Goal: Contribute content: Contribute content

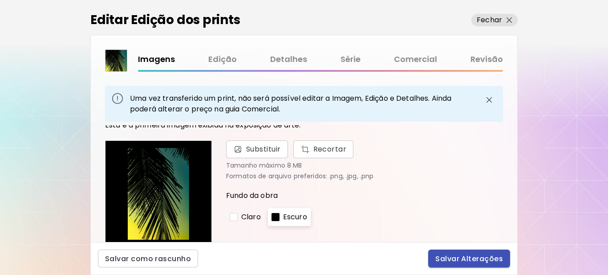
scroll to position [89, 0]
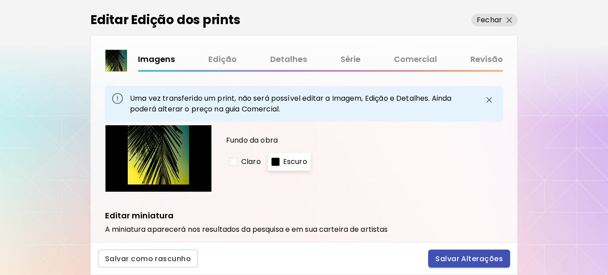
click at [464, 258] on span "Salvar Alterações" at bounding box center [469, 258] width 68 height 9
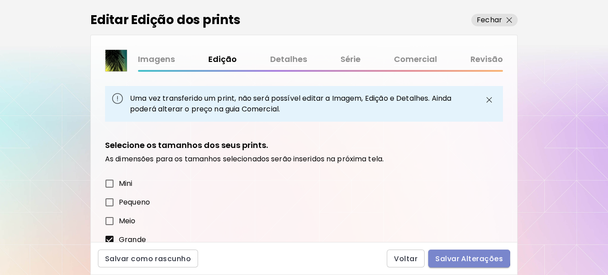
click at [455, 258] on span "Salvar Alterações" at bounding box center [469, 258] width 68 height 9
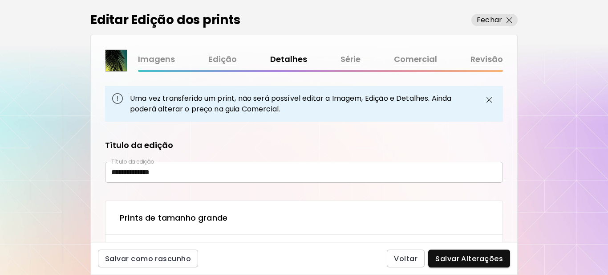
type input "**********"
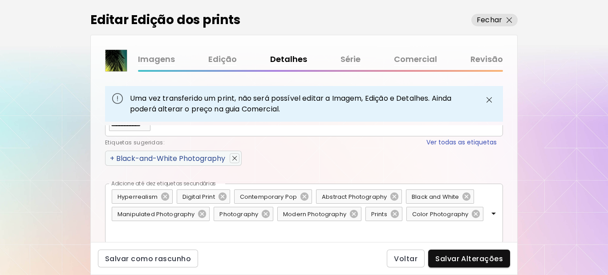
type textarea "**********"
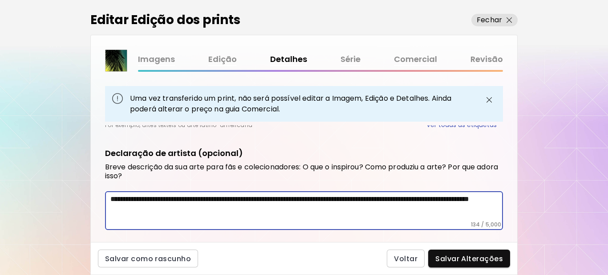
drag, startPoint x: 223, startPoint y: 210, endPoint x: 106, endPoint y: 199, distance: 117.6
click at [106, 199] on div "**********" at bounding box center [304, 210] width 398 height 39
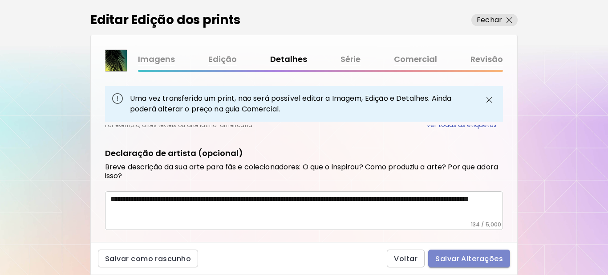
click at [479, 257] on span "Salvar Alterações" at bounding box center [469, 258] width 68 height 9
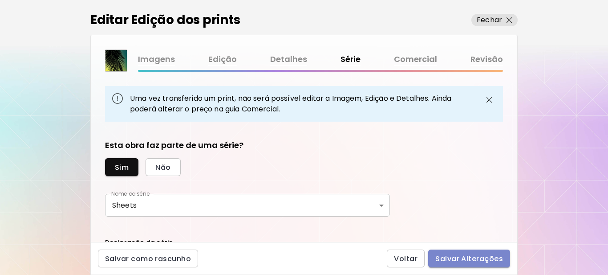
click at [479, 257] on span "Salvar Alterações" at bounding box center [469, 258] width 68 height 9
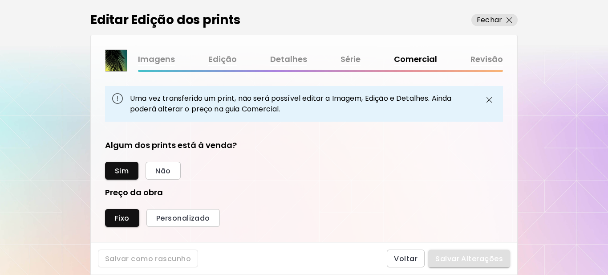
scroll to position [335, 389]
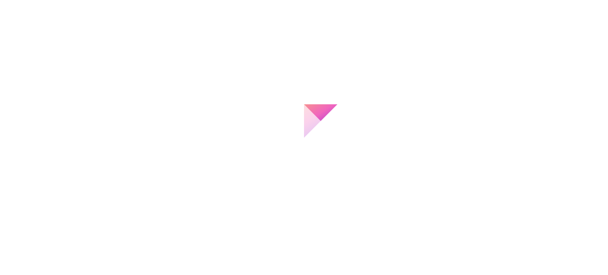
click at [479, 257] on div at bounding box center [304, 137] width 608 height 275
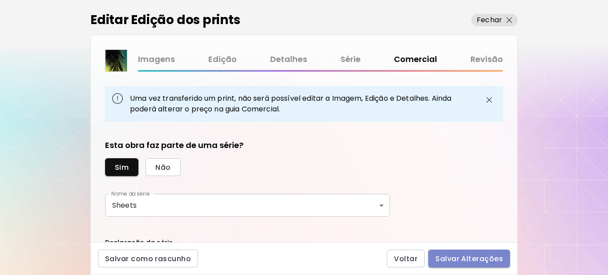
click at [479, 257] on span "Salvar Alterações" at bounding box center [469, 258] width 68 height 9
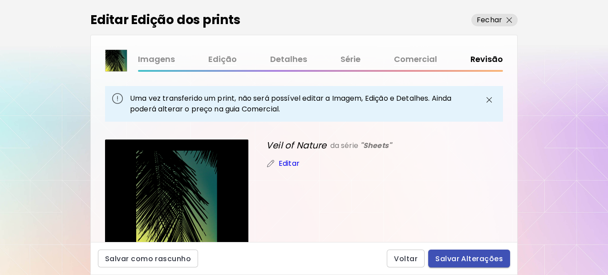
click at [479, 257] on span "Salvar Alterações" at bounding box center [469, 258] width 68 height 9
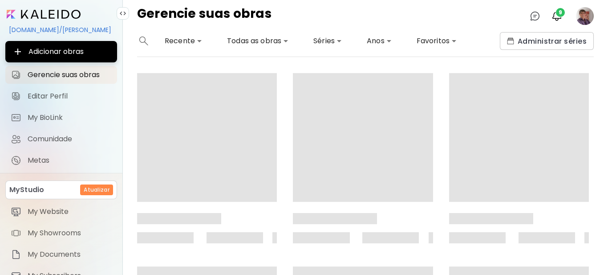
click at [584, 13] on image at bounding box center [585, 16] width 18 height 18
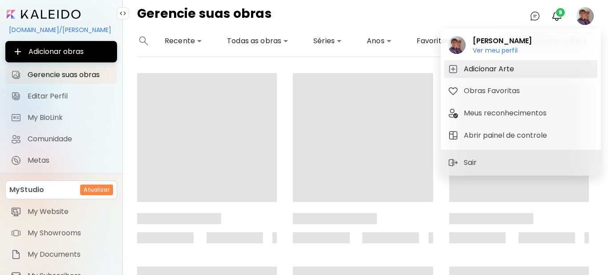
click at [509, 65] on h5 "Adicionar Arte" at bounding box center [490, 69] width 53 height 11
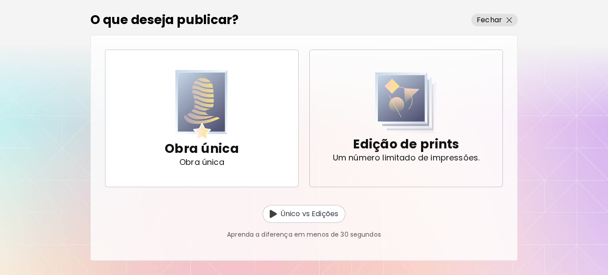
click at [405, 127] on img "button" at bounding box center [405, 102] width 61 height 61
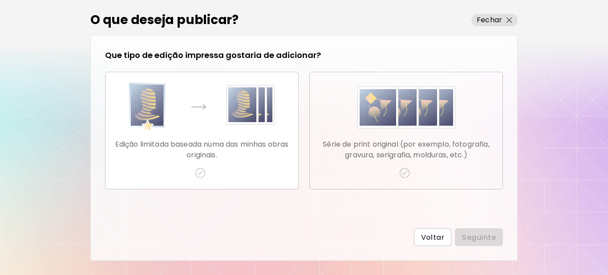
click at [408, 174] on img "button" at bounding box center [404, 172] width 11 height 11
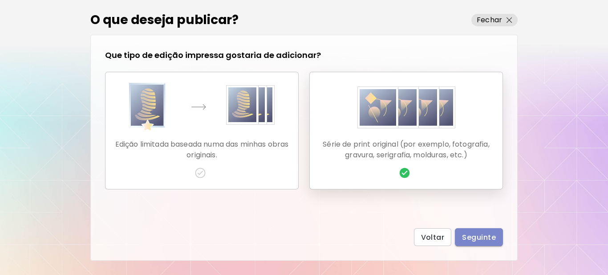
click at [475, 234] on span "Seguinte" at bounding box center [479, 236] width 34 height 9
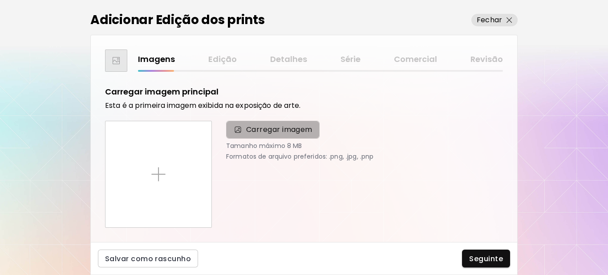
click at [259, 130] on span "Carregar imagem" at bounding box center [279, 129] width 66 height 11
click at [0, 0] on input "Carregar imagem" at bounding box center [0, 0] width 0 height 0
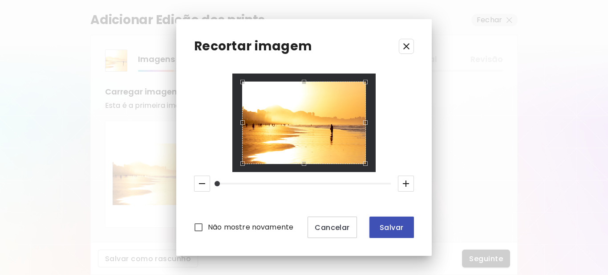
click at [397, 226] on span "Salvar" at bounding box center [391, 226] width 30 height 9
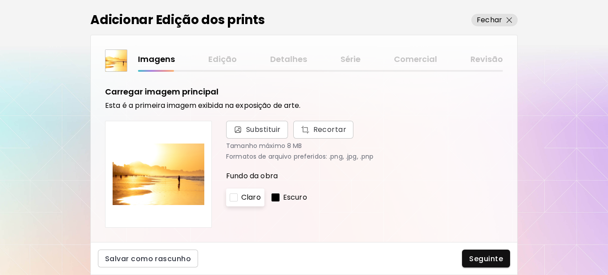
click at [272, 195] on div at bounding box center [275, 197] width 8 height 8
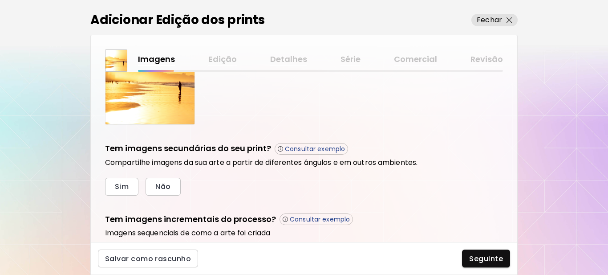
scroll to position [301, 0]
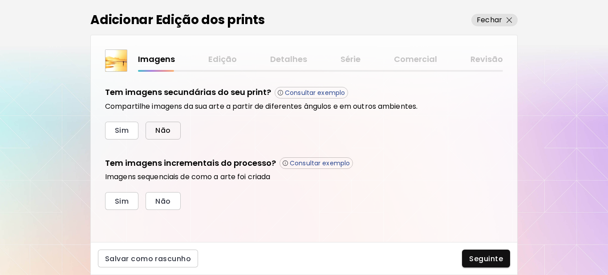
click at [164, 129] on span "Não" at bounding box center [162, 129] width 15 height 9
click at [113, 199] on button "Sim" at bounding box center [121, 201] width 33 height 18
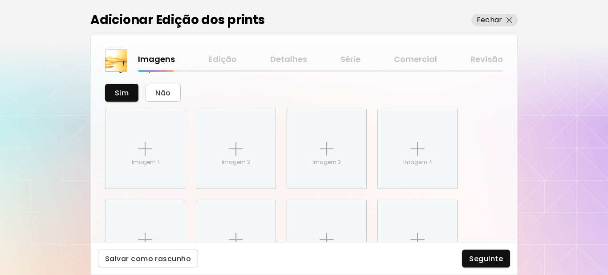
scroll to position [446, 0]
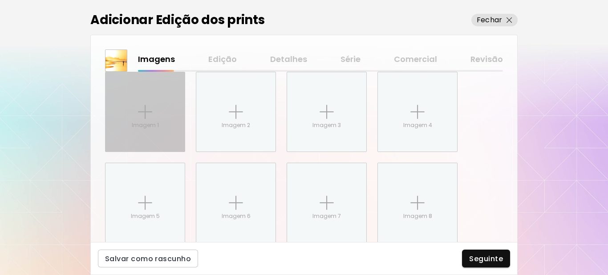
click at [146, 119] on img at bounding box center [145, 112] width 14 height 14
click at [0, 0] on input "Imagem 1" at bounding box center [0, 0] width 0 height 0
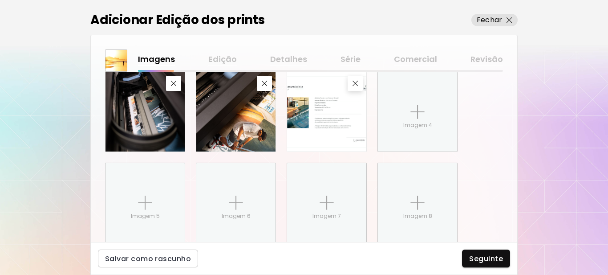
click at [479, 258] on span "Seguinte" at bounding box center [486, 258] width 34 height 9
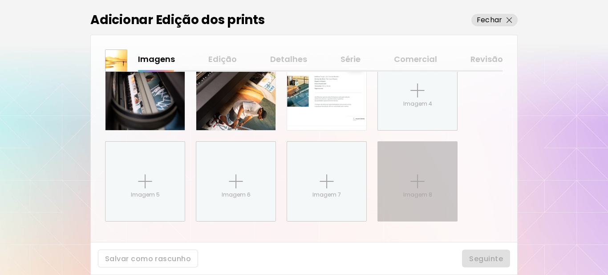
scroll to position [479, 0]
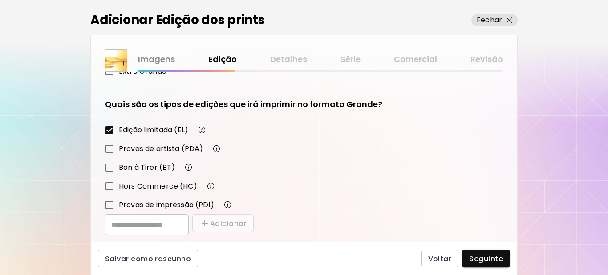
scroll to position [155, 0]
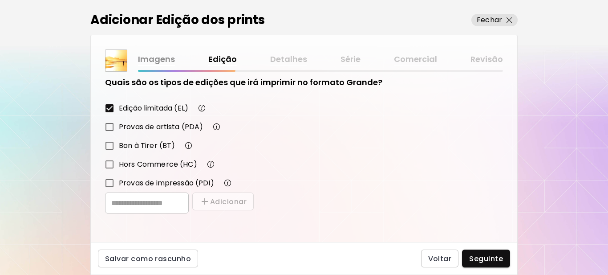
click at [484, 257] on span "Seguinte" at bounding box center [486, 258] width 34 height 9
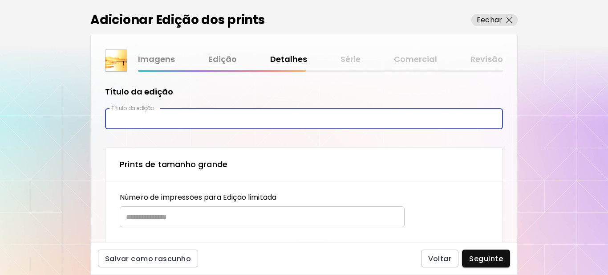
click at [193, 113] on input "text" at bounding box center [304, 118] width 398 height 21
paste input "**********"
type input "**********"
click at [169, 213] on input "text" at bounding box center [259, 216] width 279 height 21
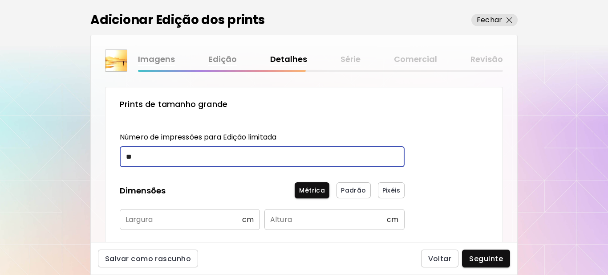
scroll to position [133, 0]
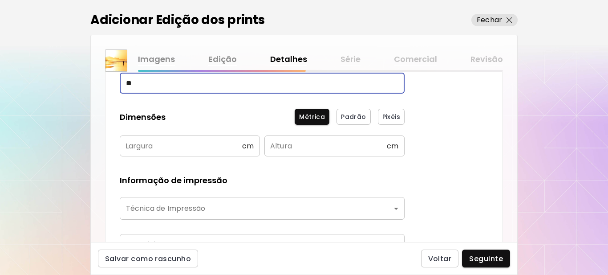
type input "**"
click at [160, 147] on input "text" at bounding box center [181, 145] width 122 height 21
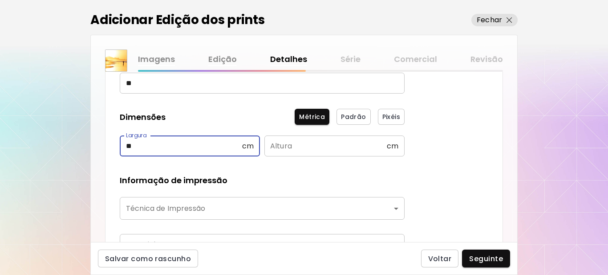
type input "**"
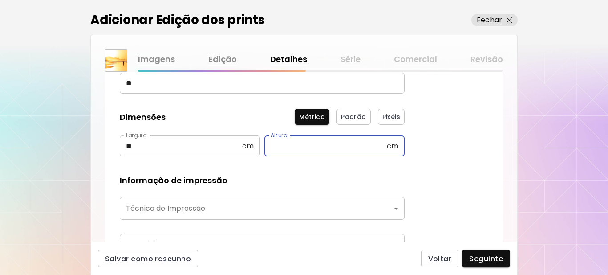
click at [291, 145] on input "text" at bounding box center [325, 145] width 122 height 21
type input "**"
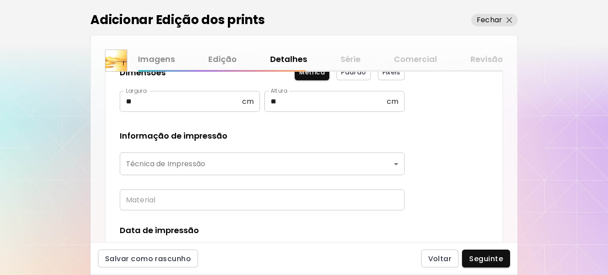
click at [234, 168] on body "**********" at bounding box center [304, 137] width 608 height 275
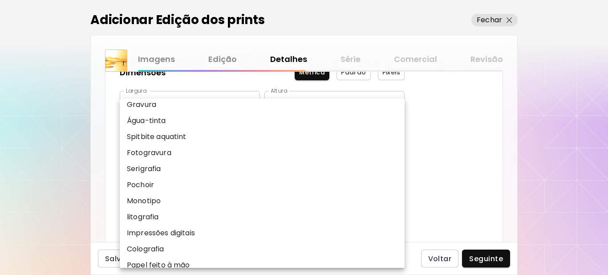
scroll to position [89, 0]
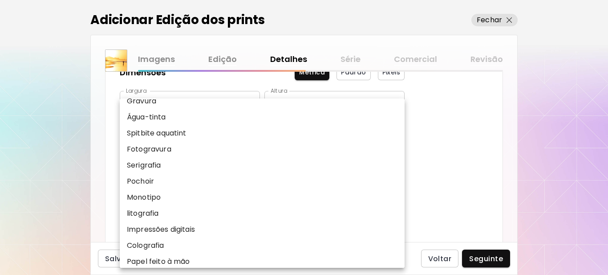
click at [167, 226] on p "Impressões digitais" at bounding box center [161, 229] width 68 height 11
type input "**********"
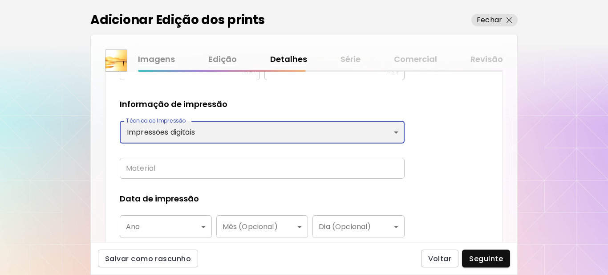
scroll to position [222, 0]
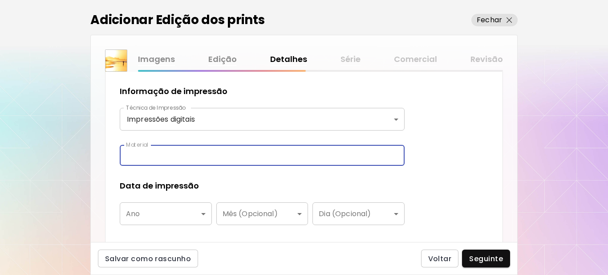
click at [186, 158] on input "text" at bounding box center [262, 155] width 285 height 21
type input "**********"
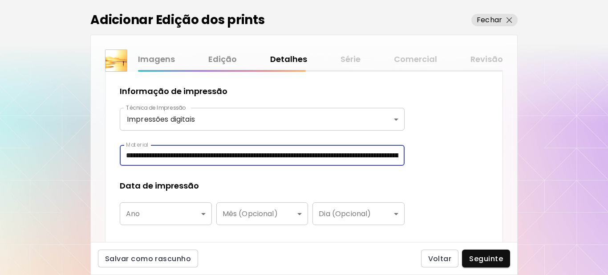
click at [166, 213] on body "**********" at bounding box center [304, 137] width 608 height 275
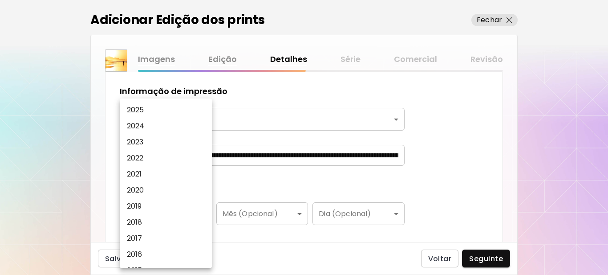
click at [153, 111] on li "2025" at bounding box center [168, 110] width 97 height 16
type input "****"
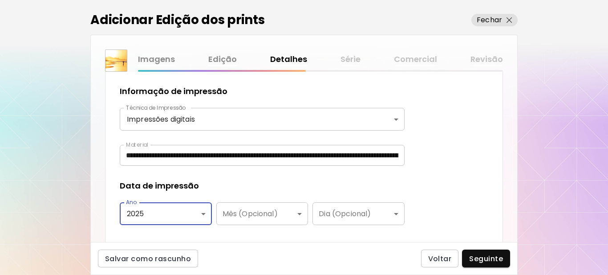
click at [237, 179] on div "**********" at bounding box center [262, 105] width 285 height 273
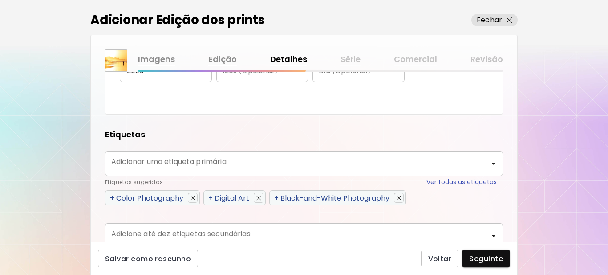
scroll to position [400, 0]
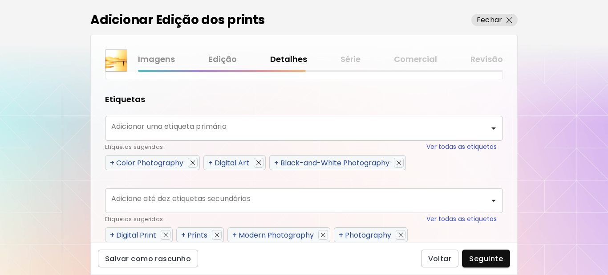
click at [113, 163] on span "+" at bounding box center [112, 163] width 4 height 10
type input "**********"
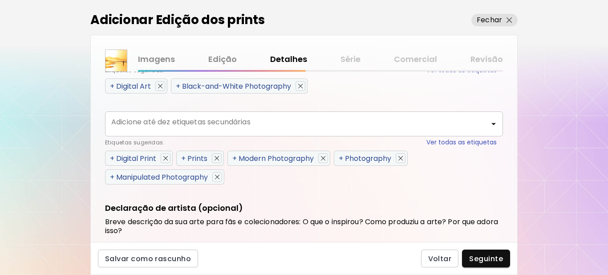
scroll to position [489, 0]
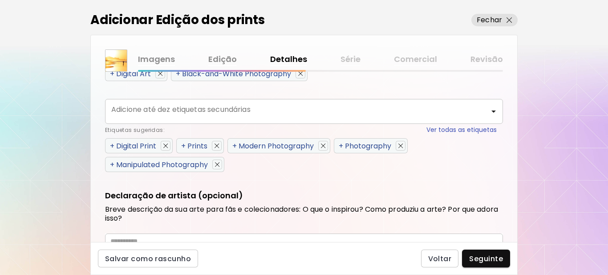
click at [113, 145] on span "+" at bounding box center [112, 146] width 4 height 10
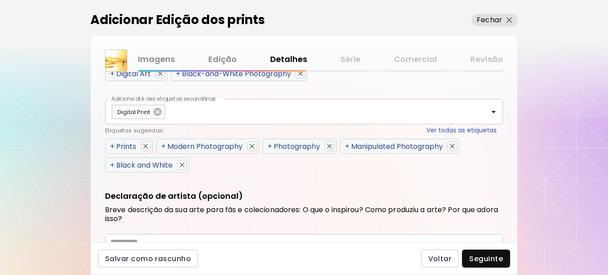
click at [112, 145] on span "+" at bounding box center [112, 146] width 4 height 10
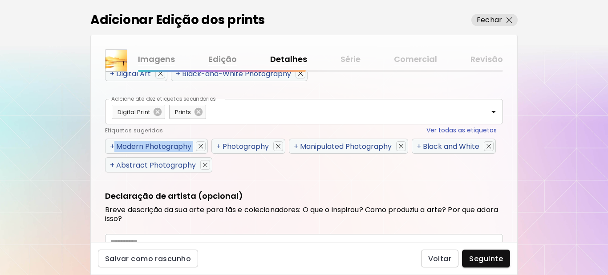
click at [112, 145] on span "+" at bounding box center [112, 146] width 4 height 10
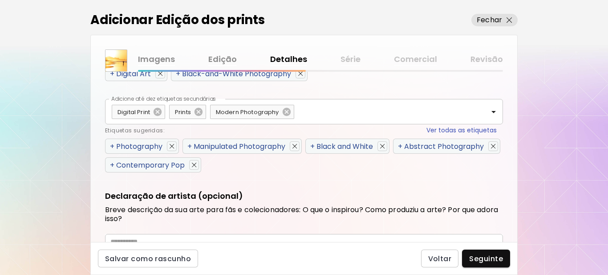
click at [112, 145] on span "+" at bounding box center [112, 146] width 4 height 10
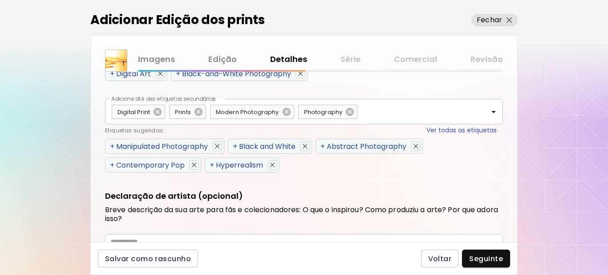
click at [112, 145] on span "+" at bounding box center [112, 146] width 4 height 10
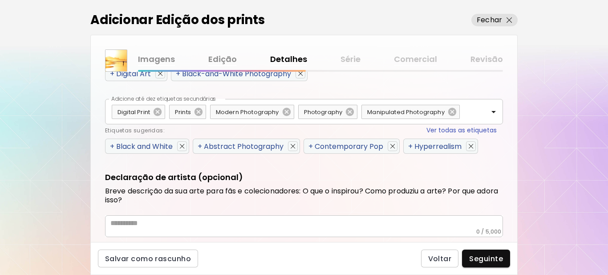
click at [112, 147] on span "+" at bounding box center [112, 146] width 4 height 10
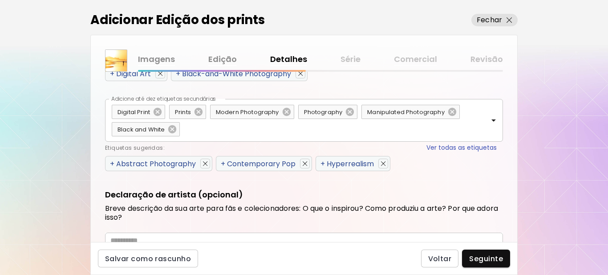
click at [113, 162] on span "+" at bounding box center [112, 163] width 4 height 10
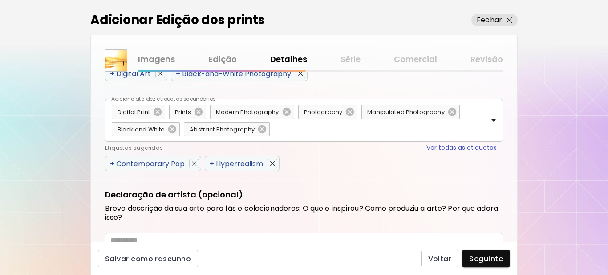
click at [113, 162] on span "+" at bounding box center [112, 163] width 4 height 10
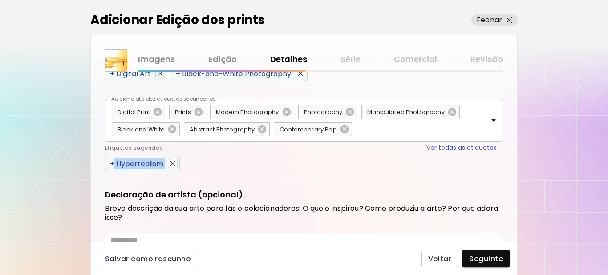
click at [113, 162] on span "+" at bounding box center [112, 163] width 4 height 10
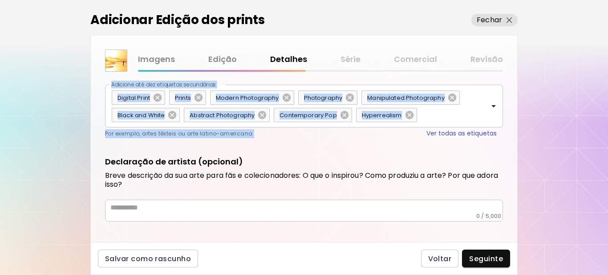
scroll to position [512, 0]
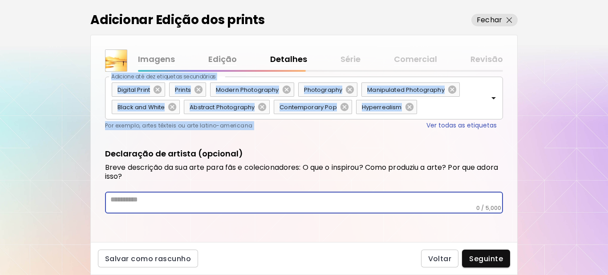
click at [170, 203] on textarea at bounding box center [306, 199] width 392 height 9
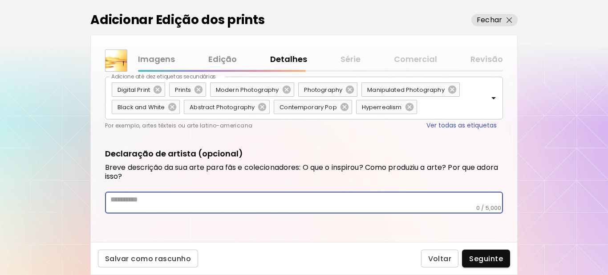
paste textarea "**********"
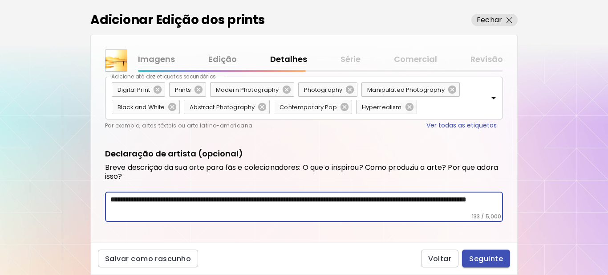
type textarea "**********"
click at [488, 256] on span "Seguinte" at bounding box center [486, 258] width 34 height 9
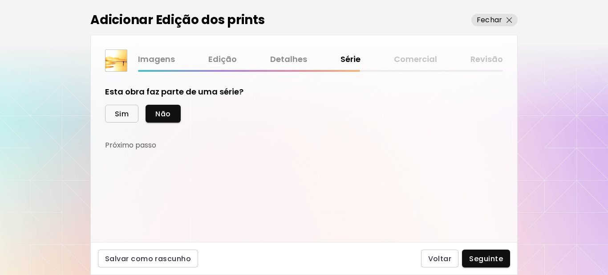
click at [122, 115] on span "Sim" at bounding box center [122, 113] width 14 height 9
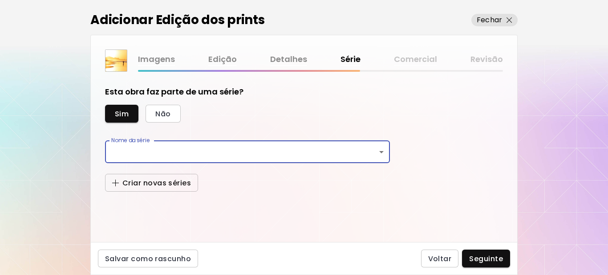
drag, startPoint x: 163, startPoint y: 152, endPoint x: 160, endPoint y: 178, distance: 26.9
click at [160, 178] on span "Criar novas séries" at bounding box center [151, 182] width 79 height 9
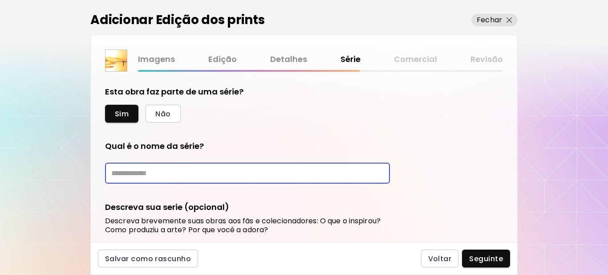
paste input "*********"
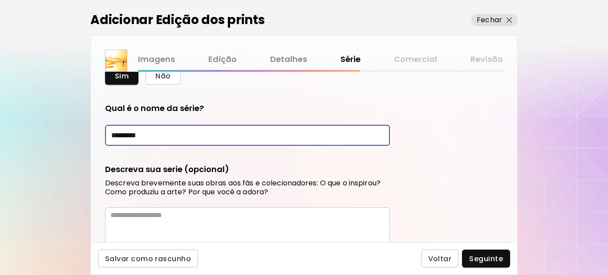
scroll to position [89, 0]
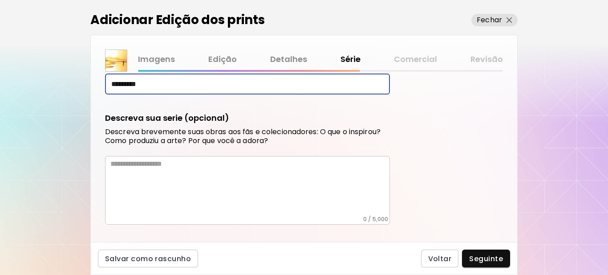
type input "*********"
click at [173, 164] on textarea at bounding box center [249, 187] width 279 height 56
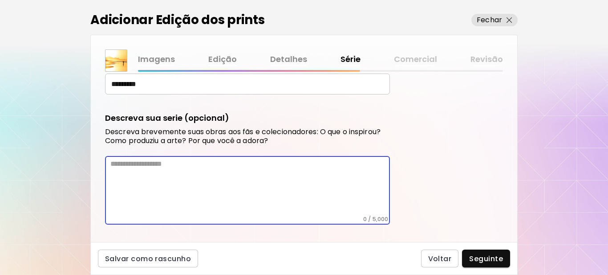
paste textarea "**********"
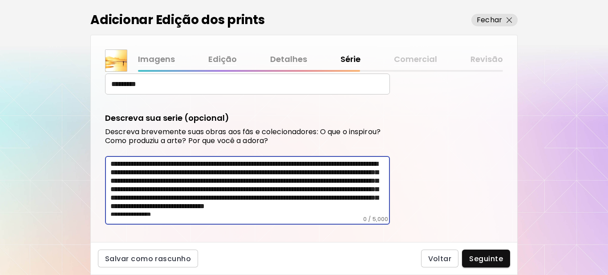
scroll to position [109, 0]
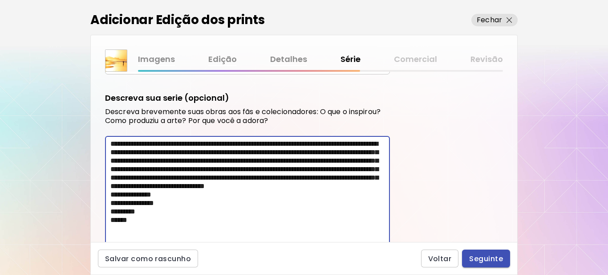
type textarea "**********"
click at [481, 254] on span "Seguinte" at bounding box center [486, 258] width 34 height 9
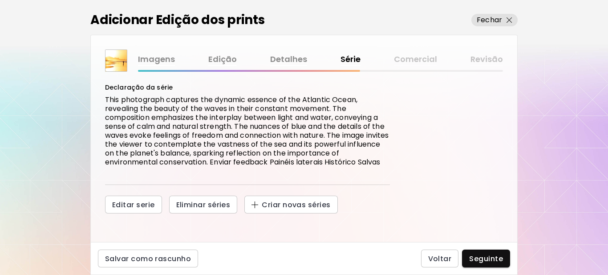
scroll to position [101, 0]
click at [481, 255] on span "Seguinte" at bounding box center [486, 258] width 34 height 9
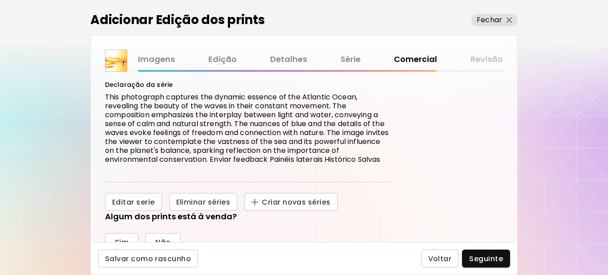
scroll to position [178, 0]
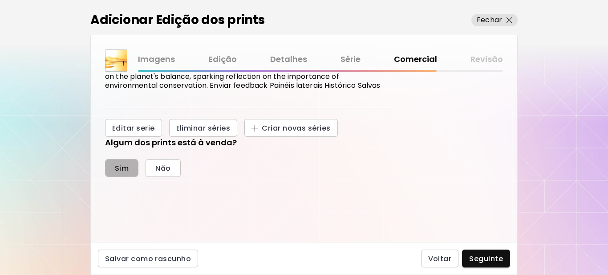
click at [118, 169] on span "Sim" at bounding box center [122, 167] width 14 height 9
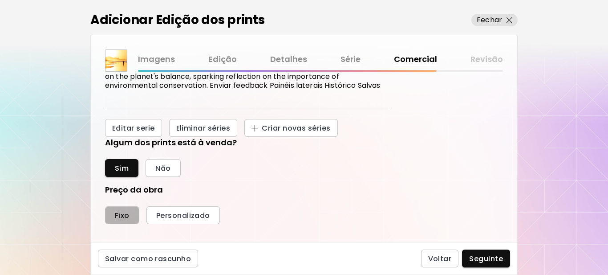
click at [119, 212] on span "Fixo" at bounding box center [122, 214] width 15 height 9
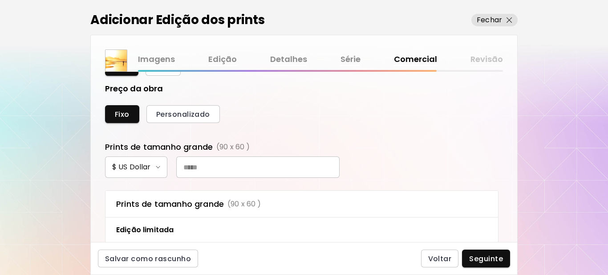
scroll to position [311, 0]
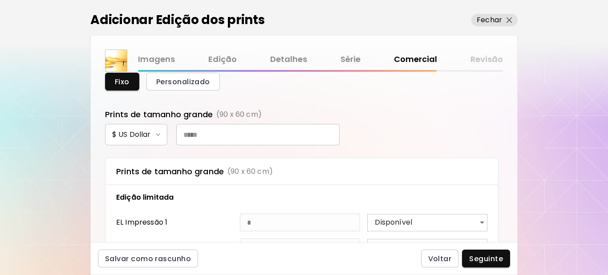
click at [263, 134] on input "text" at bounding box center [257, 134] width 163 height 21
type input "***"
click at [487, 258] on span "Seguinte" at bounding box center [486, 258] width 34 height 9
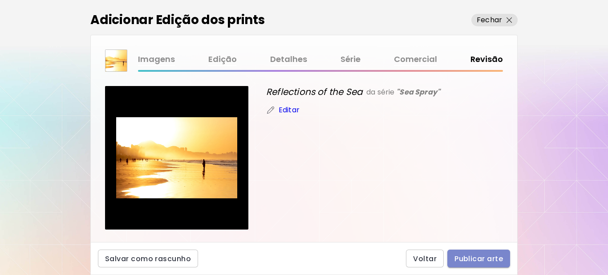
click at [478, 256] on span "Publicar arte" at bounding box center [478, 258] width 49 height 9
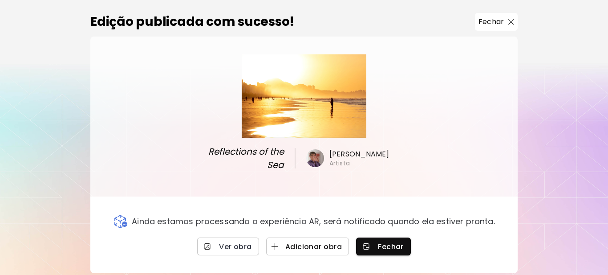
click at [327, 246] on span "Adicionar obra" at bounding box center [307, 246] width 69 height 9
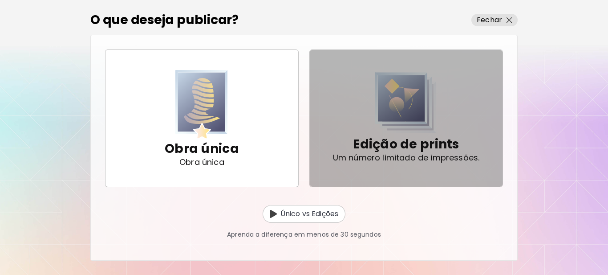
click at [404, 125] on img "button" at bounding box center [405, 102] width 61 height 61
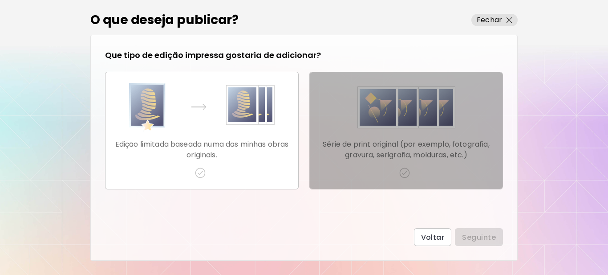
drag, startPoint x: 408, startPoint y: 172, endPoint x: 450, endPoint y: 198, distance: 49.0
click at [408, 172] on img "button" at bounding box center [404, 172] width 11 height 11
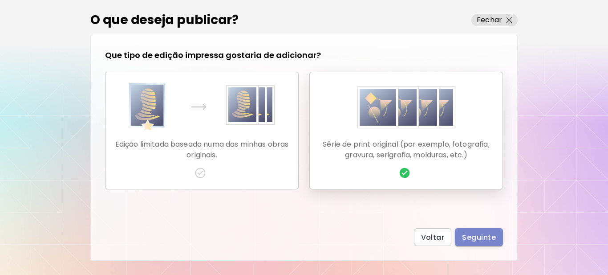
click at [484, 238] on span "Seguinte" at bounding box center [479, 236] width 34 height 9
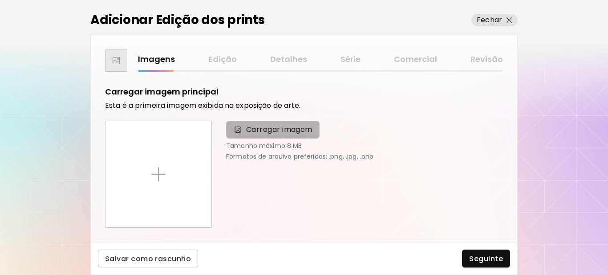
click at [285, 124] on span "Carregar imagem" at bounding box center [272, 130] width 93 height 18
click at [0, 0] on input "Carregar imagem" at bounding box center [0, 0] width 0 height 0
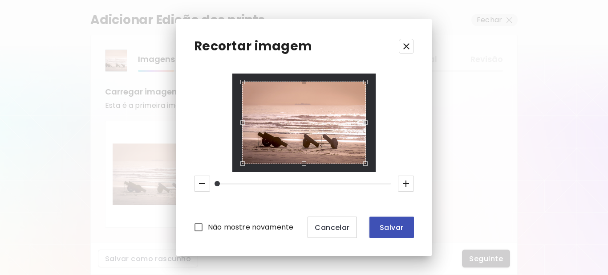
click at [398, 230] on span "Salvar" at bounding box center [391, 226] width 30 height 9
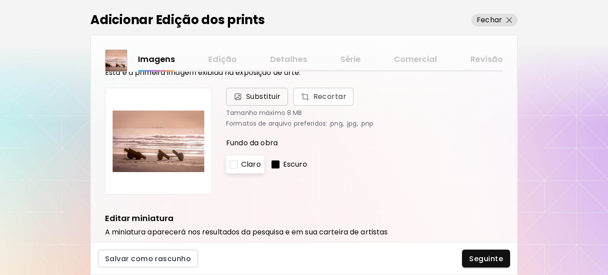
scroll to position [44, 0]
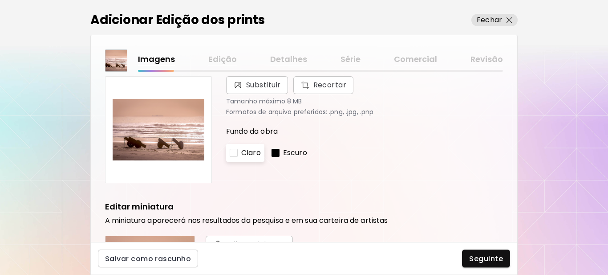
drag, startPoint x: 276, startPoint y: 147, endPoint x: 299, endPoint y: 159, distance: 25.5
click at [276, 149] on div "Escuro" at bounding box center [289, 153] width 43 height 18
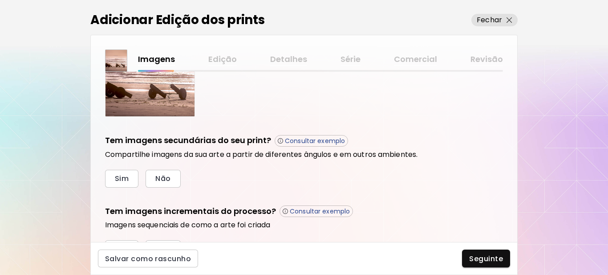
scroll to position [301, 0]
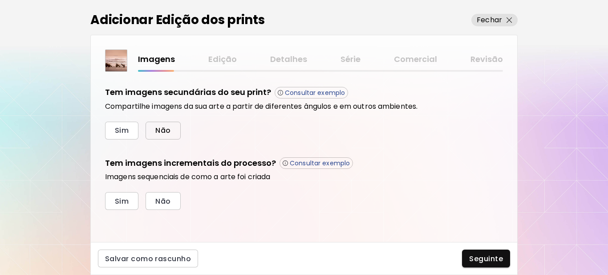
click at [168, 132] on span "Não" at bounding box center [162, 129] width 15 height 9
click at [115, 198] on span "Sim" at bounding box center [122, 200] width 14 height 9
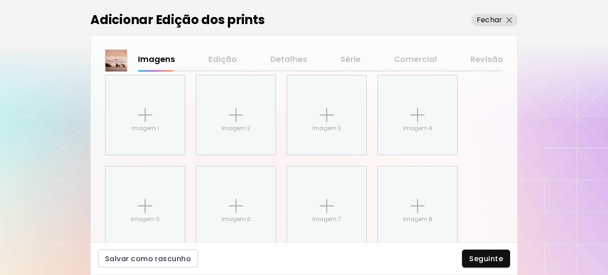
scroll to position [446, 0]
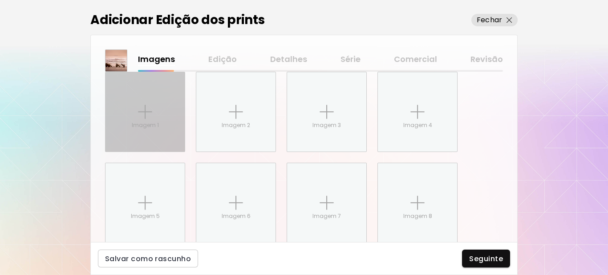
click at [127, 135] on div "Imagem 1" at bounding box center [144, 111] width 79 height 79
click at [0, 0] on input "Imagem 1" at bounding box center [0, 0] width 0 height 0
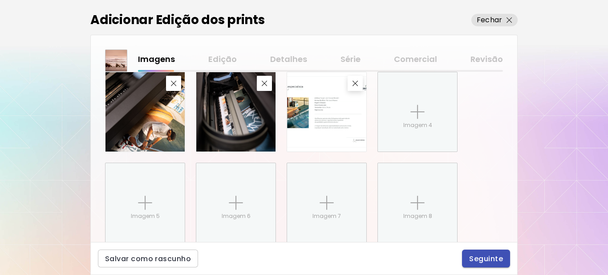
click at [489, 259] on span "Seguinte" at bounding box center [486, 258] width 34 height 9
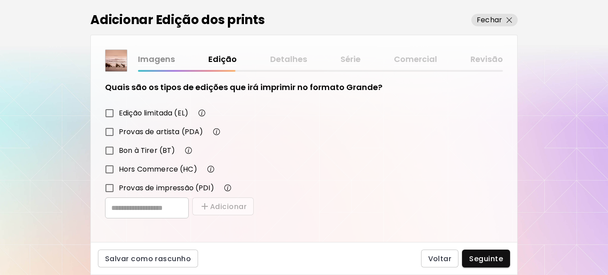
scroll to position [155, 0]
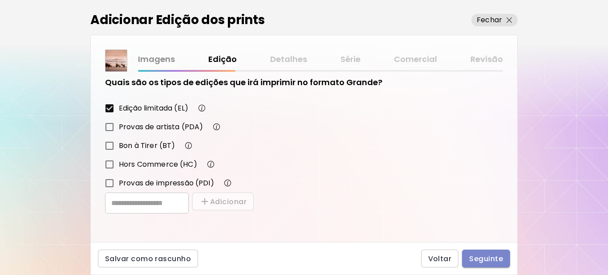
click at [489, 255] on span "Seguinte" at bounding box center [486, 258] width 34 height 9
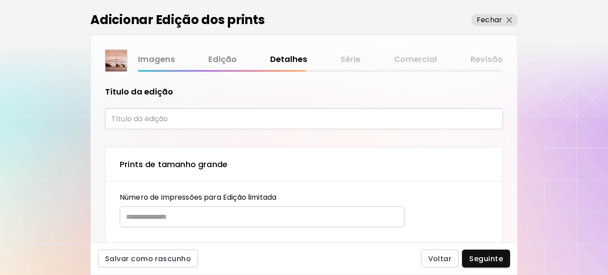
click at [167, 125] on input "text" at bounding box center [304, 118] width 398 height 21
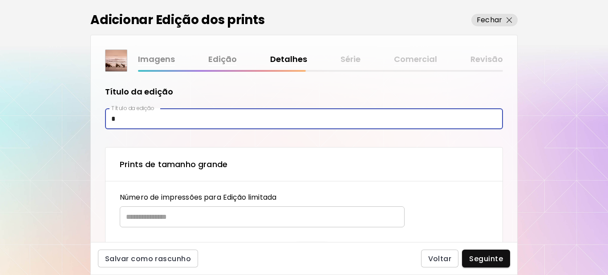
type input "**********"
click at [171, 220] on input "text" at bounding box center [259, 216] width 279 height 21
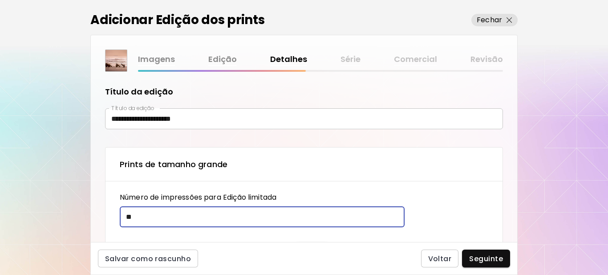
type input "**"
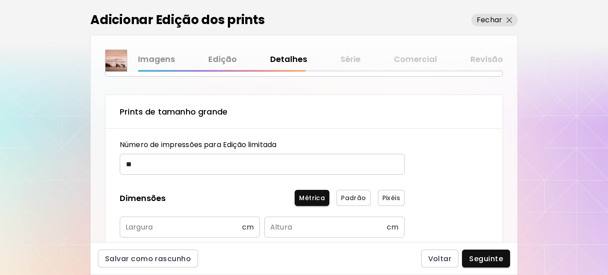
scroll to position [178, 0]
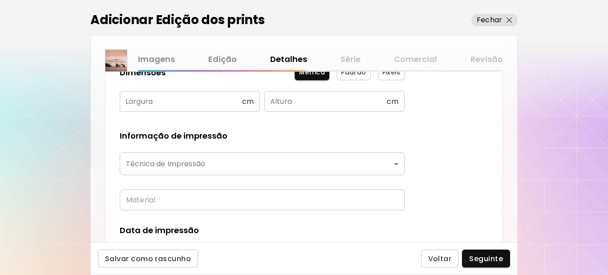
click at [162, 105] on input "text" at bounding box center [181, 101] width 122 height 21
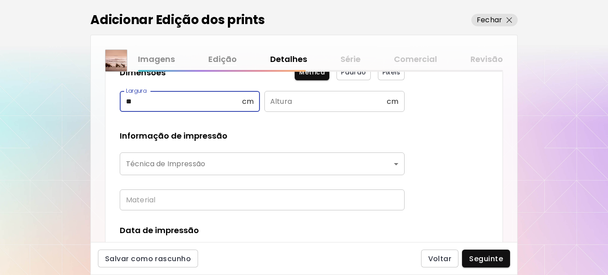
type input "**"
click at [286, 99] on input "text" at bounding box center [325, 101] width 122 height 21
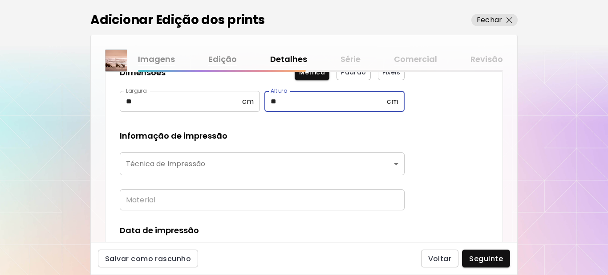
type input "**"
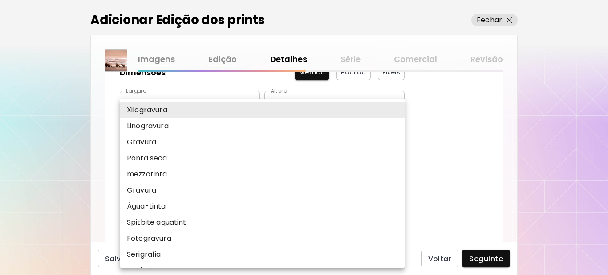
click at [194, 156] on body "**********" at bounding box center [304, 137] width 608 height 275
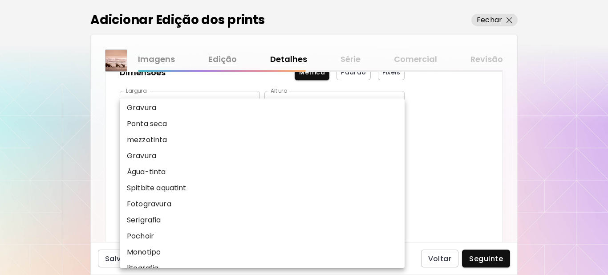
scroll to position [89, 0]
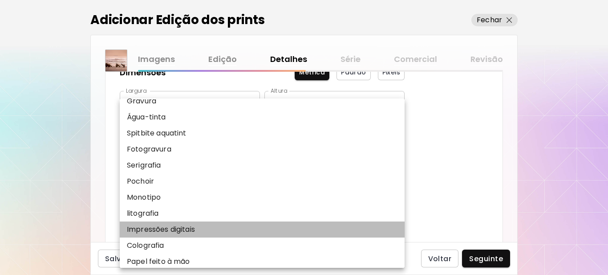
click at [168, 227] on p "Impressões digitais" at bounding box center [161, 229] width 68 height 11
type input "**********"
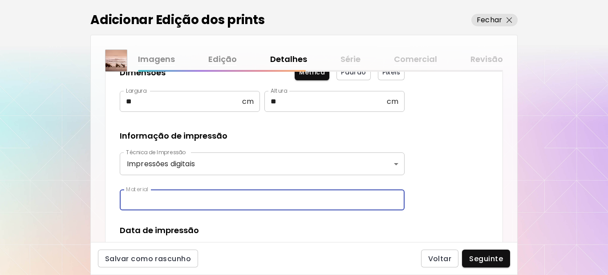
click at [167, 205] on input "text" at bounding box center [262, 199] width 285 height 21
type input "**********"
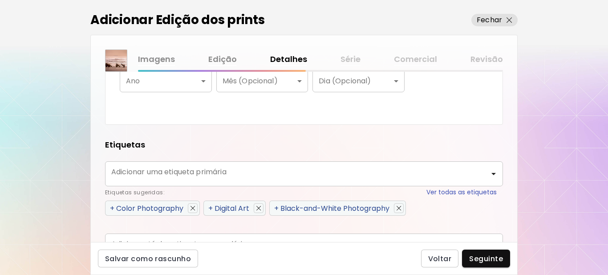
scroll to position [356, 0]
click at [141, 85] on body "**********" at bounding box center [304, 137] width 608 height 275
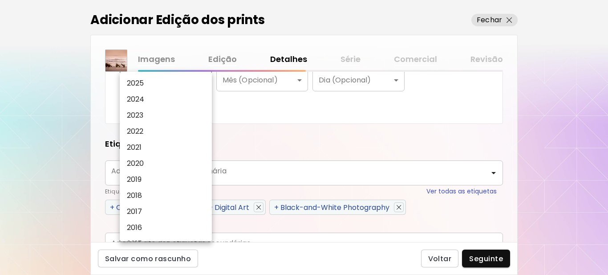
scroll to position [353, 0]
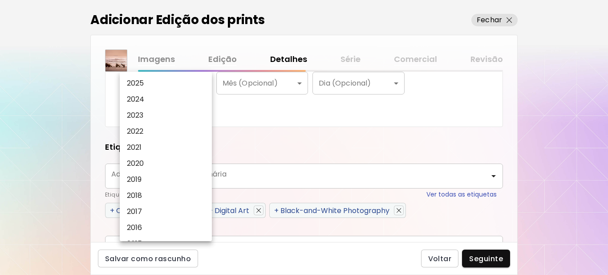
click at [156, 84] on li "2025" at bounding box center [168, 83] width 97 height 16
type input "****"
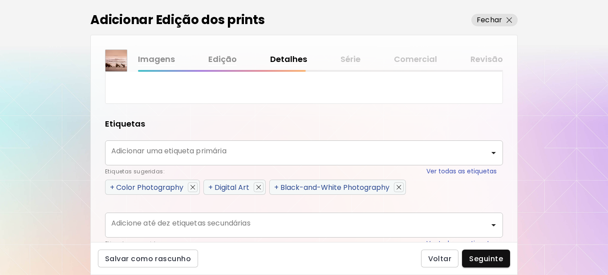
scroll to position [397, 0]
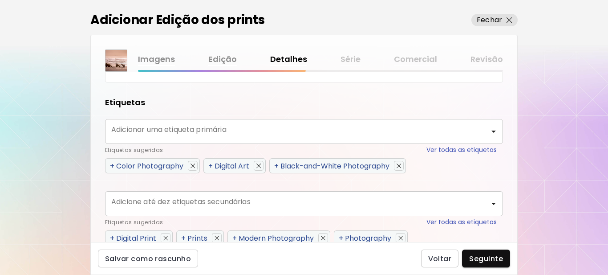
click at [111, 165] on span "+" at bounding box center [112, 166] width 4 height 10
type input "**********"
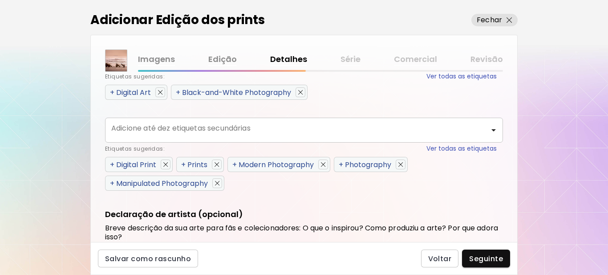
scroll to position [486, 0]
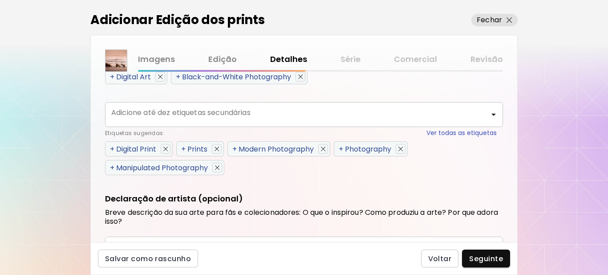
click at [112, 148] on span "+" at bounding box center [112, 149] width 4 height 10
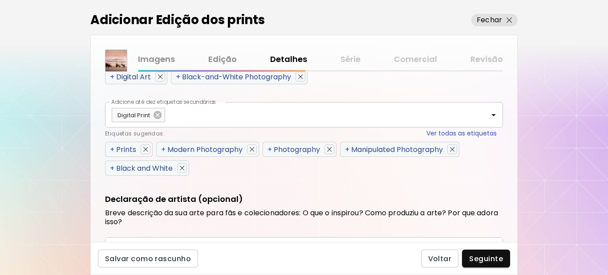
click at [112, 148] on span "+" at bounding box center [112, 149] width 4 height 10
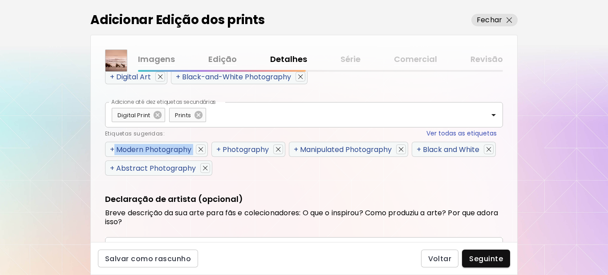
click at [112, 149] on span "+" at bounding box center [112, 149] width 4 height 10
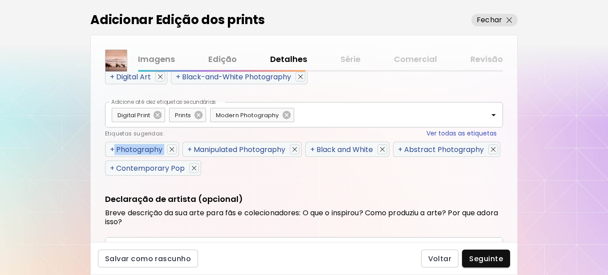
click at [111, 149] on span "+" at bounding box center [112, 149] width 4 height 10
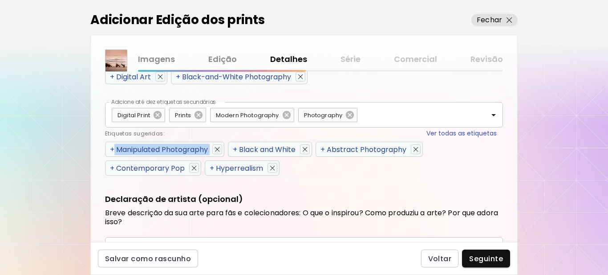
click at [111, 149] on span "+" at bounding box center [112, 149] width 4 height 10
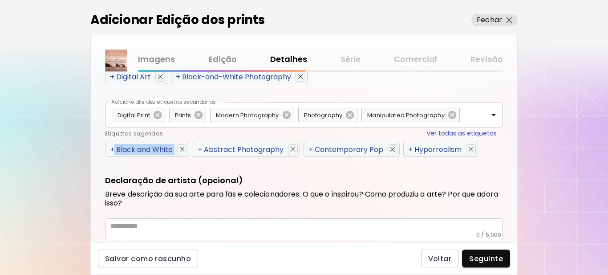
click at [112, 150] on span "+" at bounding box center [112, 149] width 4 height 10
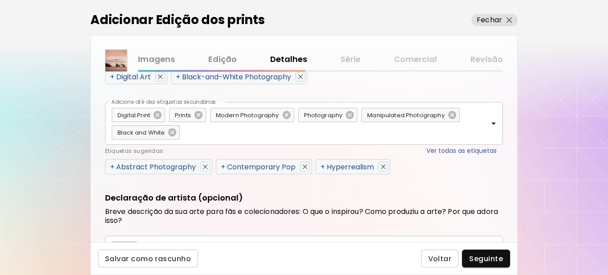
click at [111, 168] on span "+" at bounding box center [112, 167] width 4 height 10
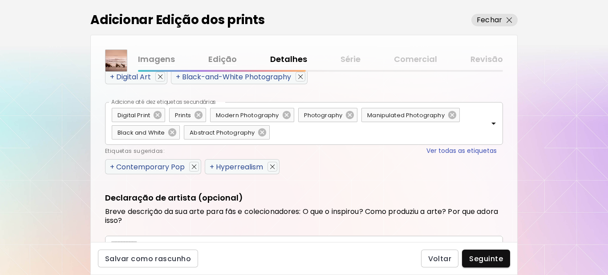
click at [111, 168] on span "+" at bounding box center [112, 167] width 4 height 10
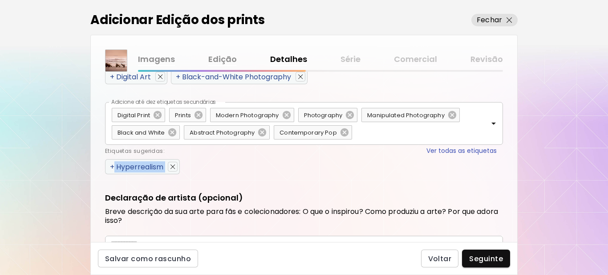
click at [111, 168] on span "+" at bounding box center [112, 167] width 4 height 10
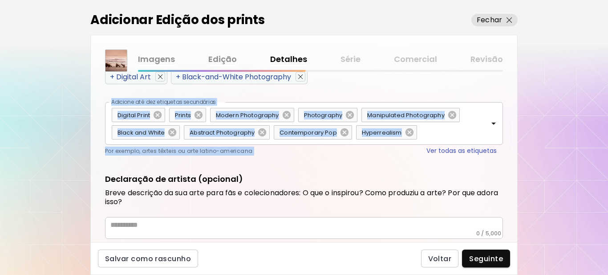
scroll to position [512, 0]
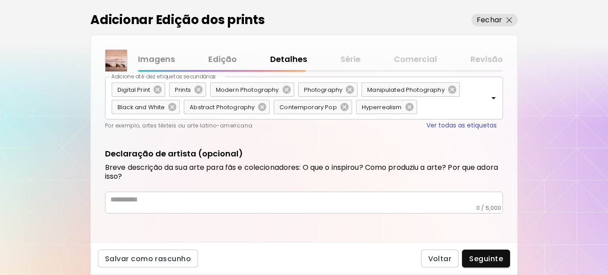
click at [188, 195] on textarea at bounding box center [306, 199] width 392 height 9
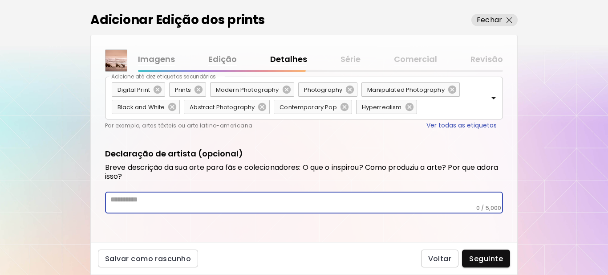
paste textarea "**********"
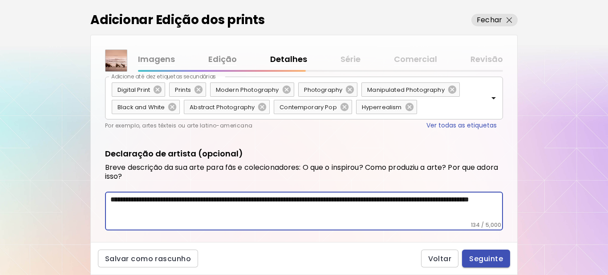
type textarea "**********"
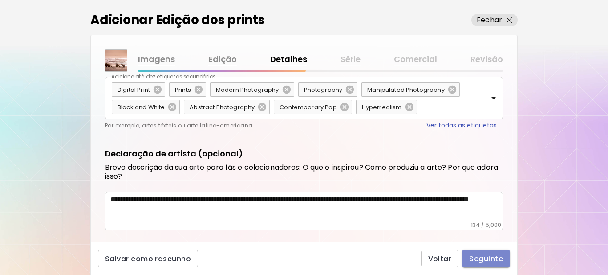
click at [474, 256] on span "Seguinte" at bounding box center [486, 258] width 34 height 9
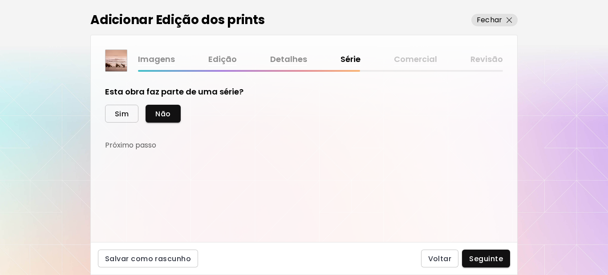
click at [127, 113] on span "Sim" at bounding box center [122, 113] width 14 height 9
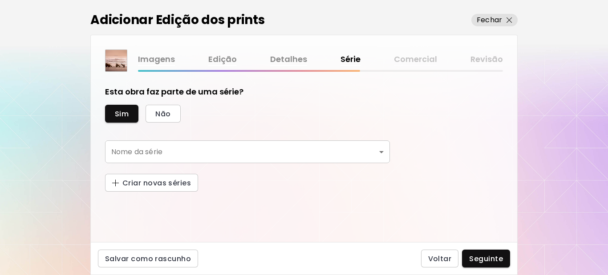
click at [142, 151] on body "kaleido.art/Sergio_Cerezer_Benetti Adicionar obras Gerencie suas obras Editar P…" at bounding box center [304, 137] width 608 height 275
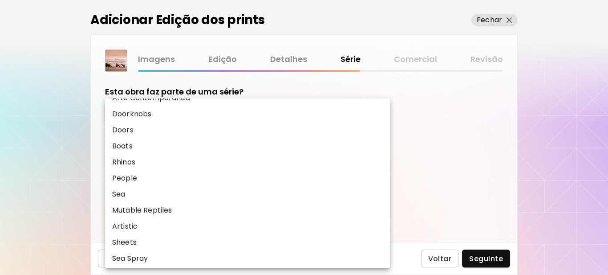
scroll to position [271, 0]
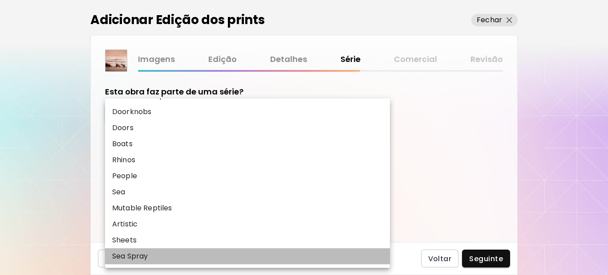
click at [144, 254] on p "Sea Spray" at bounding box center [130, 256] width 36 height 11
type input "*********"
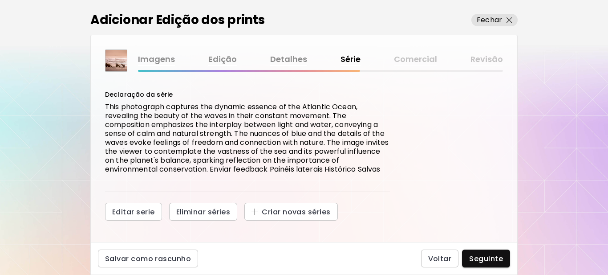
scroll to position [101, 0]
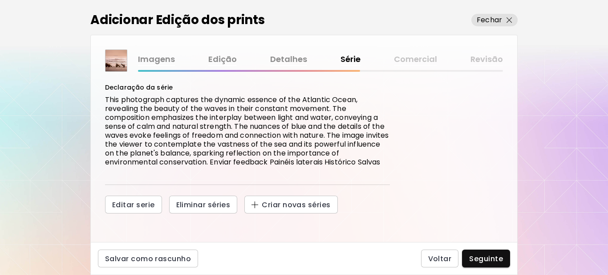
click at [491, 258] on span "Seguinte" at bounding box center [486, 258] width 34 height 9
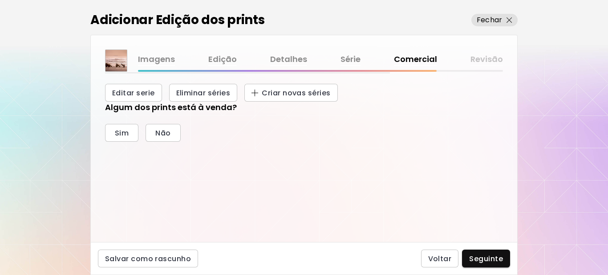
scroll to position [214, 0]
click at [121, 130] on span "Sim" at bounding box center [122, 131] width 14 height 9
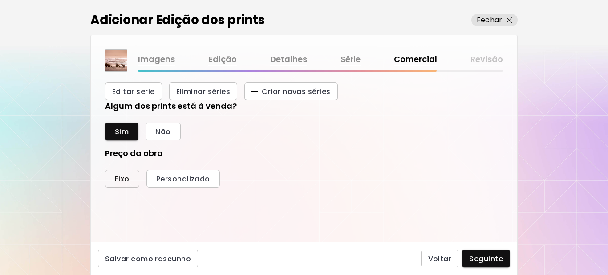
click at [119, 176] on span "Fixo" at bounding box center [122, 178] width 15 height 9
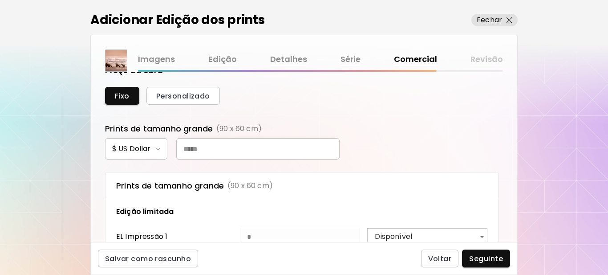
scroll to position [303, 0]
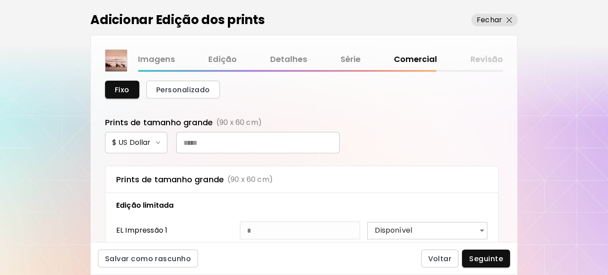
click at [222, 140] on input "text" at bounding box center [257, 142] width 163 height 21
type input "***"
click at [474, 259] on span "Seguinte" at bounding box center [486, 258] width 34 height 9
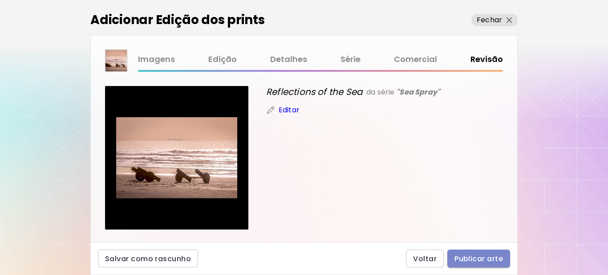
click at [481, 255] on span "Publicar arte" at bounding box center [478, 258] width 49 height 9
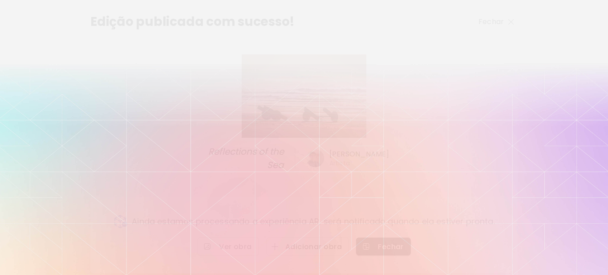
click at [307, 248] on span "Adicionar obra" at bounding box center [307, 246] width 69 height 9
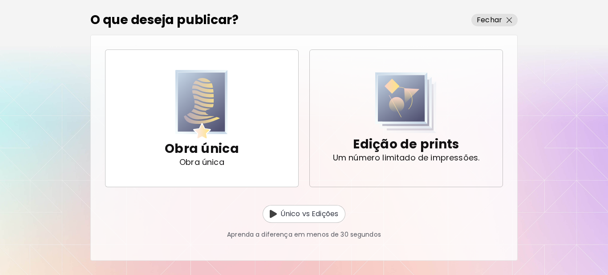
click at [404, 145] on p "Edição de prints" at bounding box center [406, 144] width 106 height 18
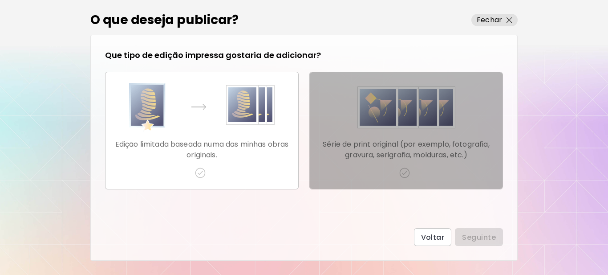
click at [406, 171] on img "button" at bounding box center [404, 172] width 11 height 11
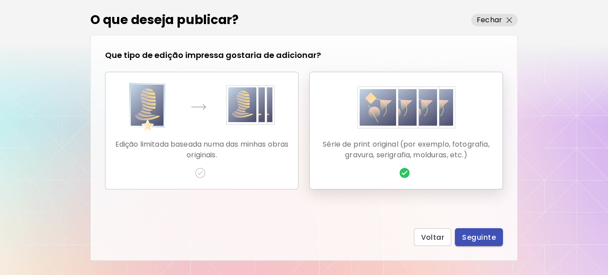
click at [491, 236] on span "Seguinte" at bounding box center [479, 236] width 34 height 9
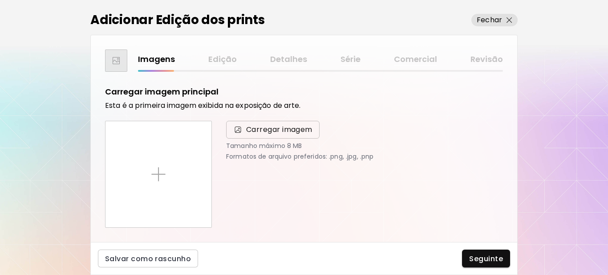
click at [284, 134] on span "Carregar imagem" at bounding box center [279, 129] width 66 height 11
click at [0, 0] on input "Carregar imagem" at bounding box center [0, 0] width 0 height 0
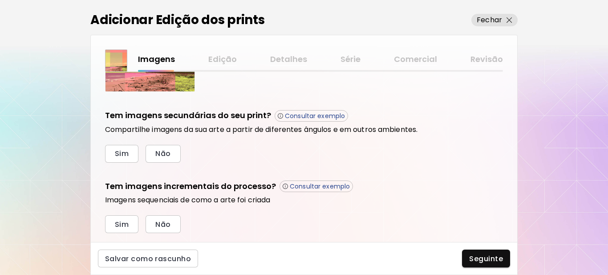
scroll to position [301, 0]
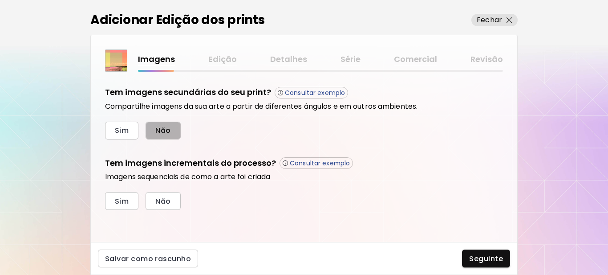
click at [167, 128] on span "Não" at bounding box center [162, 129] width 15 height 9
drag, startPoint x: 129, startPoint y: 197, endPoint x: 141, endPoint y: 206, distance: 14.6
click at [129, 198] on button "Sim" at bounding box center [121, 201] width 33 height 18
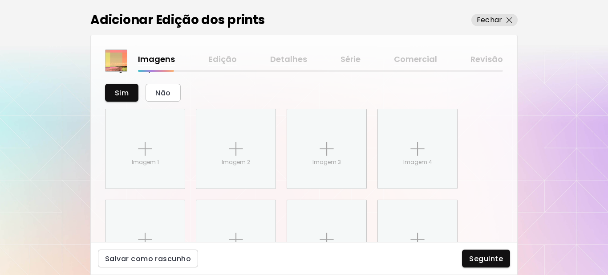
scroll to position [446, 0]
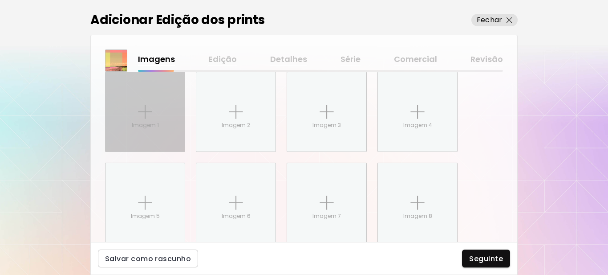
click at [140, 117] on img at bounding box center [145, 112] width 14 height 14
click at [0, 0] on input "Imagem 1" at bounding box center [0, 0] width 0 height 0
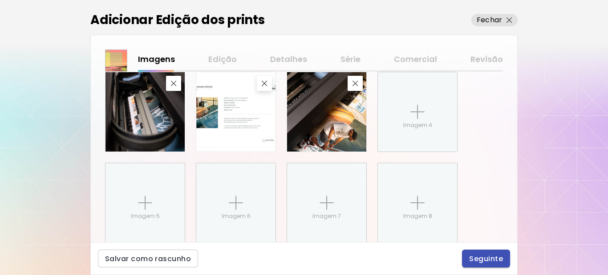
click at [479, 256] on span "Seguinte" at bounding box center [486, 258] width 34 height 9
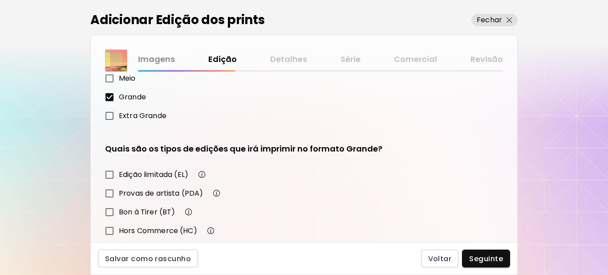
scroll to position [155, 0]
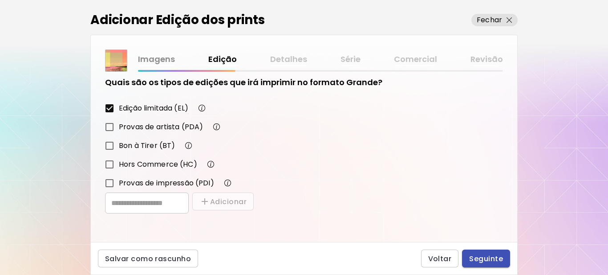
click at [486, 256] on span "Seguinte" at bounding box center [486, 258] width 34 height 9
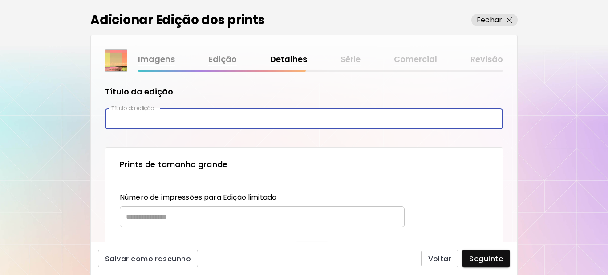
click at [165, 117] on input "text" at bounding box center [304, 118] width 398 height 21
type input "**********"
click at [153, 211] on input "text" at bounding box center [259, 216] width 279 height 21
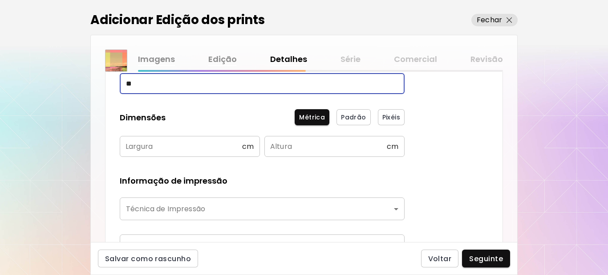
scroll to position [133, 0]
type input "**"
click at [166, 144] on input "text" at bounding box center [181, 145] width 122 height 21
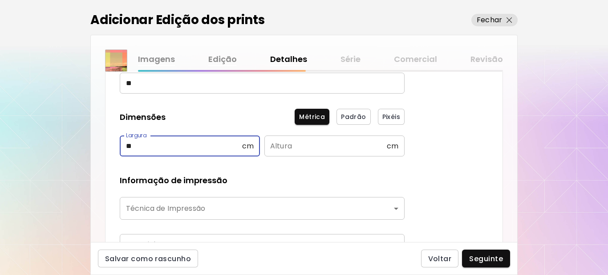
type input "**"
click at [277, 145] on input "text" at bounding box center [325, 145] width 122 height 21
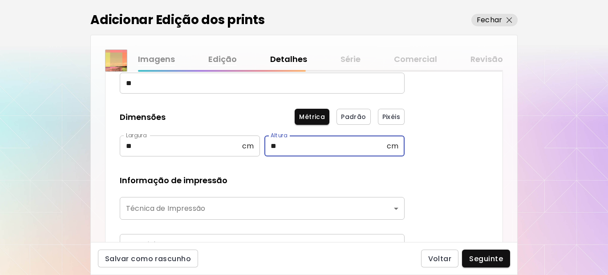
type input "**"
click at [212, 206] on body "**********" at bounding box center [304, 137] width 608 height 275
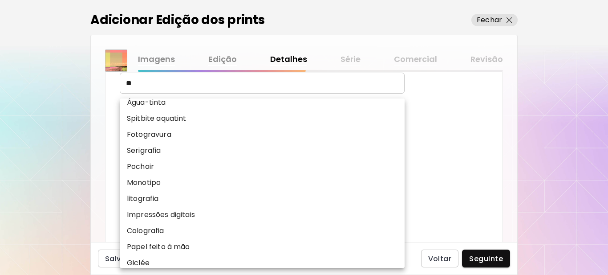
scroll to position [110, 0]
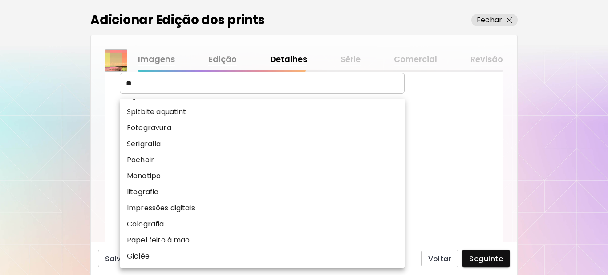
click at [187, 208] on p "Impressões digitais" at bounding box center [161, 207] width 68 height 11
type input "**********"
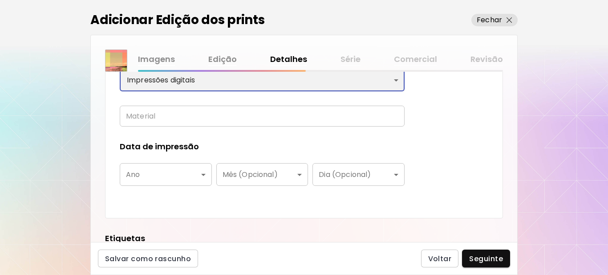
scroll to position [267, 0]
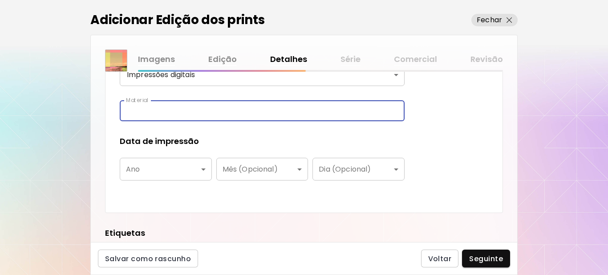
click at [183, 105] on input "text" at bounding box center [262, 110] width 285 height 21
type input "**********"
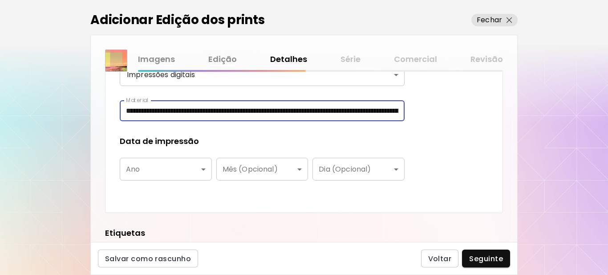
click at [171, 169] on body "**********" at bounding box center [304, 137] width 608 height 275
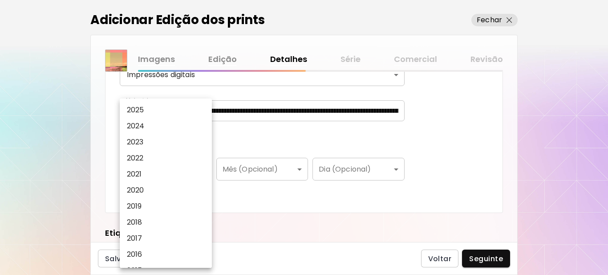
click at [152, 110] on li "2025" at bounding box center [168, 110] width 97 height 16
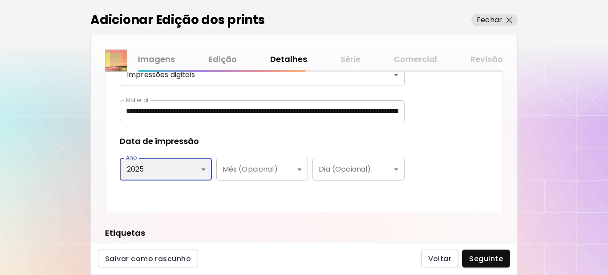
type input "****"
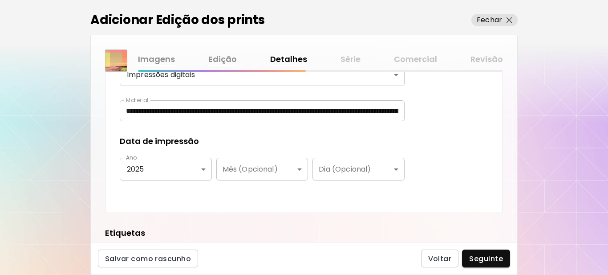
click at [238, 136] on div "Data de impressão" at bounding box center [262, 141] width 285 height 12
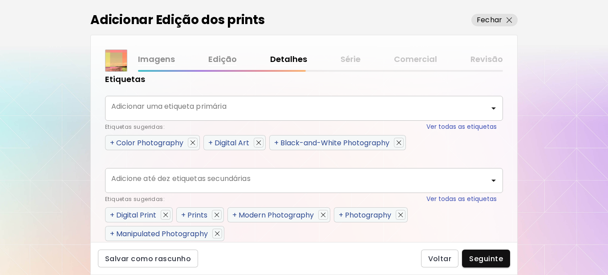
scroll to position [445, 0]
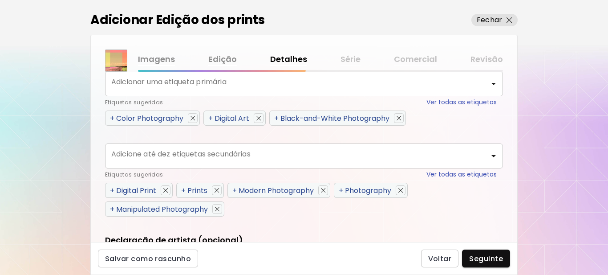
click at [113, 116] on span "+" at bounding box center [112, 118] width 4 height 10
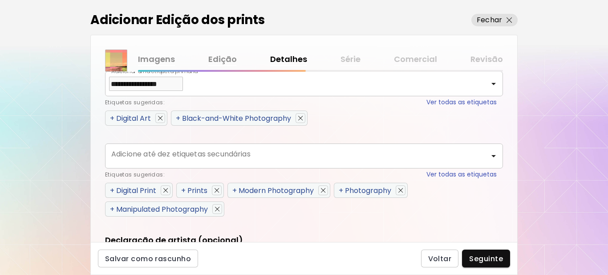
click at [113, 116] on span "+" at bounding box center [112, 118] width 4 height 10
type input "**********"
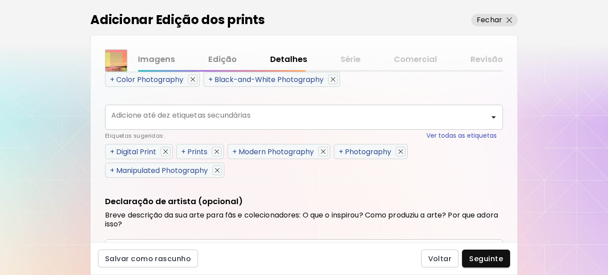
scroll to position [531, 0]
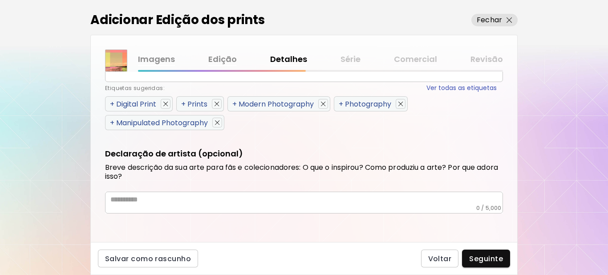
click at [112, 103] on span "+" at bounding box center [112, 104] width 4 height 10
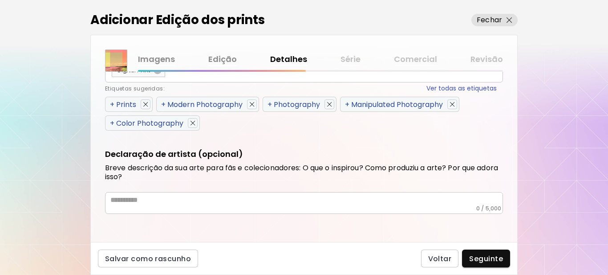
click at [112, 103] on span "+" at bounding box center [112, 104] width 4 height 10
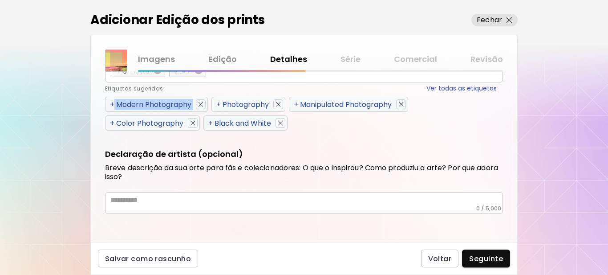
click at [112, 103] on span "+" at bounding box center [112, 104] width 4 height 10
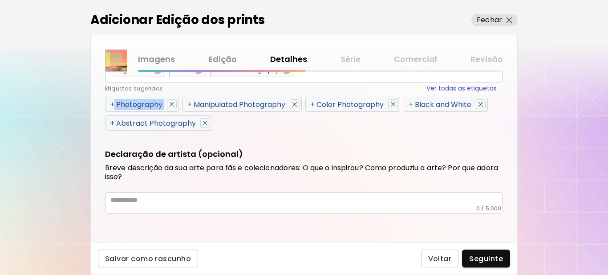
click at [112, 103] on span "+" at bounding box center [112, 104] width 4 height 10
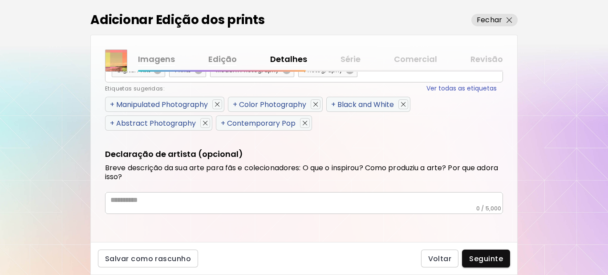
click at [112, 103] on span "+" at bounding box center [112, 104] width 4 height 10
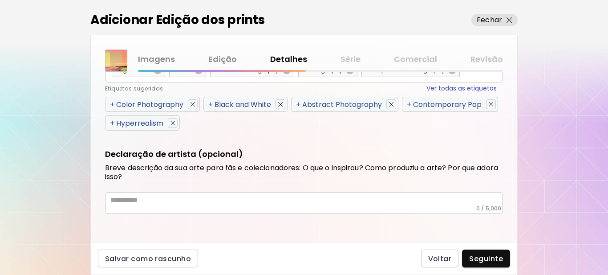
click at [111, 103] on span "+" at bounding box center [112, 104] width 4 height 10
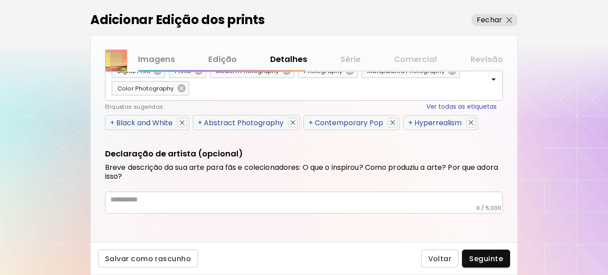
scroll to position [530, 0]
click at [111, 122] on span "+" at bounding box center [112, 122] width 4 height 10
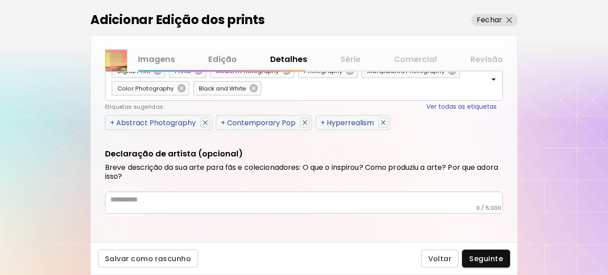
click at [111, 125] on span "+" at bounding box center [112, 122] width 4 height 10
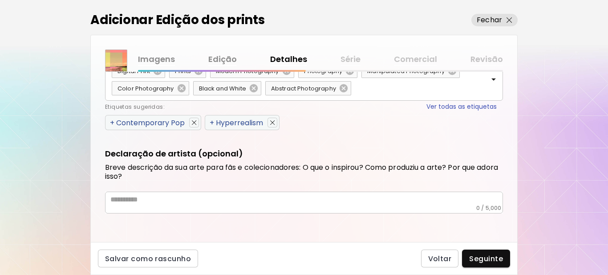
click at [111, 125] on span "+" at bounding box center [112, 122] width 4 height 10
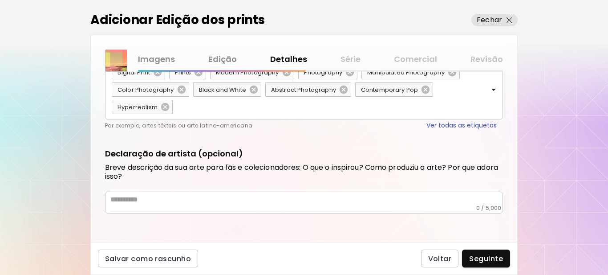
scroll to position [529, 0]
drag, startPoint x: 170, startPoint y: 207, endPoint x: 196, endPoint y: 228, distance: 33.2
click at [197, 229] on div "**********" at bounding box center [304, 157] width 426 height 170
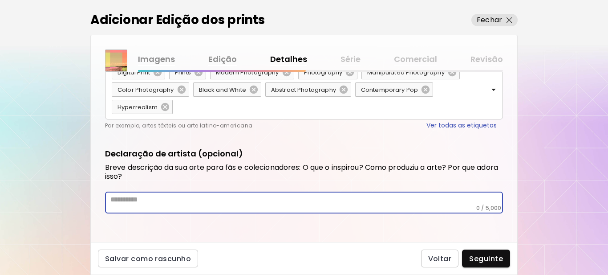
paste textarea "**********"
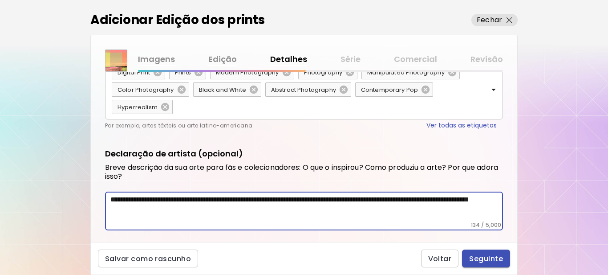
type textarea "**********"
click at [478, 256] on span "Seguinte" at bounding box center [486, 258] width 34 height 9
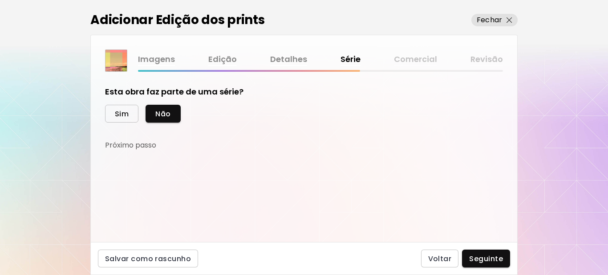
click at [127, 116] on span "Sim" at bounding box center [122, 113] width 14 height 9
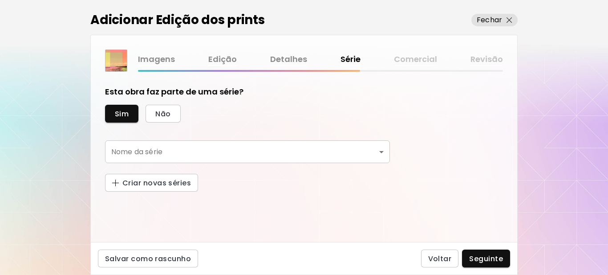
click at [297, 153] on body "kaleido.art/Sergio_Cerezer_Benetti Adicionar obras Gerencie suas obras Editar P…" at bounding box center [304, 137] width 608 height 275
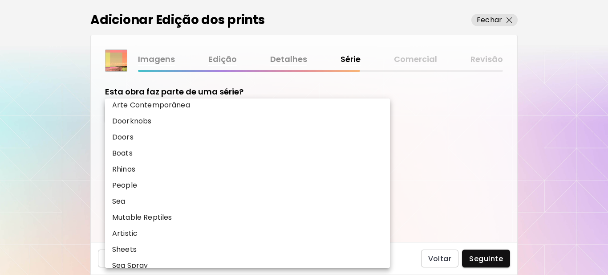
scroll to position [271, 0]
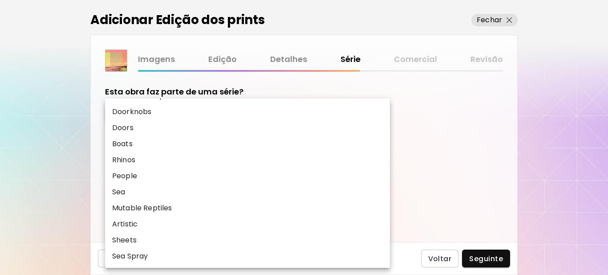
click at [163, 255] on li "Sea Spray" at bounding box center [247, 256] width 285 height 16
type input "*********"
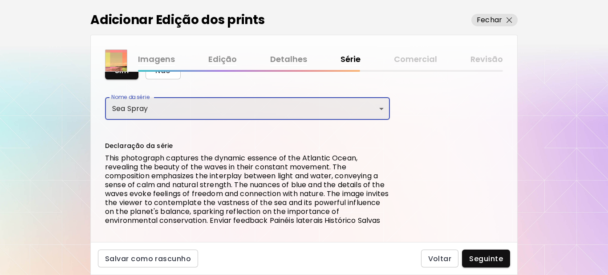
scroll to position [101, 0]
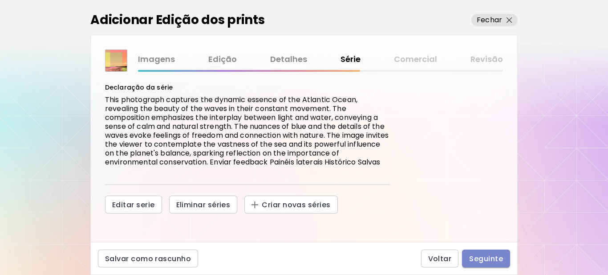
click at [495, 261] on span "Seguinte" at bounding box center [486, 258] width 34 height 9
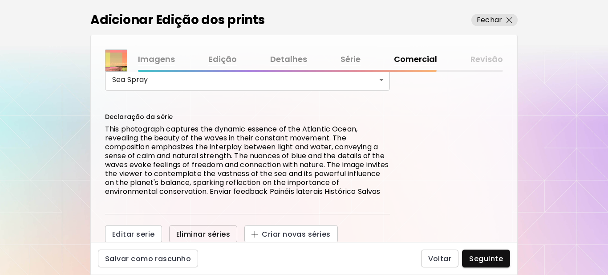
scroll to position [133, 0]
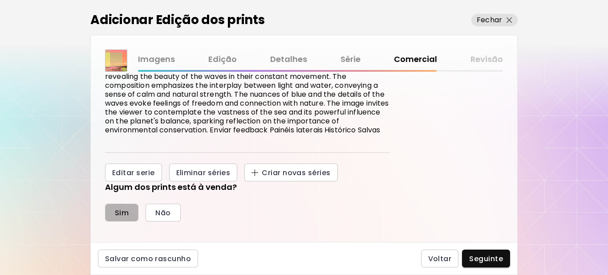
drag, startPoint x: 119, startPoint y: 212, endPoint x: 121, endPoint y: 204, distance: 8.6
click at [120, 212] on span "Sim" at bounding box center [122, 212] width 14 height 9
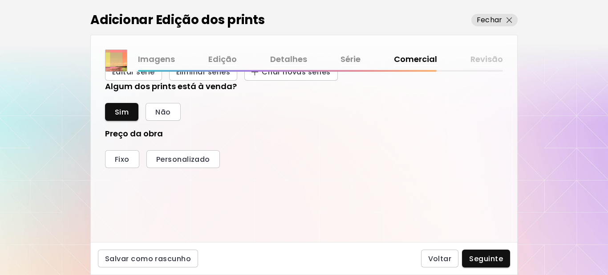
scroll to position [239, 0]
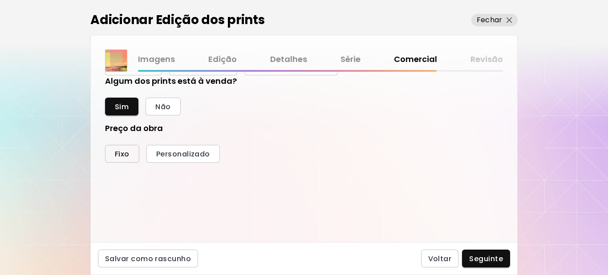
click at [129, 155] on span "Fixo" at bounding box center [122, 153] width 15 height 9
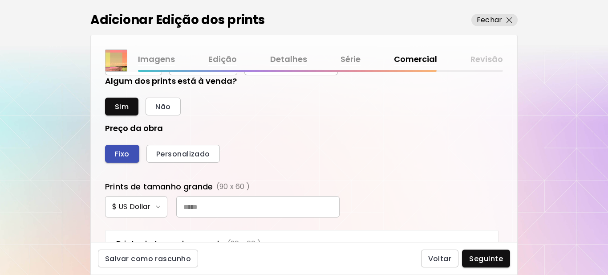
scroll to position [335, 389]
click at [218, 206] on input "text" at bounding box center [257, 206] width 163 height 21
type input "***"
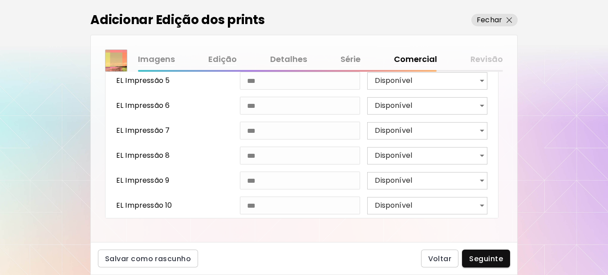
scroll to position [557, 0]
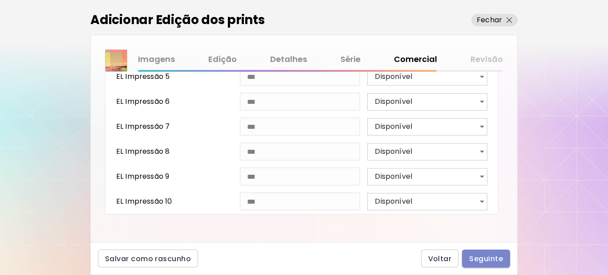
click at [485, 255] on span "Seguinte" at bounding box center [486, 258] width 34 height 9
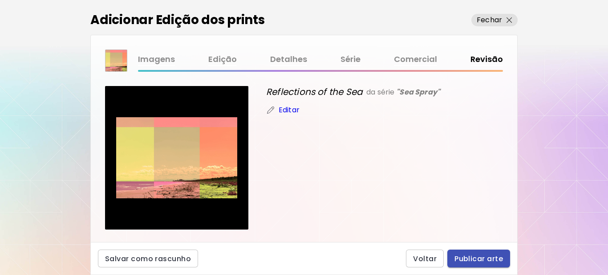
click at [475, 258] on span "Publicar arte" at bounding box center [478, 258] width 49 height 9
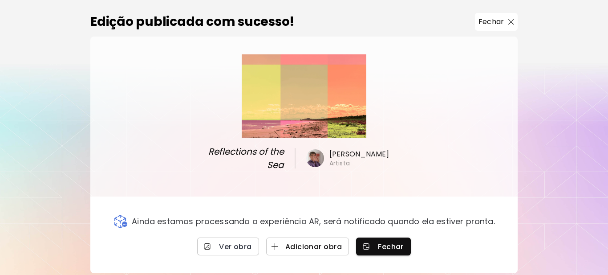
click at [297, 245] on span "Adicionar obra" at bounding box center [307, 246] width 69 height 9
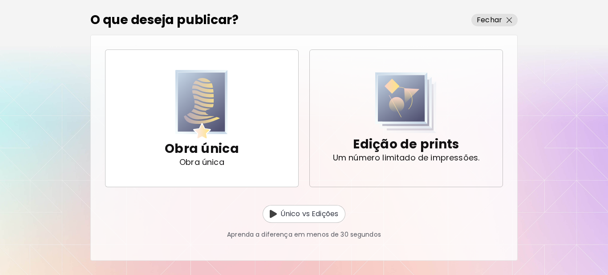
click at [409, 148] on p "Edição de prints" at bounding box center [406, 144] width 106 height 18
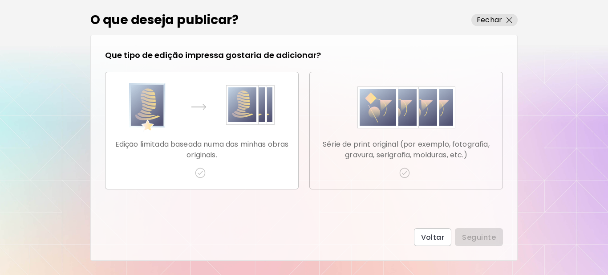
click at [402, 172] on img "button" at bounding box center [404, 172] width 11 height 11
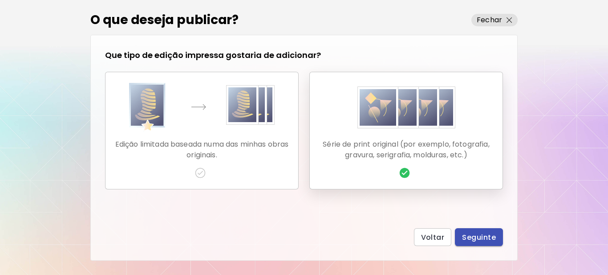
click at [473, 232] on span "Seguinte" at bounding box center [479, 236] width 34 height 9
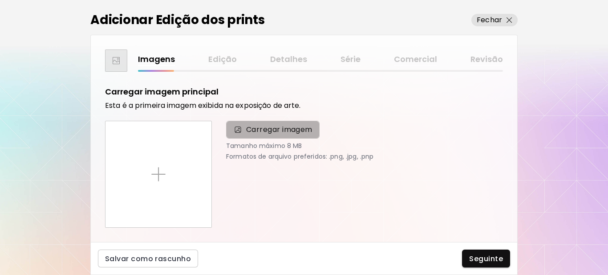
click at [276, 136] on span "Carregar imagem" at bounding box center [272, 130] width 93 height 18
click at [0, 0] on input "Carregar imagem" at bounding box center [0, 0] width 0 height 0
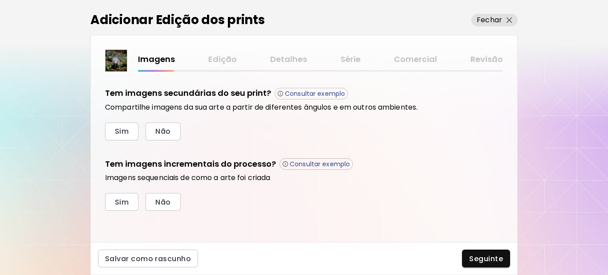
scroll to position [301, 0]
click at [164, 130] on span "Não" at bounding box center [162, 129] width 15 height 9
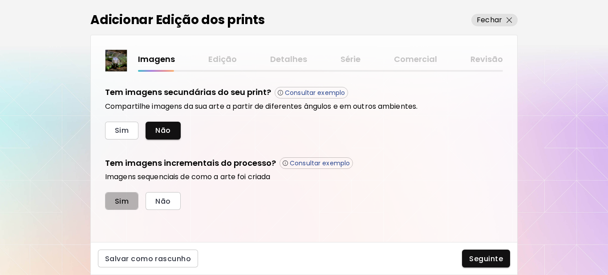
click at [120, 200] on span "Sim" at bounding box center [122, 200] width 14 height 9
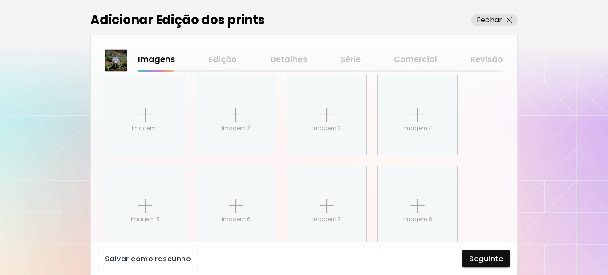
scroll to position [446, 0]
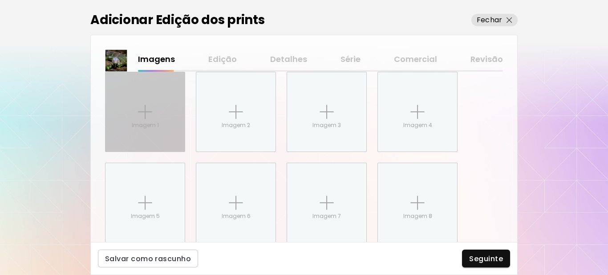
click at [154, 116] on div "Imagem 1" at bounding box center [144, 111] width 79 height 79
click at [0, 0] on input "Imagem 1" at bounding box center [0, 0] width 0 height 0
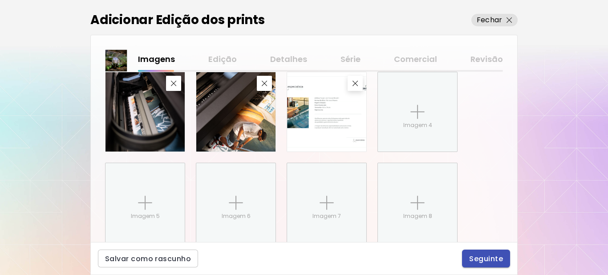
click at [481, 256] on span "Seguinte" at bounding box center [486, 258] width 34 height 9
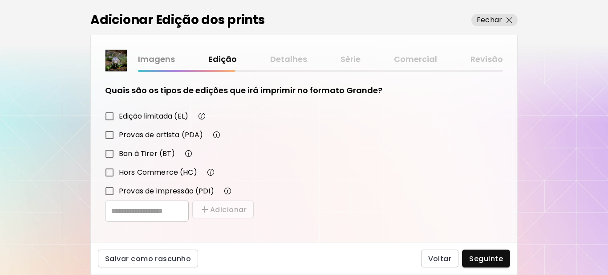
scroll to position [155, 0]
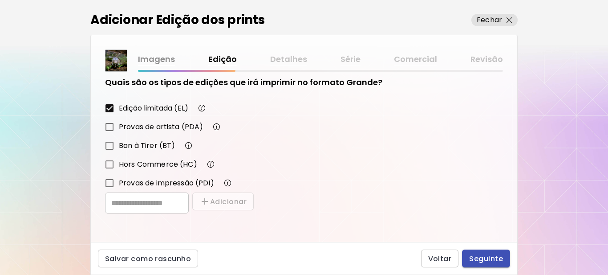
drag, startPoint x: 478, startPoint y: 258, endPoint x: 501, endPoint y: 209, distance: 54.0
click at [478, 258] on span "Seguinte" at bounding box center [486, 258] width 34 height 9
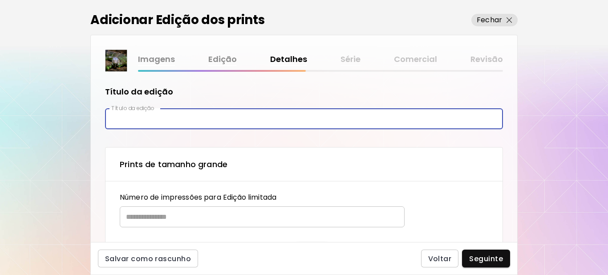
paste input "**********"
type input "**********"
click at [155, 214] on input "text" at bounding box center [259, 216] width 279 height 21
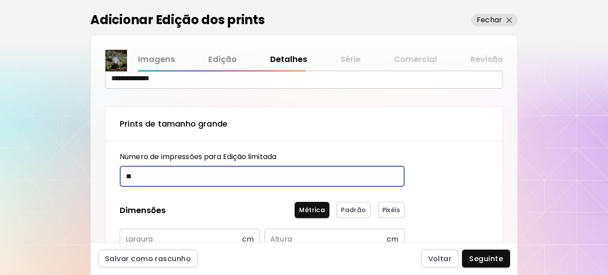
scroll to position [133, 0]
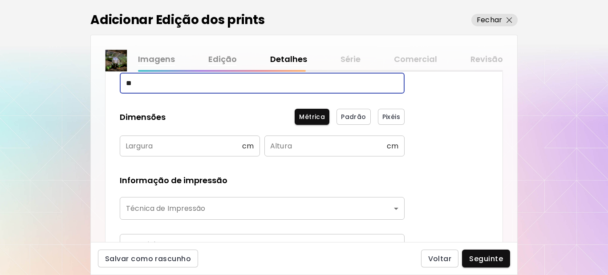
type input "**"
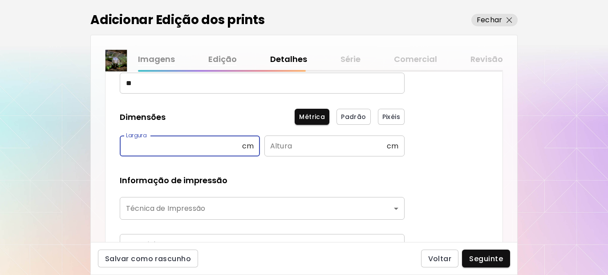
click at [165, 148] on input "text" at bounding box center [181, 145] width 122 height 21
type input "**"
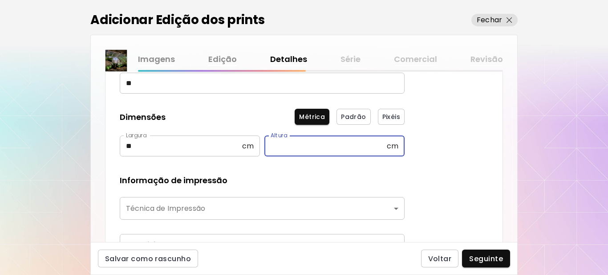
click at [295, 152] on input "text" at bounding box center [325, 145] width 122 height 21
type input "**"
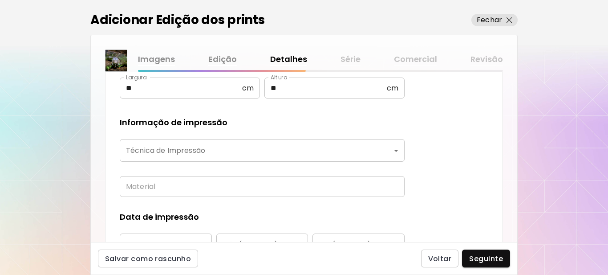
scroll to position [222, 0]
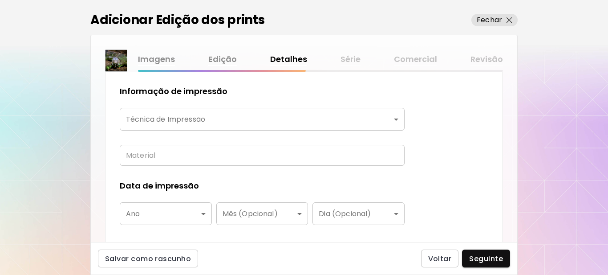
click at [254, 114] on body "**********" at bounding box center [304, 137] width 608 height 275
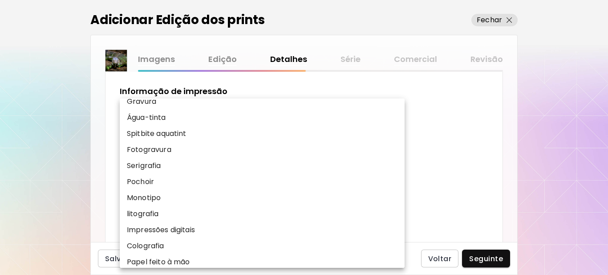
scroll to position [89, 0]
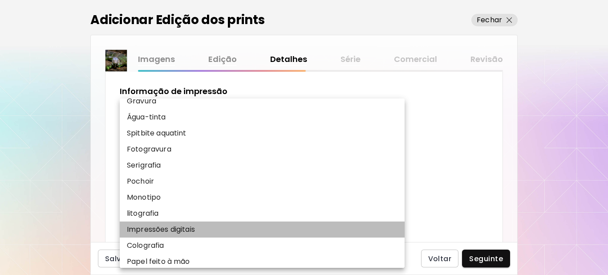
click at [169, 228] on p "Impressões digitais" at bounding box center [161, 229] width 68 height 11
type input "**********"
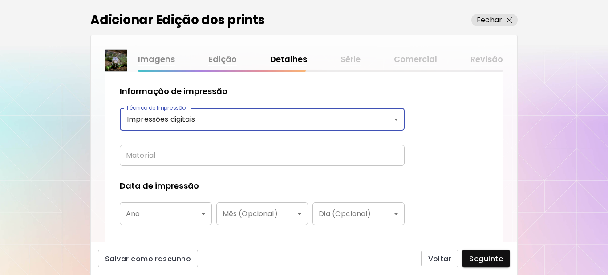
click at [174, 156] on input "text" at bounding box center [262, 155] width 285 height 21
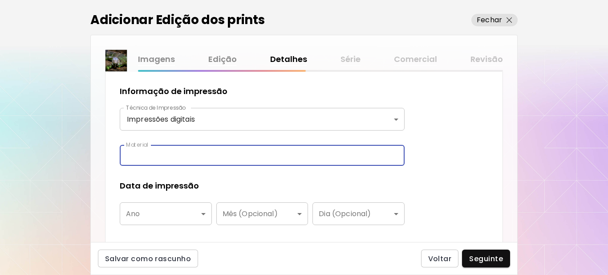
type input "**********"
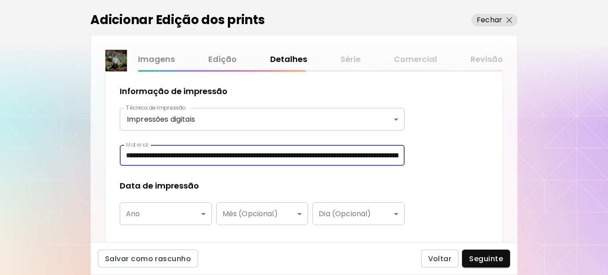
click at [169, 218] on body "**********" at bounding box center [304, 137] width 608 height 275
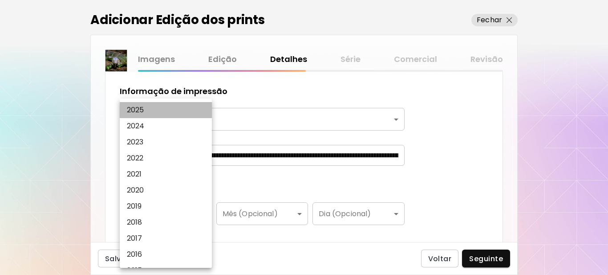
click at [150, 109] on li "2025" at bounding box center [168, 110] width 97 height 16
type input "****"
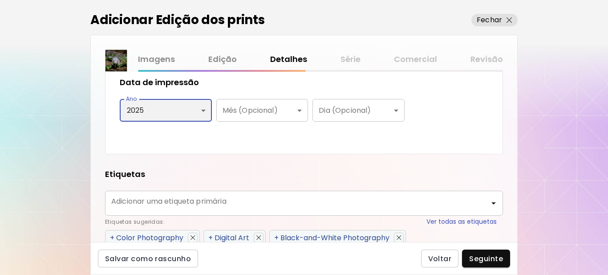
scroll to position [356, 0]
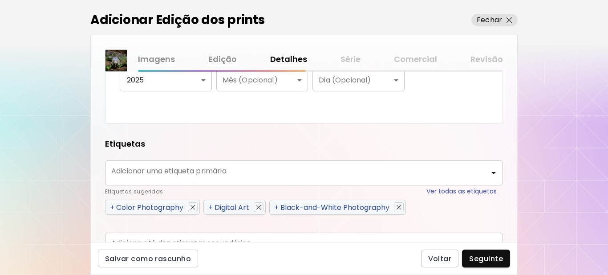
click at [113, 207] on span "+" at bounding box center [112, 207] width 4 height 10
type input "**********"
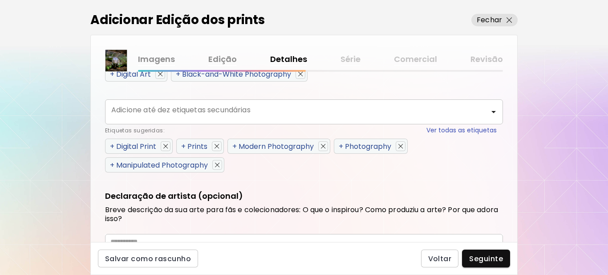
scroll to position [489, 0]
click at [112, 144] on span "+" at bounding box center [112, 146] width 4 height 10
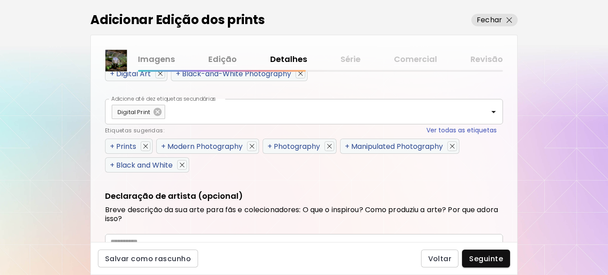
click at [112, 144] on span "+" at bounding box center [112, 146] width 4 height 10
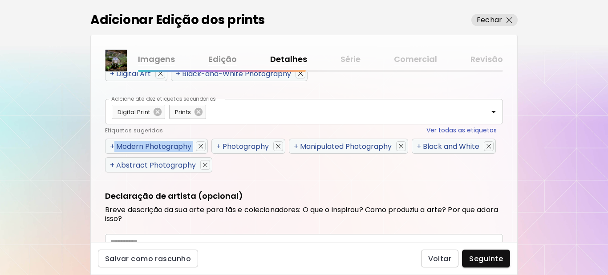
click at [112, 144] on span "+" at bounding box center [112, 146] width 4 height 10
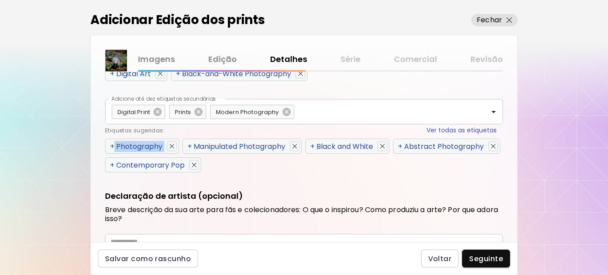
click at [112, 144] on span "+" at bounding box center [112, 146] width 4 height 10
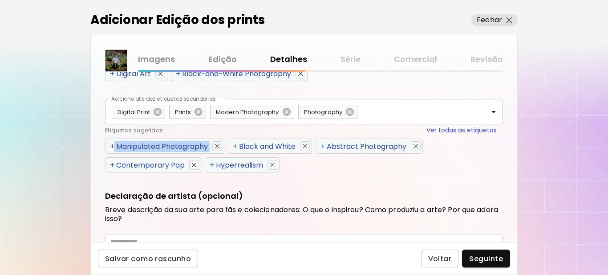
click at [112, 144] on span "+" at bounding box center [112, 146] width 4 height 10
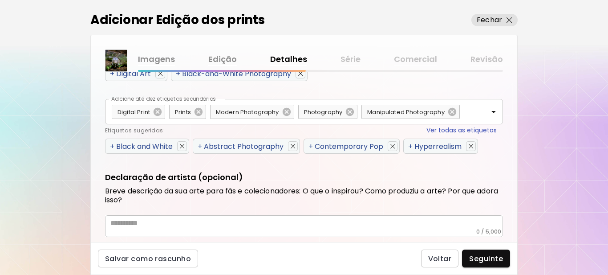
click at [112, 144] on span "+" at bounding box center [112, 146] width 4 height 10
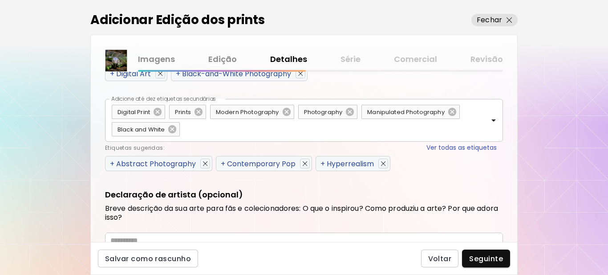
click at [110, 162] on span "+" at bounding box center [112, 163] width 4 height 10
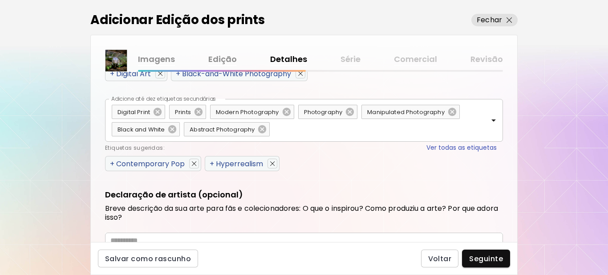
click at [111, 162] on span "+" at bounding box center [112, 163] width 4 height 10
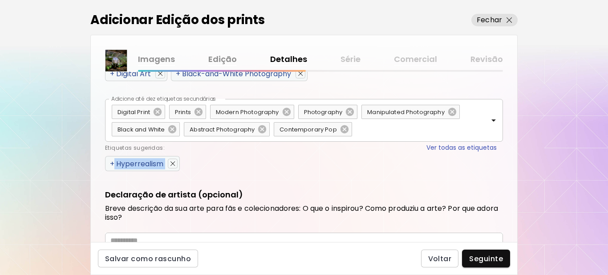
click at [111, 162] on span "+" at bounding box center [112, 163] width 4 height 10
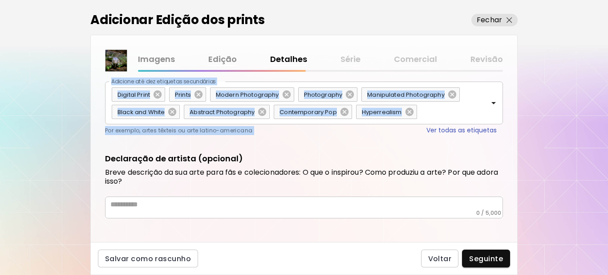
scroll to position [512, 0]
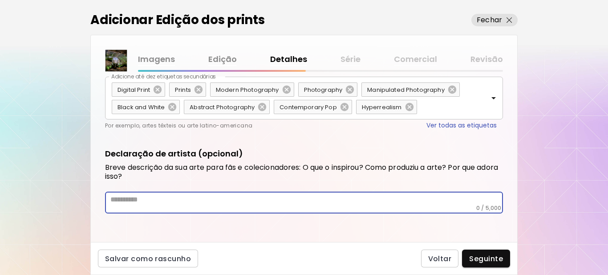
click at [176, 197] on textarea at bounding box center [306, 199] width 392 height 9
paste textarea "**********"
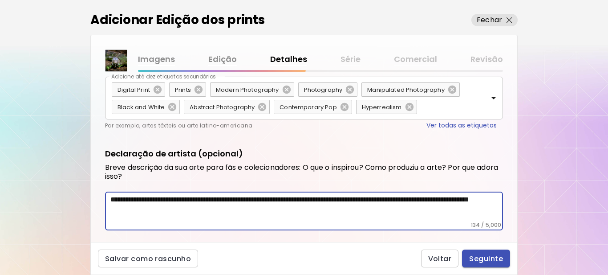
type textarea "**********"
click at [485, 259] on span "Seguinte" at bounding box center [486, 258] width 34 height 9
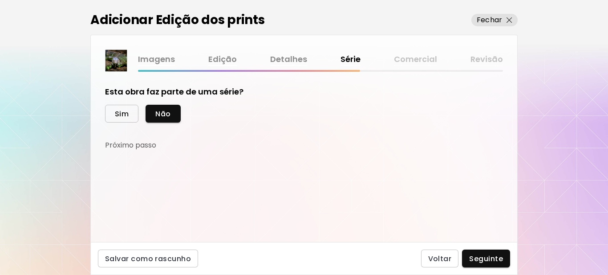
click at [124, 114] on span "Sim" at bounding box center [122, 113] width 14 height 9
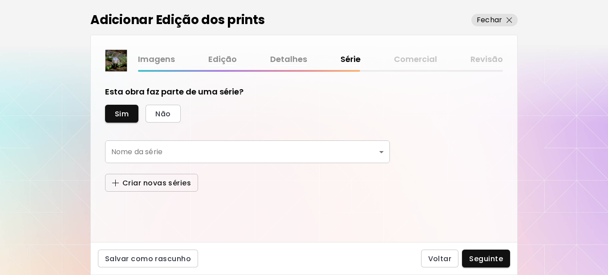
click at [177, 184] on span "Criar novas séries" at bounding box center [151, 182] width 79 height 9
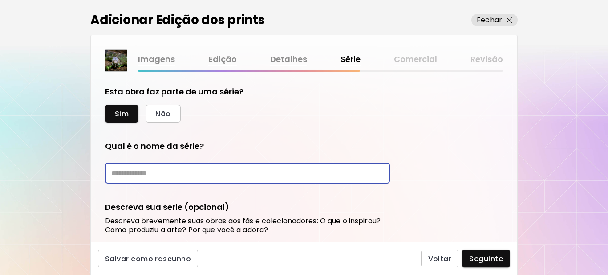
paste input "**********"
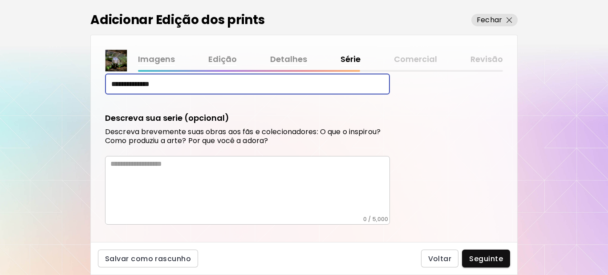
type input "**********"
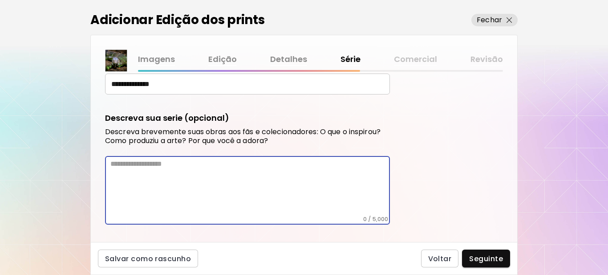
click at [184, 176] on textarea at bounding box center [249, 187] width 279 height 56
paste textarea "**********"
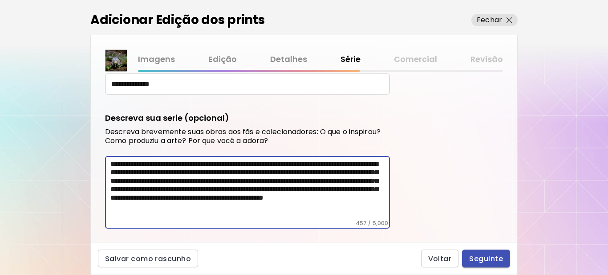
type textarea "**********"
click at [478, 256] on span "Seguinte" at bounding box center [486, 258] width 34 height 9
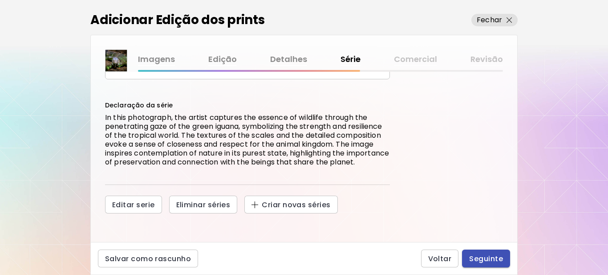
click at [478, 257] on span "Seguinte" at bounding box center [486, 258] width 34 height 9
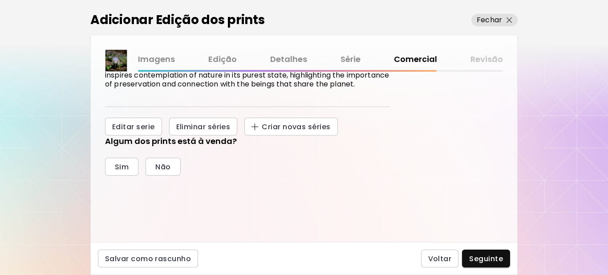
scroll to position [206, 0]
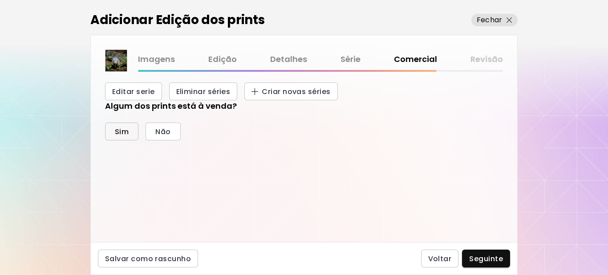
click at [126, 132] on span "Sim" at bounding box center [122, 131] width 14 height 9
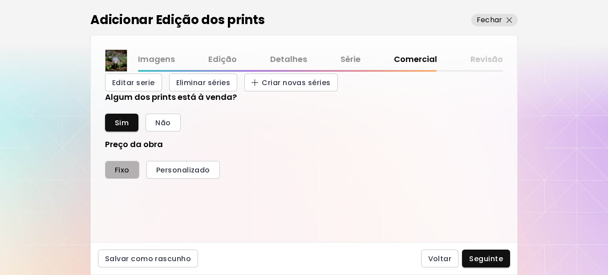
click at [118, 173] on button "Fixo" at bounding box center [122, 170] width 34 height 18
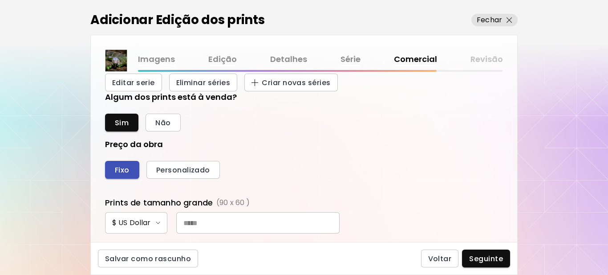
scroll to position [335, 389]
click at [211, 227] on input "text" at bounding box center [257, 222] width 163 height 21
type input "***"
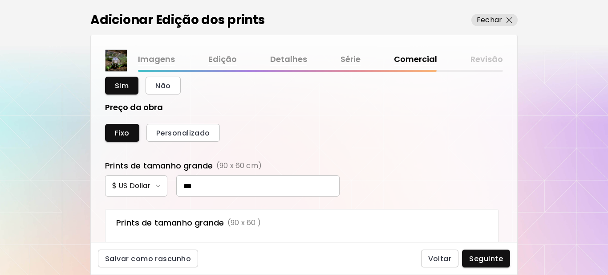
scroll to position [339, 0]
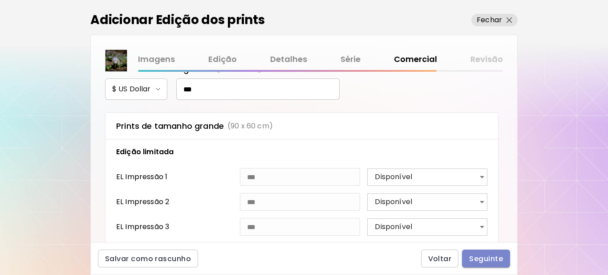
click at [484, 256] on span "Seguinte" at bounding box center [486, 258] width 34 height 9
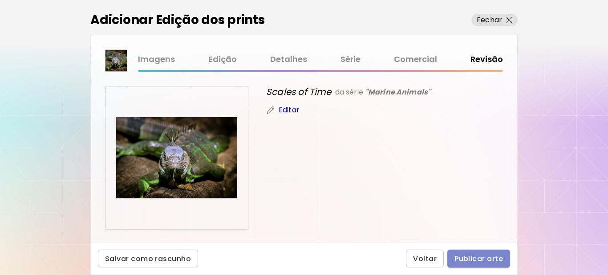
click at [469, 255] on span "Publicar arte" at bounding box center [478, 258] width 49 height 9
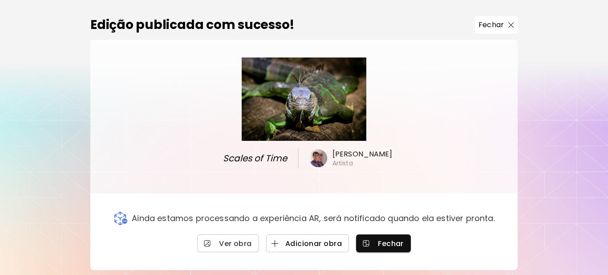
click at [332, 244] on span "Adicionar obra" at bounding box center [307, 242] width 69 height 9
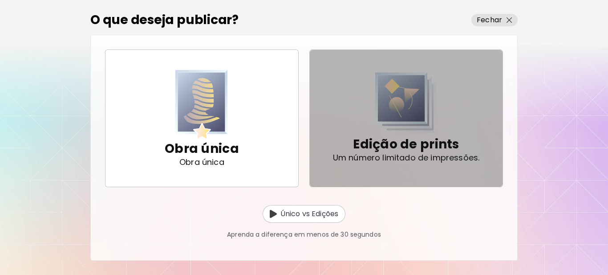
click at [398, 145] on p "Edição de prints" at bounding box center [406, 144] width 106 height 18
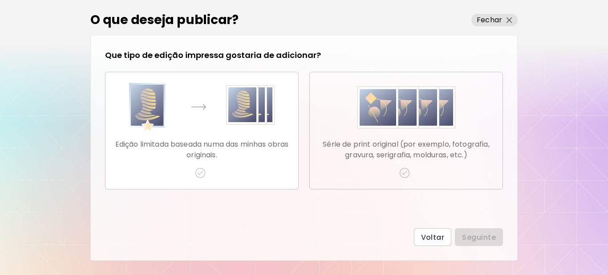
click at [404, 172] on img "button" at bounding box center [404, 172] width 11 height 11
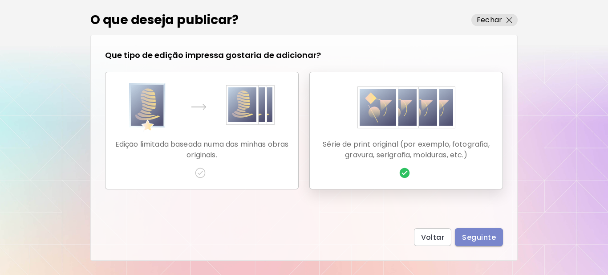
click at [470, 234] on span "Seguinte" at bounding box center [479, 236] width 34 height 9
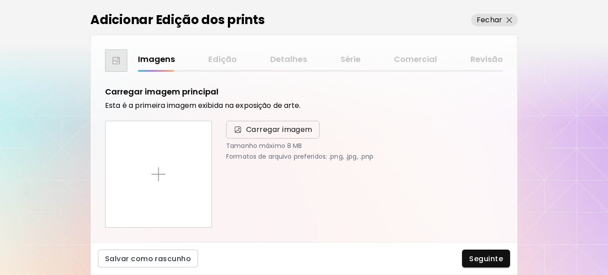
click at [260, 126] on span "Carregar imagem" at bounding box center [279, 129] width 66 height 11
click at [0, 0] on input "Carregar imagem" at bounding box center [0, 0] width 0 height 0
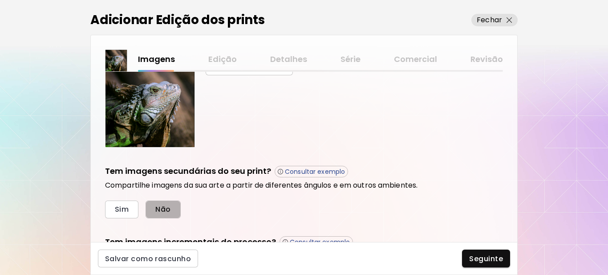
click at [168, 208] on span "Não" at bounding box center [162, 208] width 15 height 9
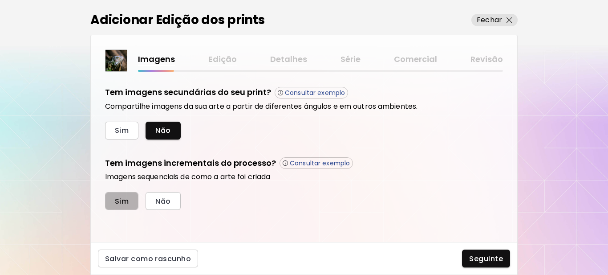
click at [125, 204] on span "Sim" at bounding box center [122, 200] width 14 height 9
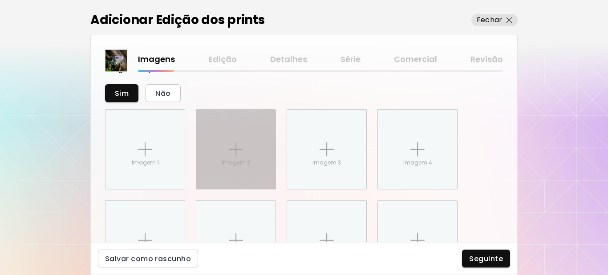
scroll to position [446, 0]
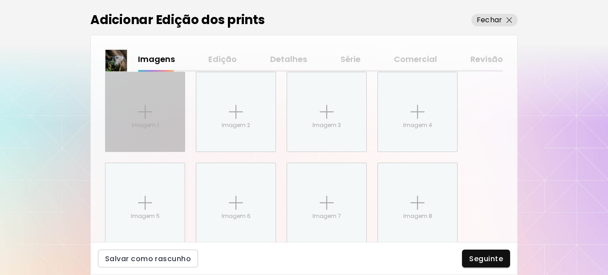
click at [135, 109] on div "Imagem 1" at bounding box center [144, 111] width 79 height 79
click at [0, 0] on input "Imagem 1" at bounding box center [0, 0] width 0 height 0
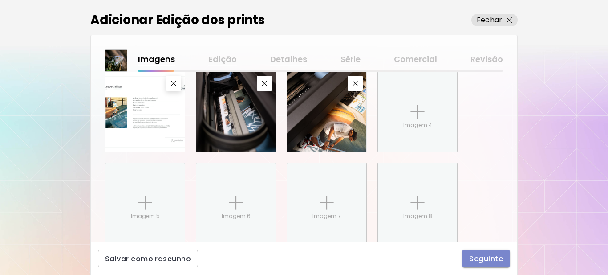
drag, startPoint x: 491, startPoint y: 262, endPoint x: 397, endPoint y: 210, distance: 107.1
click at [491, 262] on span "Seguinte" at bounding box center [486, 258] width 34 height 9
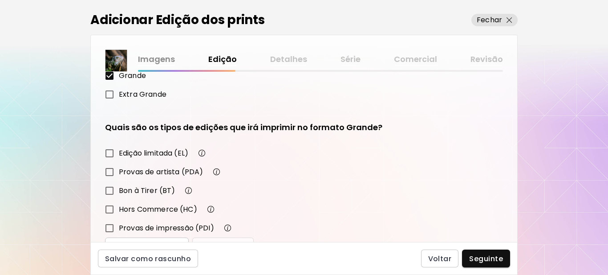
scroll to position [133, 0]
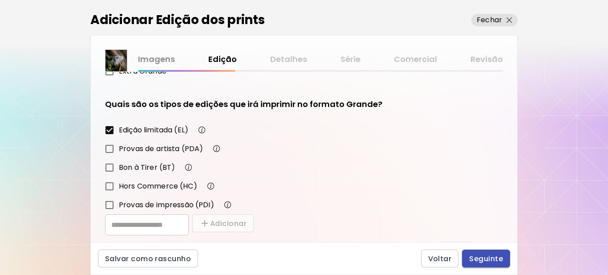
click at [477, 256] on span "Seguinte" at bounding box center [486, 258] width 34 height 9
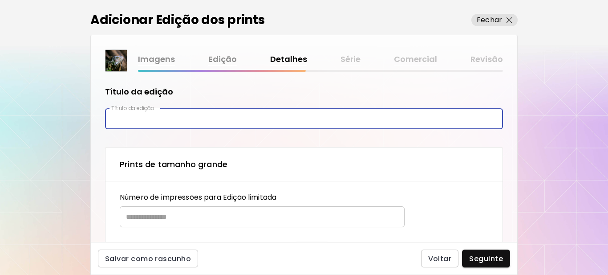
click at [166, 121] on input "text" at bounding box center [304, 118] width 398 height 21
type input "**********"
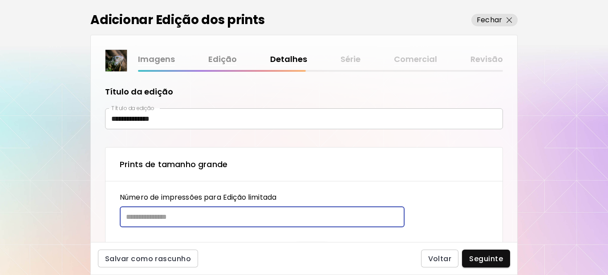
click at [162, 217] on input "text" at bounding box center [259, 216] width 279 height 21
type input "**"
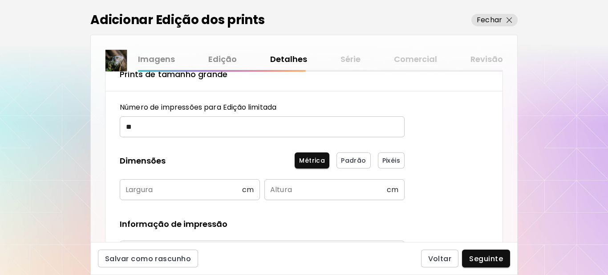
scroll to position [89, 0]
click at [173, 196] on input "text" at bounding box center [181, 190] width 122 height 21
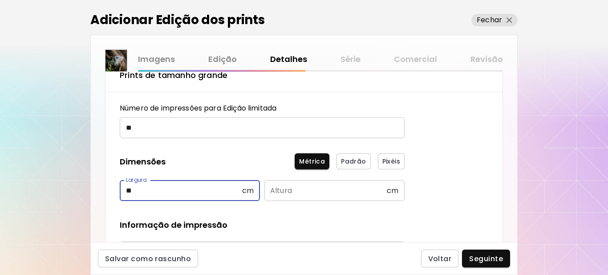
type input "**"
click at [317, 190] on input "text" at bounding box center [325, 190] width 122 height 21
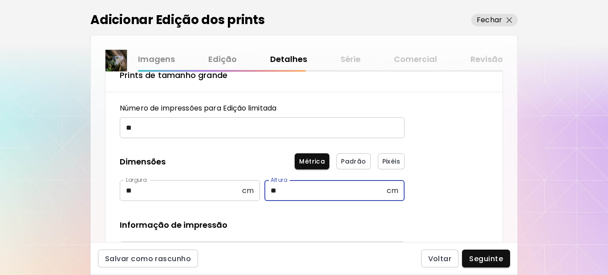
type input "**"
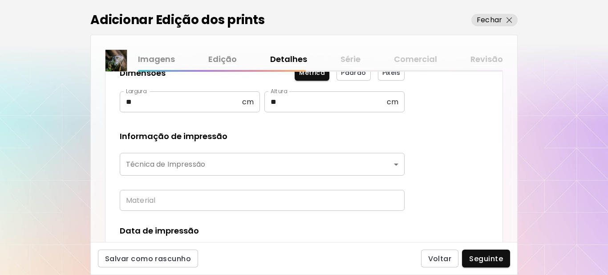
scroll to position [178, 0]
click at [150, 165] on body "**********" at bounding box center [304, 137] width 608 height 275
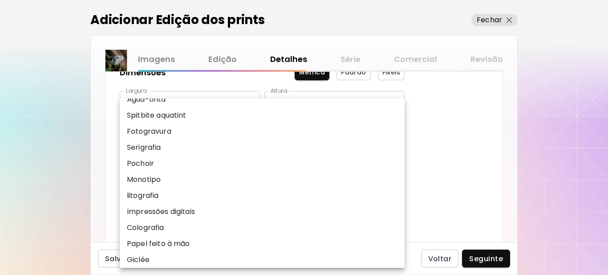
scroll to position [110, 0]
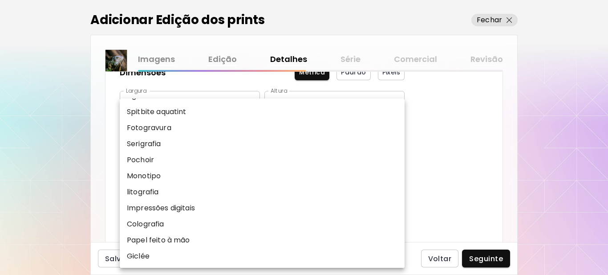
click at [168, 210] on p "Impressões digitais" at bounding box center [161, 207] width 68 height 11
type input "**********"
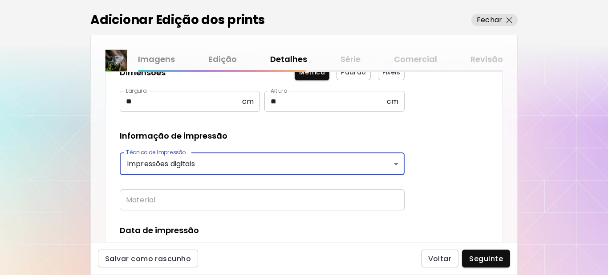
click at [166, 206] on input "text" at bounding box center [262, 199] width 285 height 21
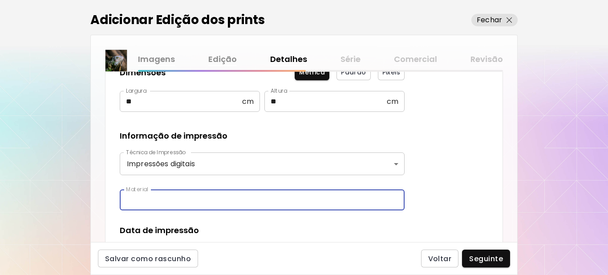
type input "**********"
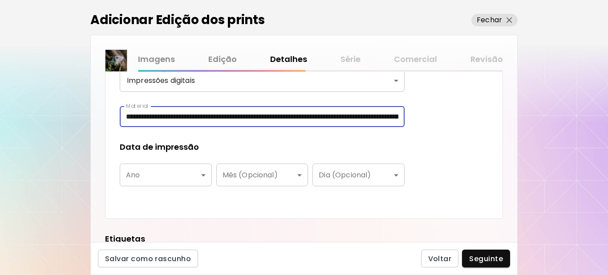
scroll to position [311, 0]
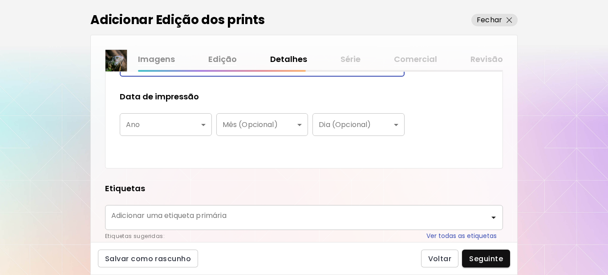
click at [162, 123] on body "**********" at bounding box center [304, 137] width 608 height 275
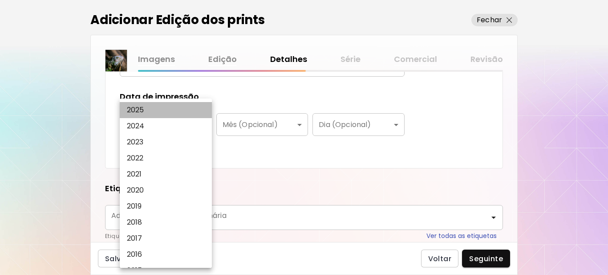
click at [154, 109] on li "2025" at bounding box center [168, 110] width 97 height 16
type input "****"
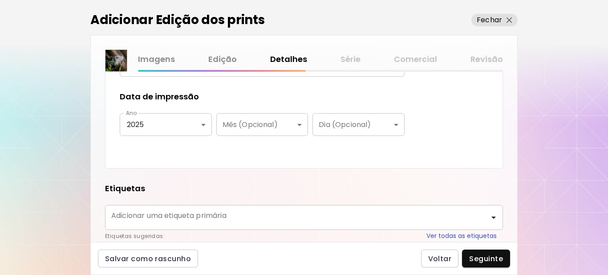
click at [247, 145] on div "**********" at bounding box center [262, 16] width 285 height 273
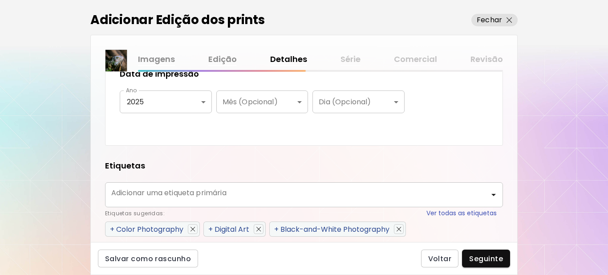
scroll to position [400, 0]
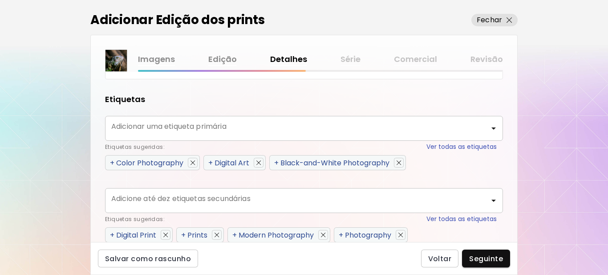
click at [110, 162] on span "+" at bounding box center [112, 163] width 4 height 10
type input "**********"
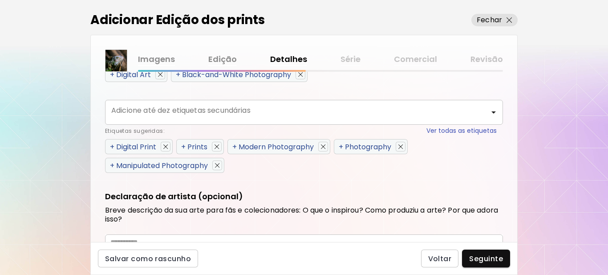
scroll to position [489, 0]
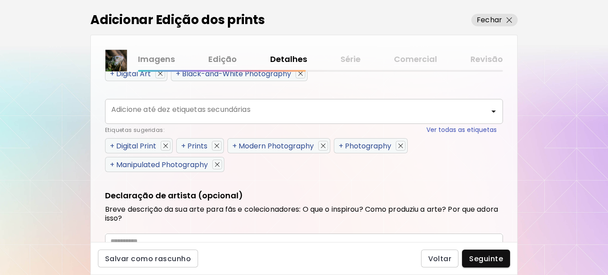
click at [111, 143] on span "+" at bounding box center [112, 146] width 4 height 10
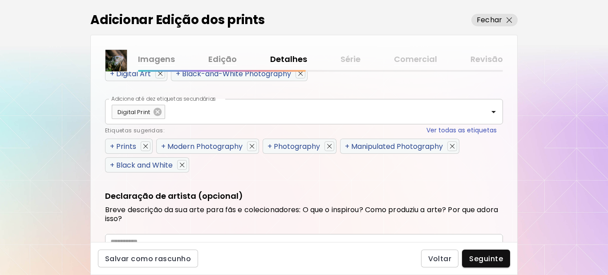
click at [111, 143] on span "+" at bounding box center [112, 146] width 4 height 10
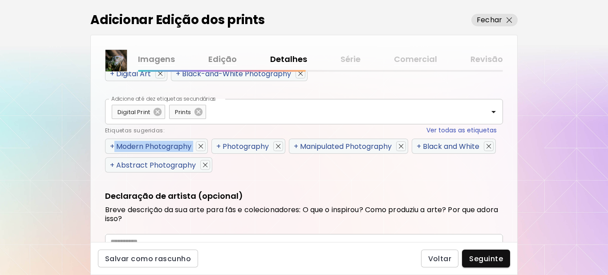
click at [111, 143] on span "+" at bounding box center [112, 146] width 4 height 10
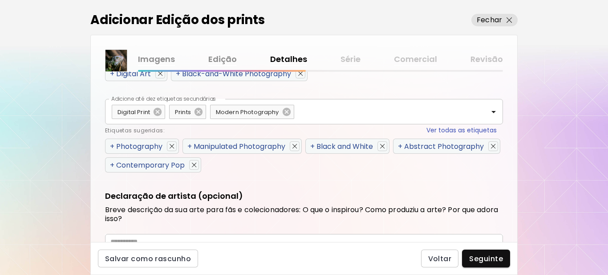
click at [398, 151] on span "+" at bounding box center [400, 146] width 4 height 10
drag, startPoint x: 112, startPoint y: 145, endPoint x: 109, endPoint y: 152, distance: 7.5
click at [111, 146] on span "+" at bounding box center [112, 146] width 4 height 10
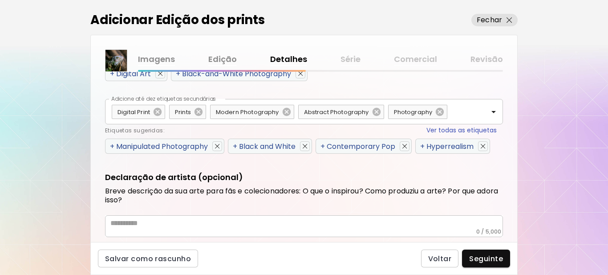
click at [111, 147] on span "+" at bounding box center [112, 146] width 4 height 10
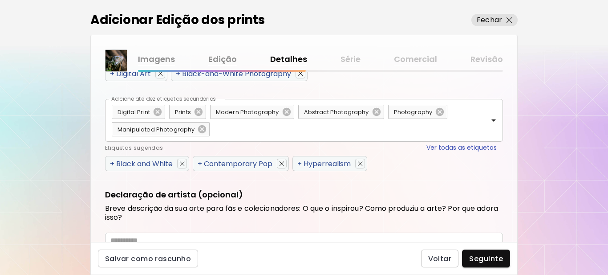
click at [110, 161] on span "+" at bounding box center [112, 163] width 4 height 10
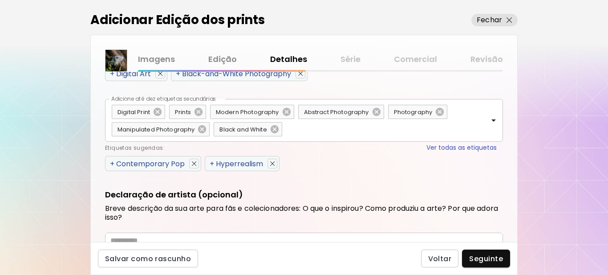
click at [110, 162] on span "+" at bounding box center [112, 163] width 4 height 10
click at [111, 163] on span "+" at bounding box center [112, 163] width 4 height 10
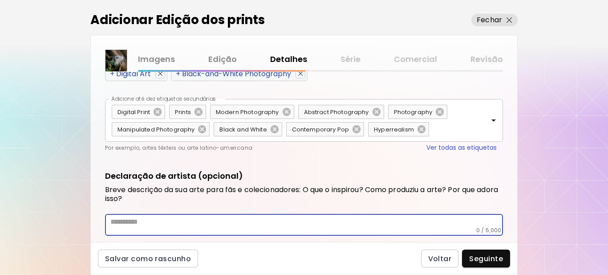
click at [161, 223] on textarea at bounding box center [306, 221] width 392 height 9
paste textarea "**********"
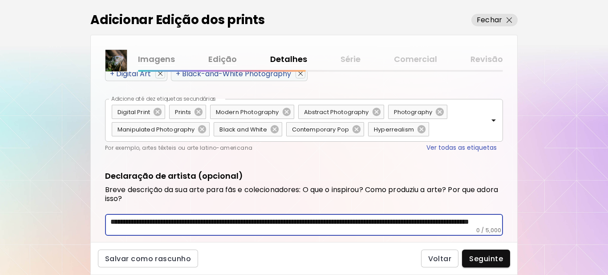
scroll to position [491, 0]
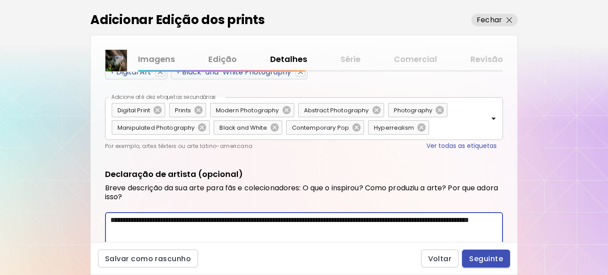
type textarea "**********"
click at [492, 259] on span "Seguinte" at bounding box center [486, 258] width 34 height 9
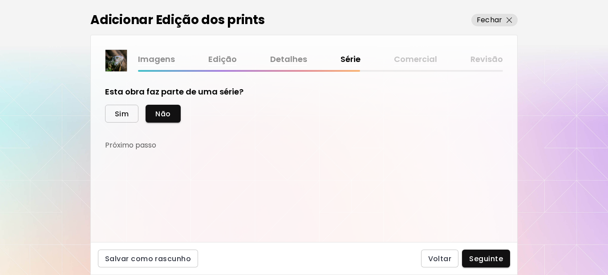
click at [123, 115] on span "Sim" at bounding box center [122, 113] width 14 height 9
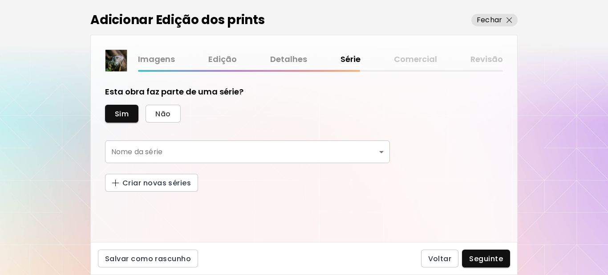
click at [146, 148] on body "kaleido.art/Sergio_Cerezer_Benetti Adicionar obras Gerencie suas obras Editar P…" at bounding box center [304, 137] width 608 height 275
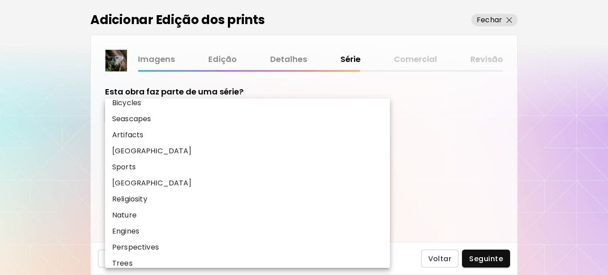
scroll to position [287, 0]
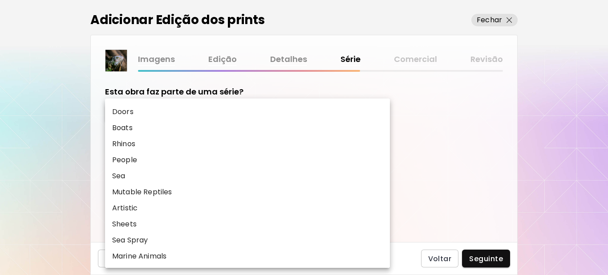
click at [156, 255] on p "Marine Animals" at bounding box center [139, 256] width 54 height 11
type input "**********"
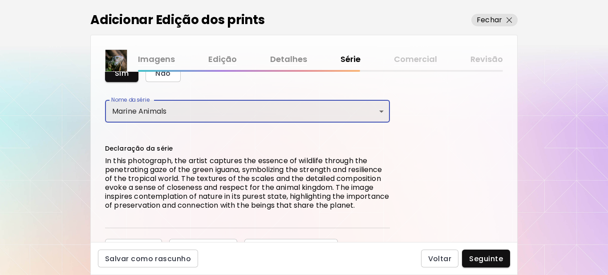
scroll to position [93, 0]
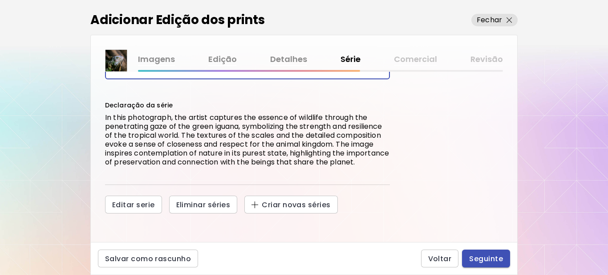
click at [475, 254] on span "Seguinte" at bounding box center [486, 258] width 34 height 9
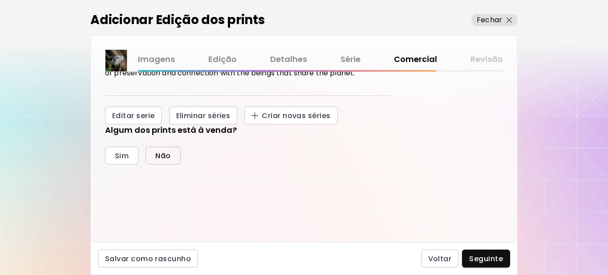
scroll to position [178, 0]
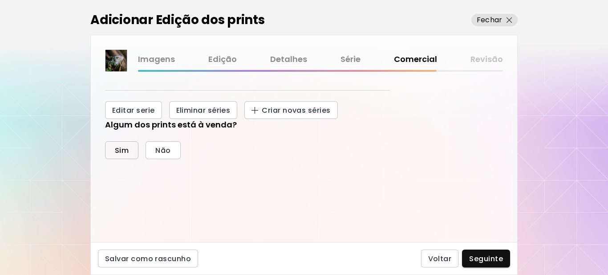
click at [127, 155] on span "Sim" at bounding box center [122, 150] width 14 height 9
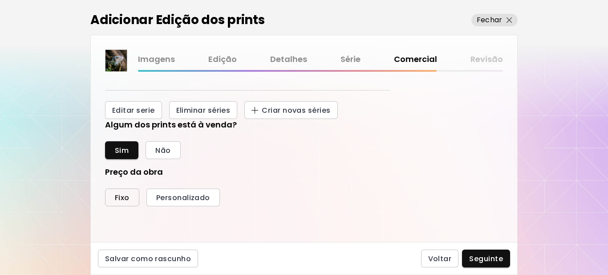
click at [125, 202] on span "Fixo" at bounding box center [122, 197] width 15 height 9
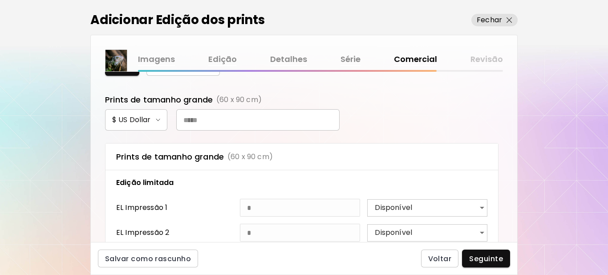
scroll to position [311, 0]
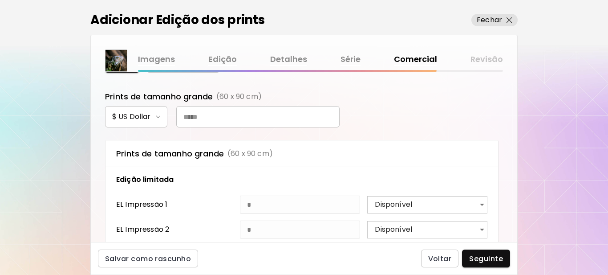
click at [246, 124] on input "text" at bounding box center [257, 116] width 163 height 21
type input "***"
click at [489, 257] on span "Seguinte" at bounding box center [486, 258] width 34 height 9
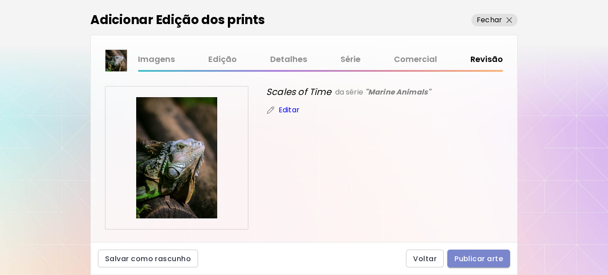
click at [481, 258] on span "Publicar arte" at bounding box center [478, 258] width 49 height 9
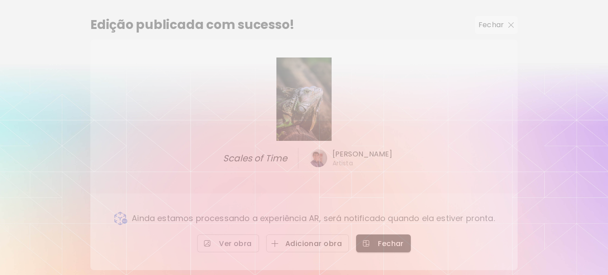
click at [320, 239] on span "Adicionar obra" at bounding box center [307, 242] width 69 height 9
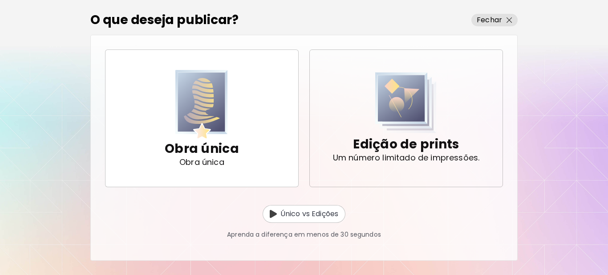
click at [404, 113] on img "button" at bounding box center [405, 102] width 61 height 61
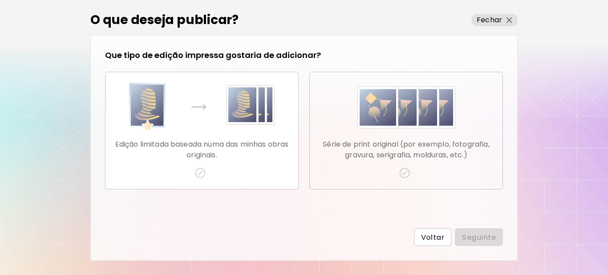
click at [403, 171] on img "button" at bounding box center [404, 172] width 11 height 11
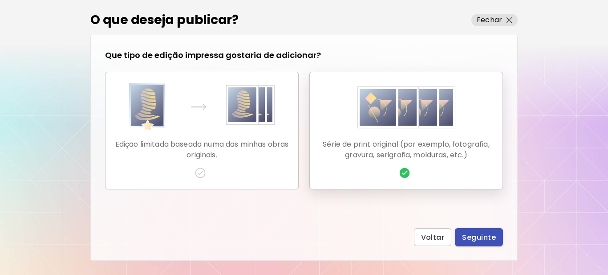
click at [472, 233] on span "Seguinte" at bounding box center [479, 236] width 34 height 9
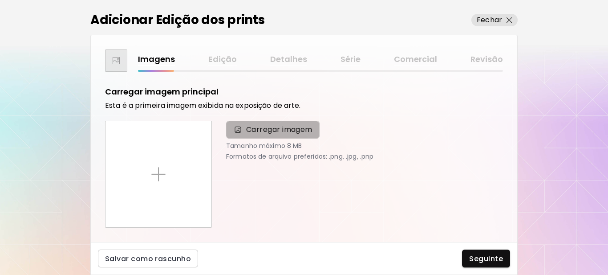
click at [286, 132] on span "Carregar imagem" at bounding box center [279, 129] width 66 height 11
click at [0, 0] on input "Carregar imagem" at bounding box center [0, 0] width 0 height 0
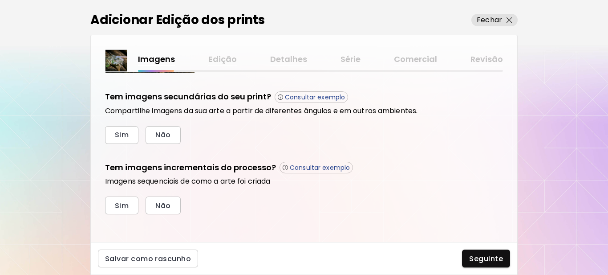
scroll to position [301, 0]
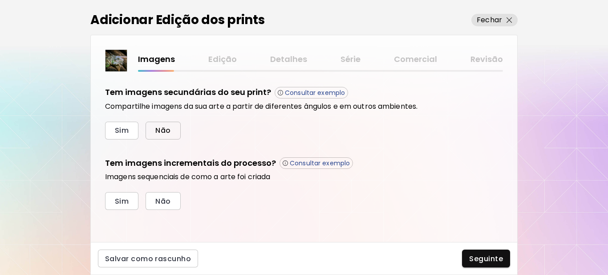
click at [170, 134] on span "Não" at bounding box center [162, 129] width 15 height 9
click at [120, 202] on span "Sim" at bounding box center [122, 200] width 14 height 9
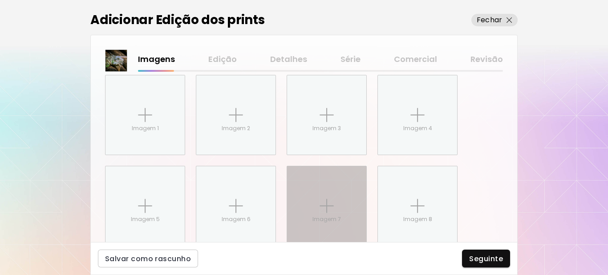
scroll to position [446, 0]
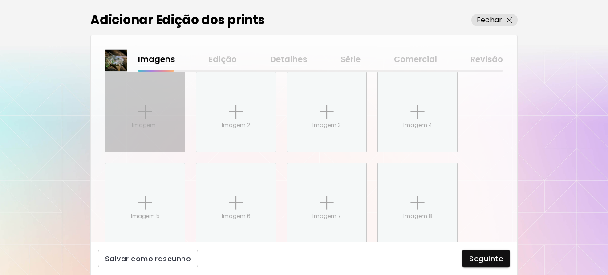
click at [129, 125] on div "Imagem 1" at bounding box center [144, 111] width 79 height 79
click at [0, 0] on input "Imagem 1" at bounding box center [0, 0] width 0 height 0
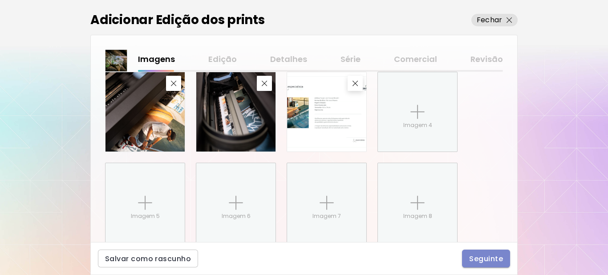
click at [490, 257] on span "Seguinte" at bounding box center [486, 258] width 34 height 9
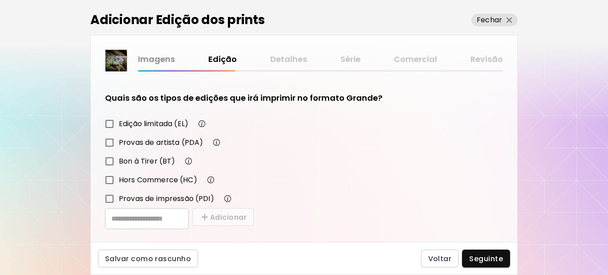
scroll to position [155, 0]
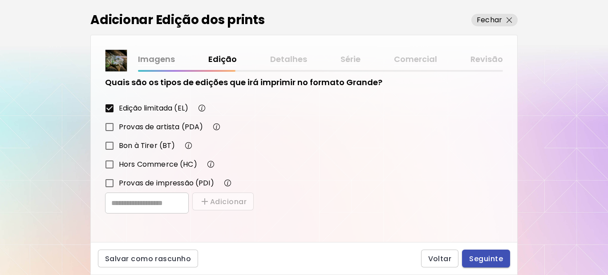
click at [493, 259] on span "Seguinte" at bounding box center [486, 258] width 34 height 9
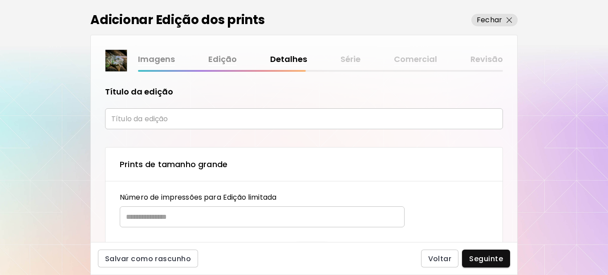
click at [185, 117] on input "text" at bounding box center [304, 118] width 398 height 21
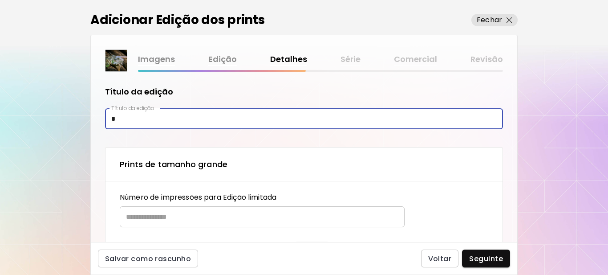
type input "**********"
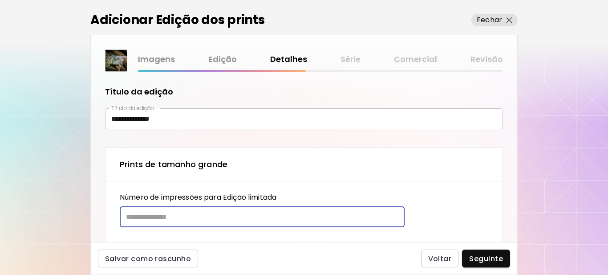
click at [165, 214] on input "text" at bounding box center [259, 216] width 279 height 21
type input "**"
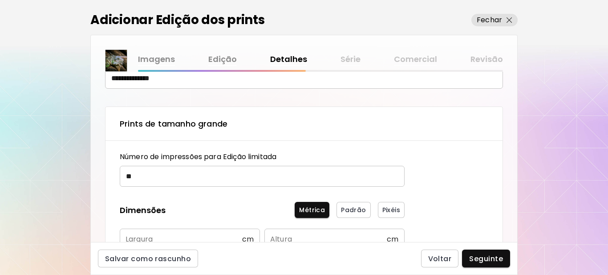
scroll to position [133, 0]
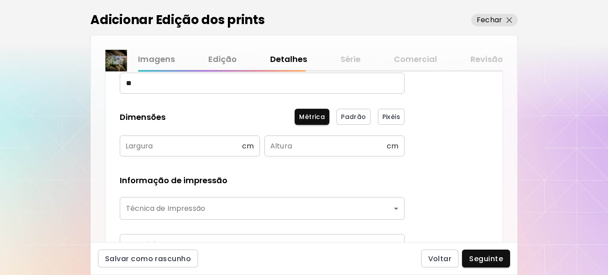
click at [161, 152] on input "text" at bounding box center [181, 145] width 122 height 21
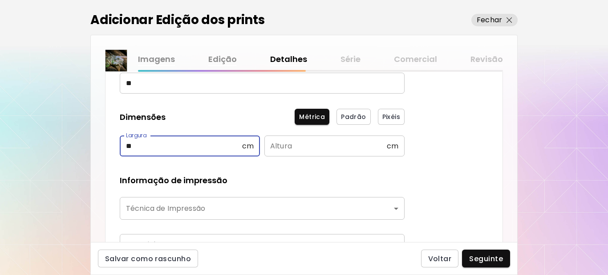
type input "**"
click at [303, 138] on input "text" at bounding box center [325, 145] width 122 height 21
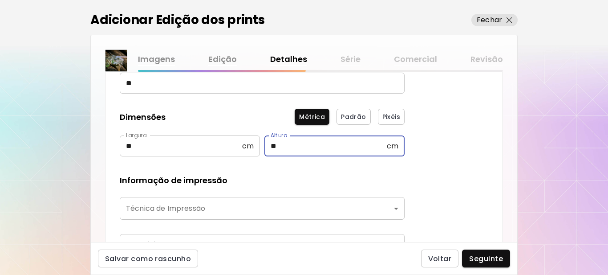
type input "**"
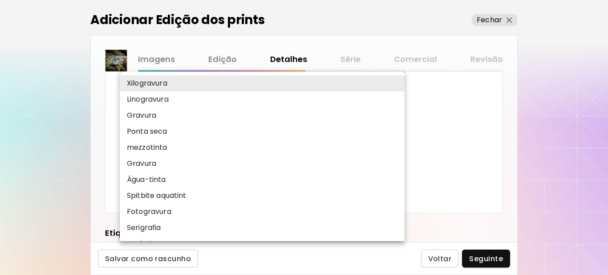
click at [216, 76] on body "**********" at bounding box center [304, 137] width 608 height 275
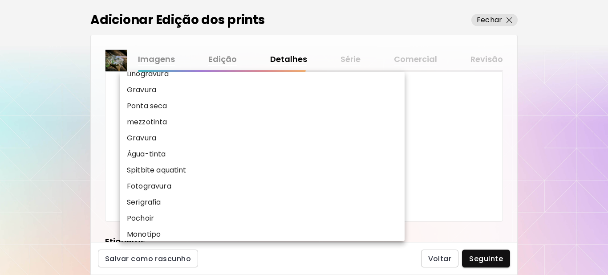
scroll to position [89, 0]
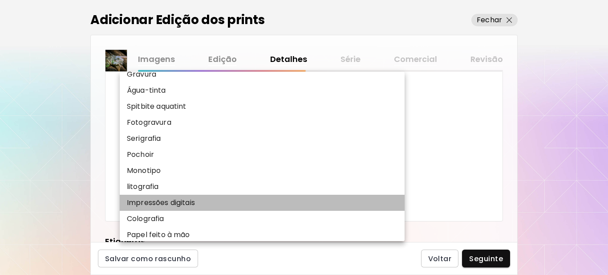
click at [163, 202] on p "Impressões digitais" at bounding box center [161, 202] width 68 height 11
type input "**********"
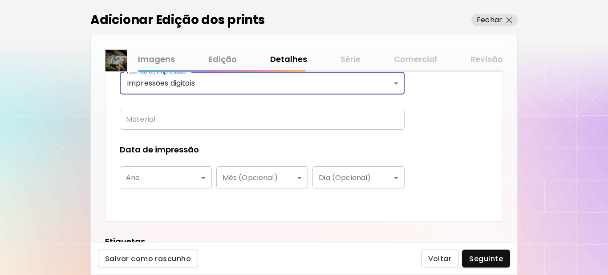
click at [176, 119] on input "text" at bounding box center [262, 119] width 285 height 21
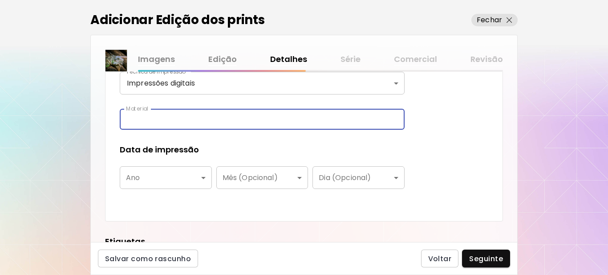
type input "**********"
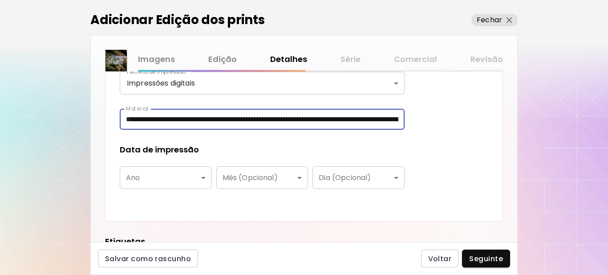
click at [170, 178] on body "**********" at bounding box center [304, 137] width 608 height 275
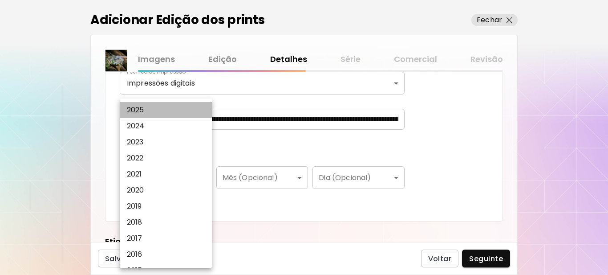
click at [144, 109] on p "2025" at bounding box center [135, 110] width 17 height 11
type input "****"
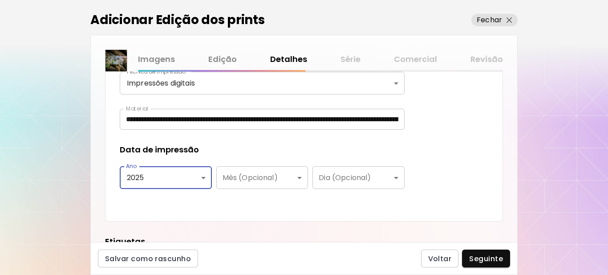
click at [276, 211] on div "**********" at bounding box center [304, 54] width 398 height 333
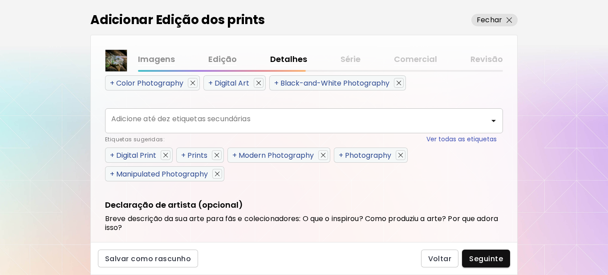
scroll to position [481, 0]
click at [112, 81] on span "+" at bounding box center [112, 82] width 4 height 10
type input "**********"
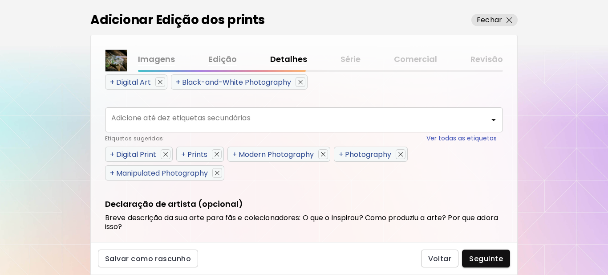
click at [113, 154] on span "+" at bounding box center [112, 154] width 4 height 10
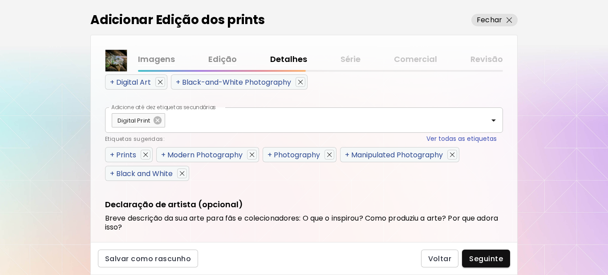
click at [113, 154] on span "+" at bounding box center [112, 155] width 4 height 10
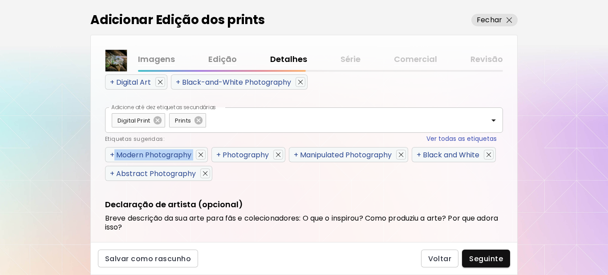
click at [113, 154] on span "+" at bounding box center [112, 155] width 4 height 10
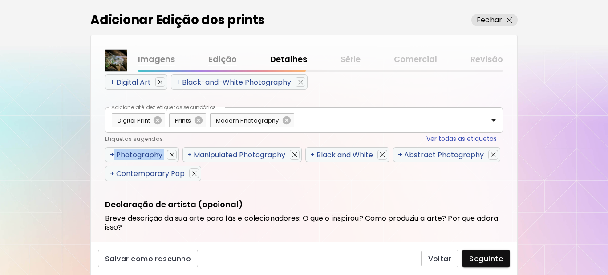
click at [113, 154] on span "+" at bounding box center [112, 155] width 4 height 10
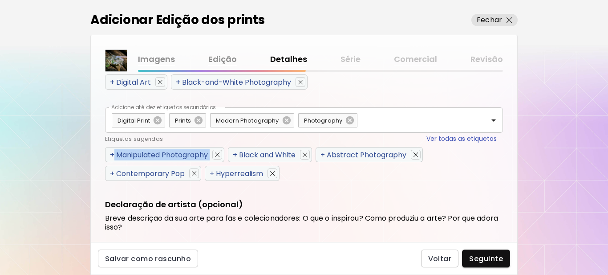
click at [113, 154] on span "+" at bounding box center [112, 155] width 4 height 10
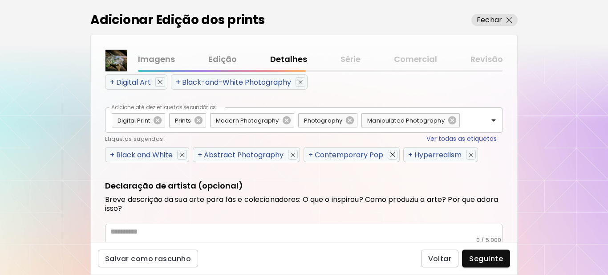
click at [113, 154] on span "+" at bounding box center [112, 155] width 4 height 10
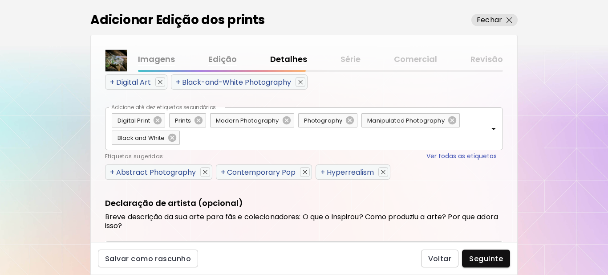
click at [113, 169] on span "+" at bounding box center [112, 172] width 4 height 10
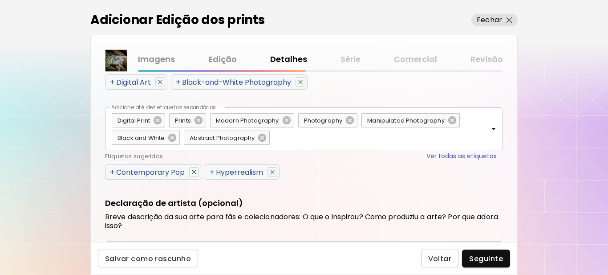
click at [113, 172] on span "+" at bounding box center [112, 172] width 4 height 10
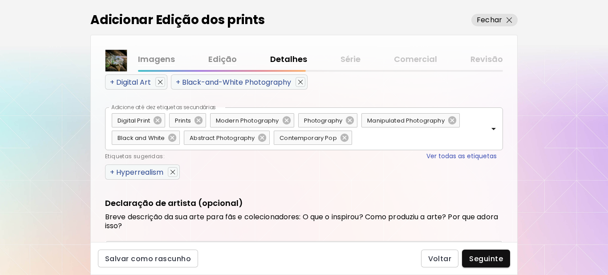
click at [113, 172] on span "+" at bounding box center [112, 172] width 4 height 10
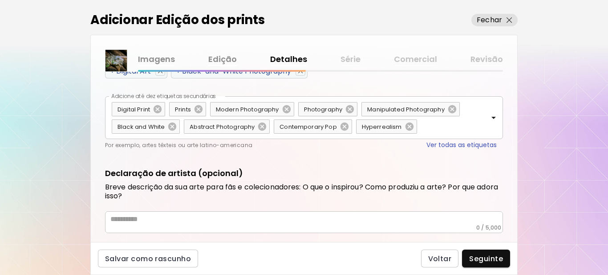
scroll to position [512, 0]
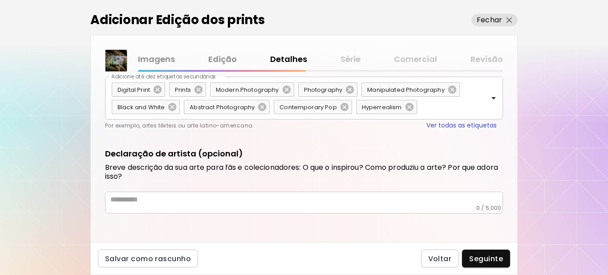
click at [137, 199] on textarea at bounding box center [306, 199] width 392 height 9
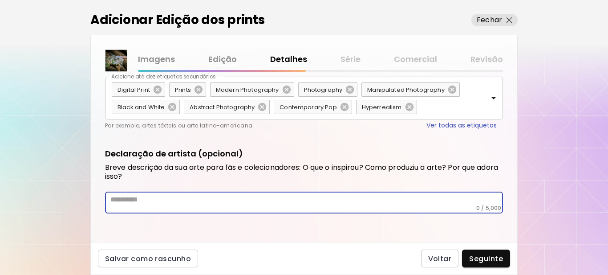
paste textarea "**********"
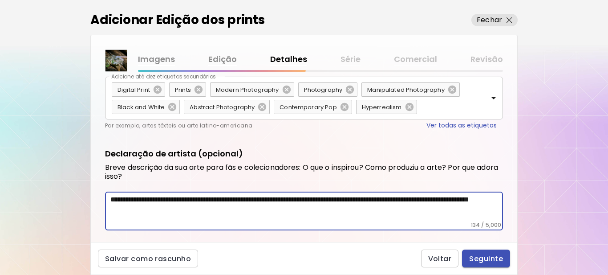
type textarea "**********"
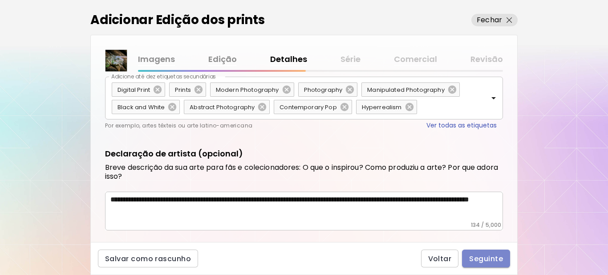
click at [483, 258] on span "Seguinte" at bounding box center [486, 258] width 34 height 9
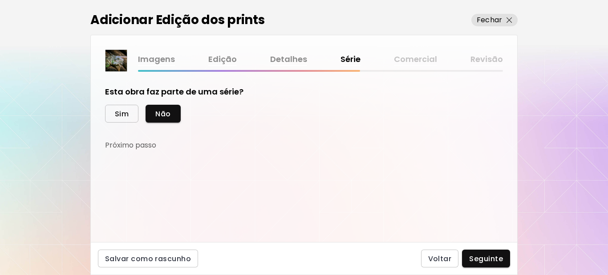
click at [119, 114] on span "Sim" at bounding box center [122, 113] width 14 height 9
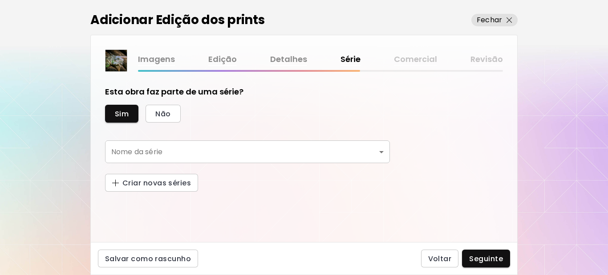
click at [172, 148] on body "kaleido.art/Sergio_Cerezer_Benetti Adicionar obras Gerencie suas obras Editar P…" at bounding box center [304, 137] width 608 height 275
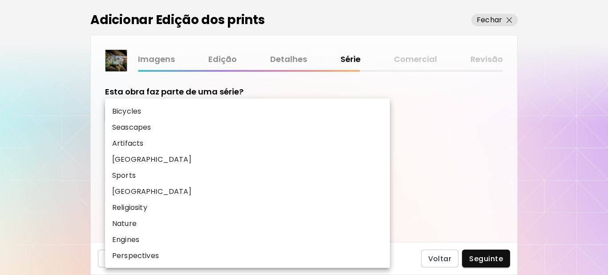
scroll to position [287, 0]
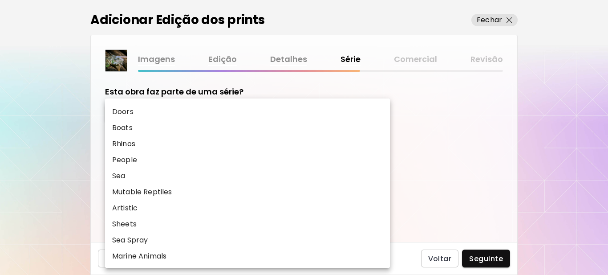
click at [150, 255] on p "Marine Animals" at bounding box center [139, 256] width 54 height 11
type input "**********"
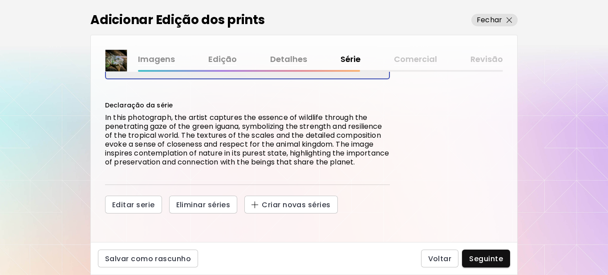
scroll to position [93, 0]
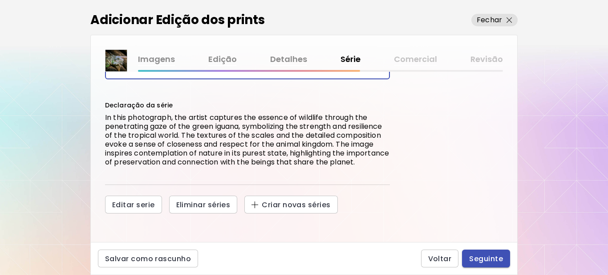
click at [481, 259] on span "Seguinte" at bounding box center [486, 258] width 34 height 9
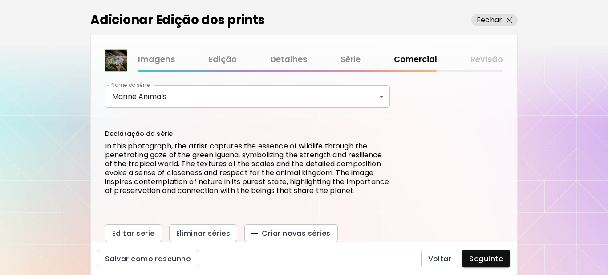
scroll to position [206, 0]
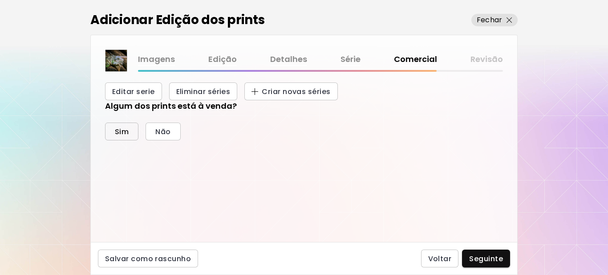
click at [117, 130] on span "Sim" at bounding box center [122, 131] width 14 height 9
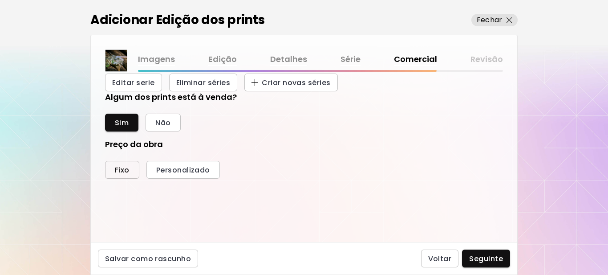
click at [119, 174] on span "Fixo" at bounding box center [122, 169] width 15 height 9
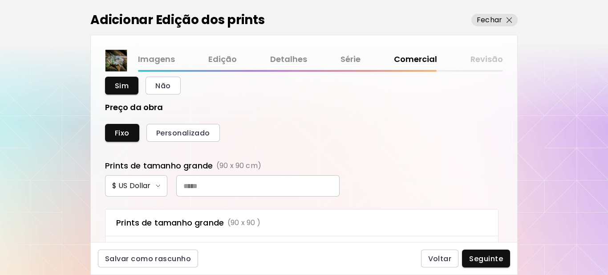
scroll to position [295, 0]
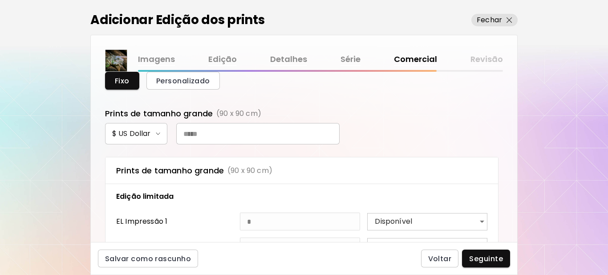
click at [222, 144] on input "text" at bounding box center [257, 133] width 163 height 21
type input "***"
click at [490, 255] on span "Seguinte" at bounding box center [486, 258] width 34 height 9
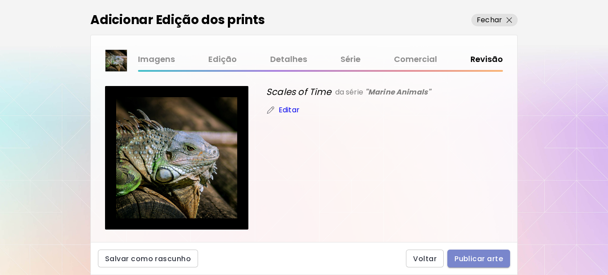
click at [478, 256] on span "Publicar arte" at bounding box center [478, 258] width 49 height 9
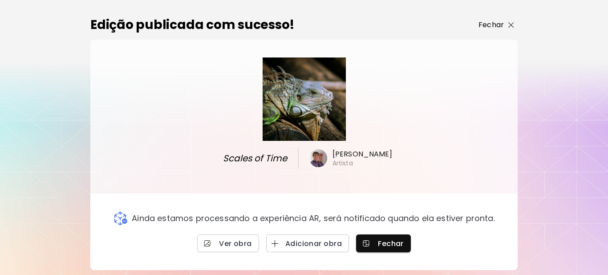
click at [492, 23] on p "Fechar" at bounding box center [490, 25] width 25 height 11
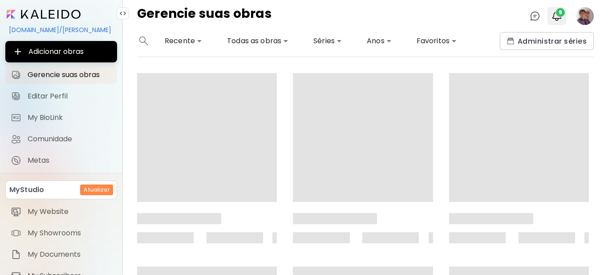
click at [558, 17] on img "button" at bounding box center [556, 16] width 11 height 11
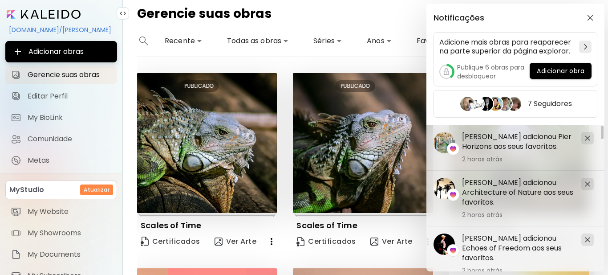
click at [44, 119] on div "Notificações Adicione mais obras para reaparecer na parte superior da página ex…" at bounding box center [304, 137] width 608 height 275
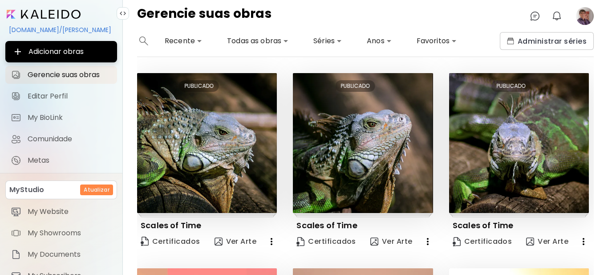
click at [589, 16] on image at bounding box center [585, 16] width 18 height 18
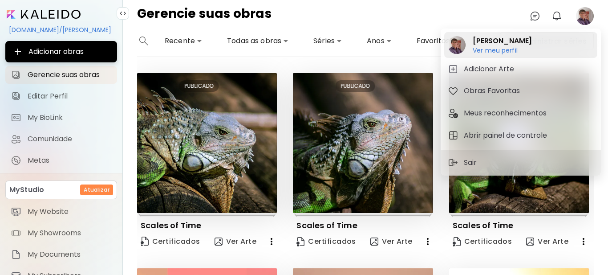
click at [484, 51] on h6 "Ver meu perfil" at bounding box center [502, 50] width 59 height 8
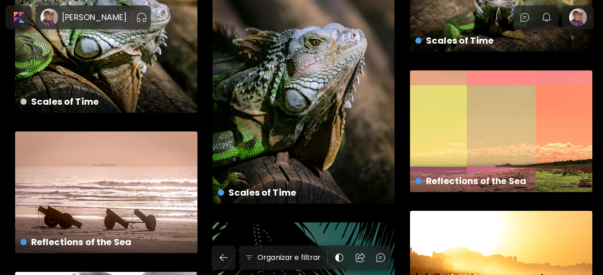
scroll to position [89, 0]
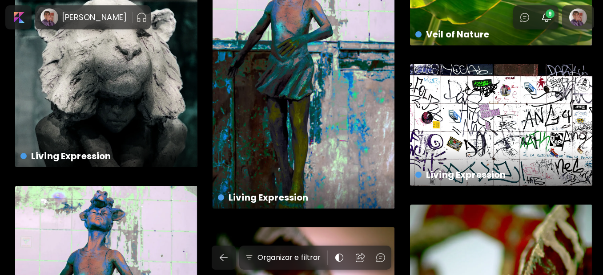
scroll to position [667, 0]
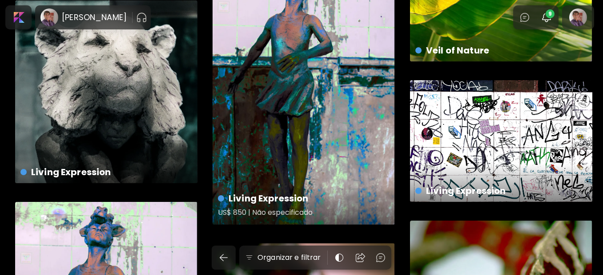
click at [266, 214] on h5 "US$ 850 | Não especificado" at bounding box center [303, 214] width 170 height 18
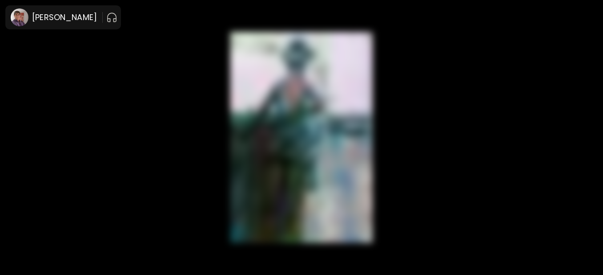
scroll to position [6, 0]
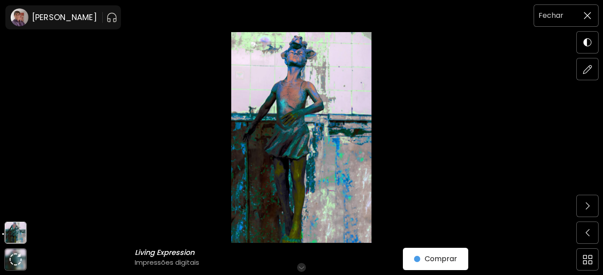
click at [591, 17] on span at bounding box center [587, 15] width 19 height 19
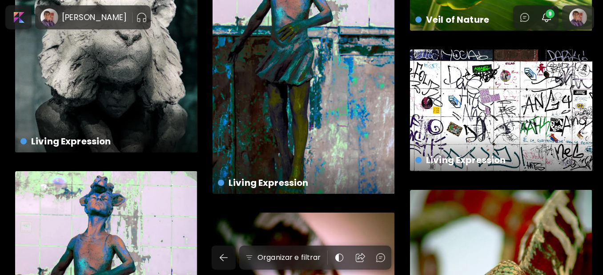
scroll to position [801, 0]
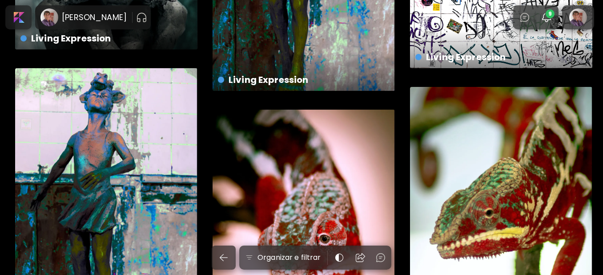
click at [135, 169] on div "Living Expression preview" at bounding box center [106, 204] width 182 height 273
click at [105, 167] on div "Living Expression US$ 850 | Não especificado" at bounding box center [106, 204] width 182 height 273
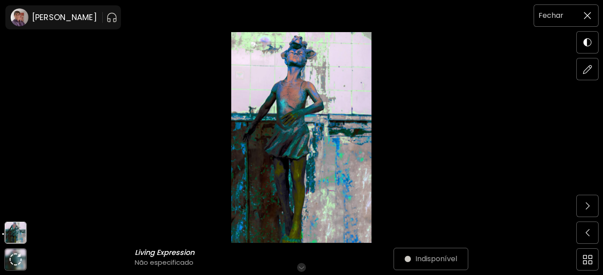
click at [588, 16] on img at bounding box center [587, 15] width 7 height 7
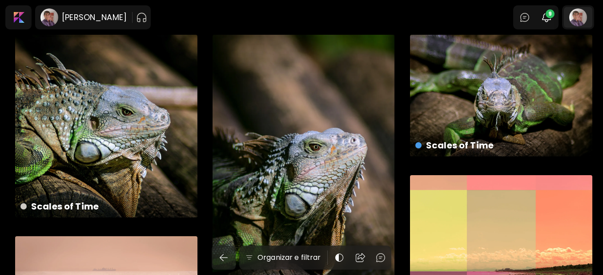
click at [586, 19] on div at bounding box center [578, 17] width 28 height 20
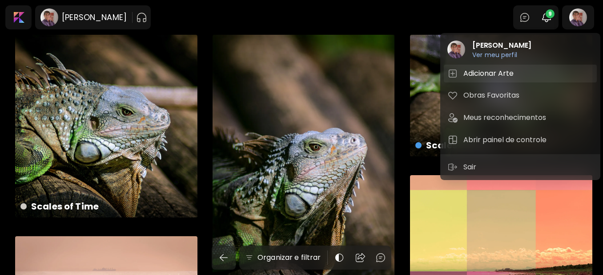
click at [501, 68] on h5 "Adicionar Arte" at bounding box center [490, 73] width 53 height 11
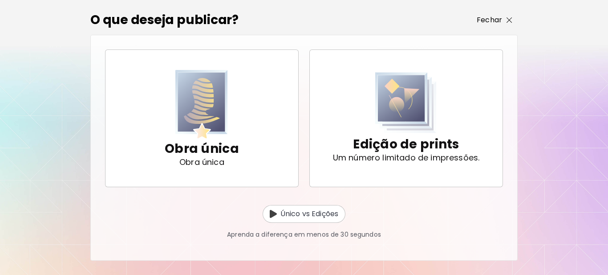
click at [497, 19] on p "Fechar" at bounding box center [489, 20] width 25 height 11
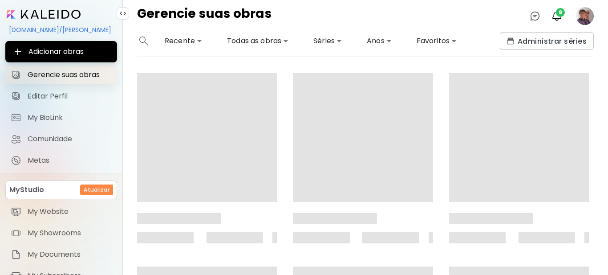
click at [89, 74] on span "Gerencie suas obras" at bounding box center [70, 74] width 84 height 9
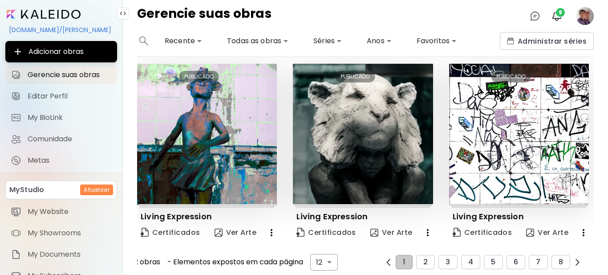
scroll to position [595, 0]
click at [269, 228] on icon "button" at bounding box center [271, 231] width 11 height 11
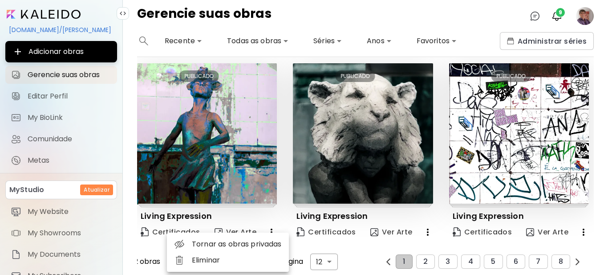
click at [286, 173] on div at bounding box center [304, 137] width 608 height 275
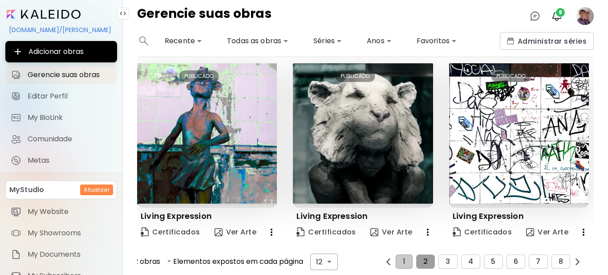
click at [418, 254] on button "2" at bounding box center [425, 261] width 19 height 14
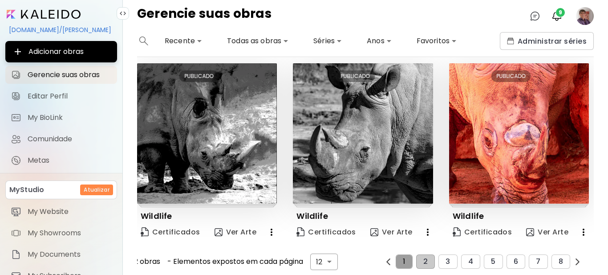
click at [397, 255] on button "1" at bounding box center [404, 261] width 16 height 14
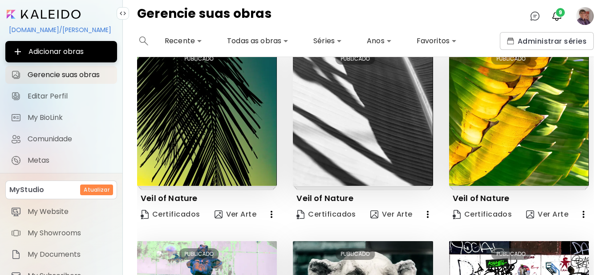
scroll to position [417, 0]
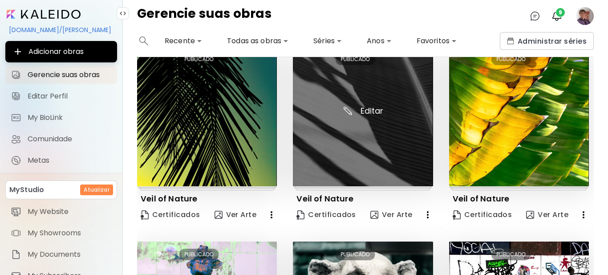
click at [333, 157] on img at bounding box center [363, 116] width 140 height 140
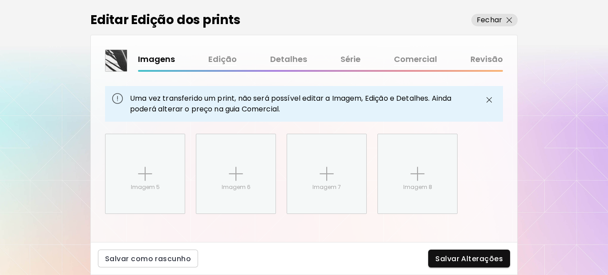
scroll to position [533, 0]
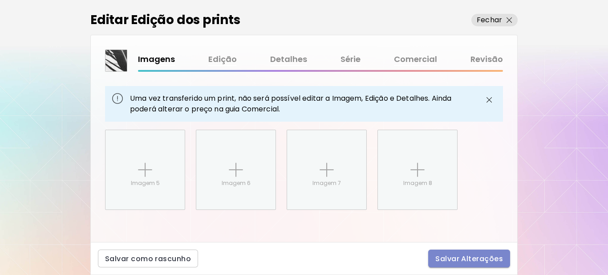
click at [466, 254] on span "Salvar Alterações" at bounding box center [469, 258] width 68 height 9
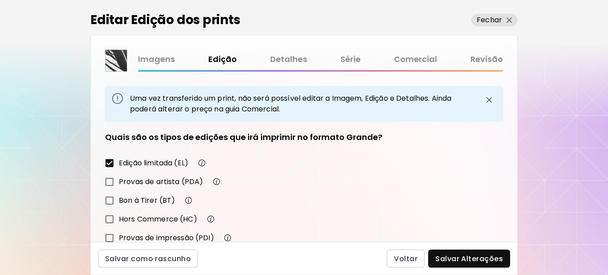
scroll to position [209, 0]
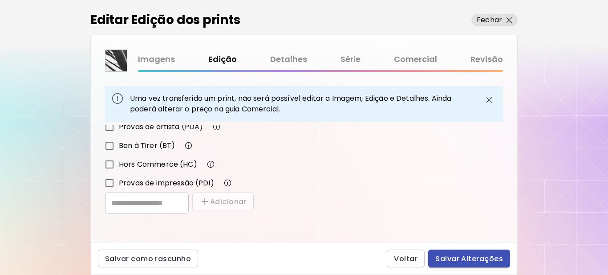
click at [472, 258] on span "Salvar Alterações" at bounding box center [469, 258] width 68 height 9
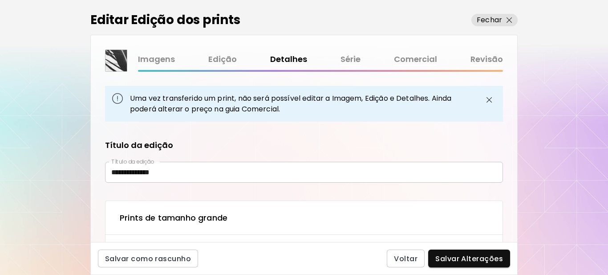
type input "**********"
type textarea "**********"
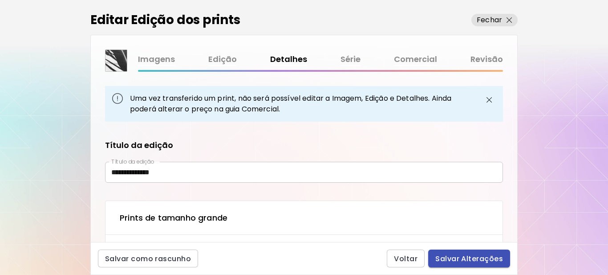
click at [455, 259] on span "Salvar Alterações" at bounding box center [469, 258] width 68 height 9
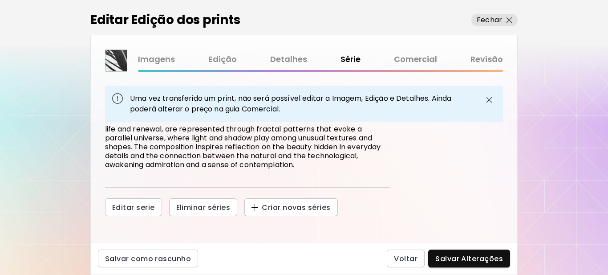
scroll to position [146, 0]
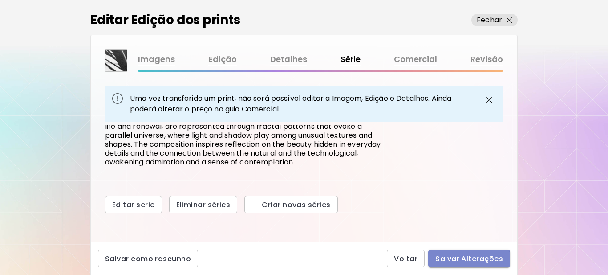
click at [456, 259] on span "Salvar Alterações" at bounding box center [469, 258] width 68 height 9
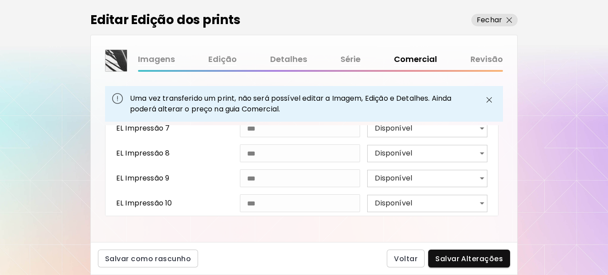
scroll to position [601, 0]
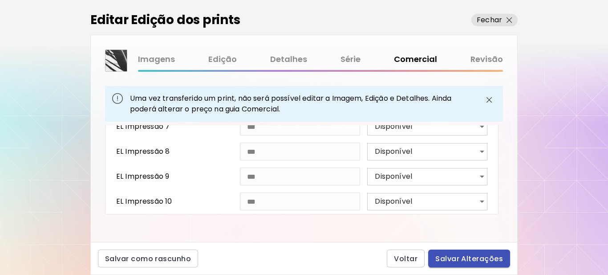
click at [475, 255] on span "Salvar Alterações" at bounding box center [469, 258] width 68 height 9
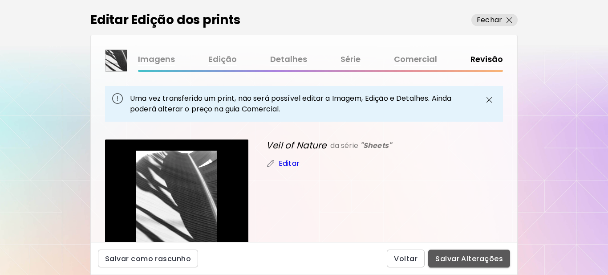
click at [474, 255] on span "Salvar Alterações" at bounding box center [469, 258] width 68 height 9
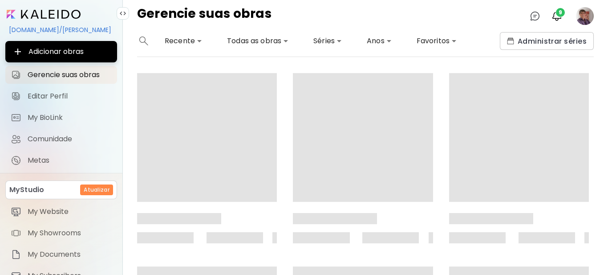
click at [474, 255] on div at bounding box center [357, 258] width 473 height 371
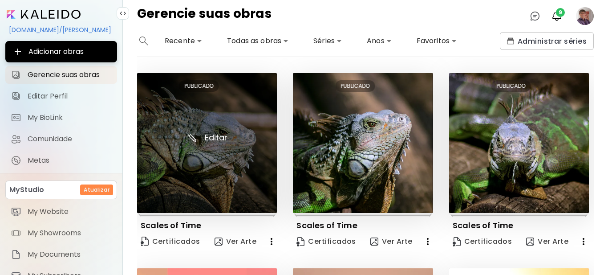
click at [174, 121] on img at bounding box center [207, 143] width 140 height 140
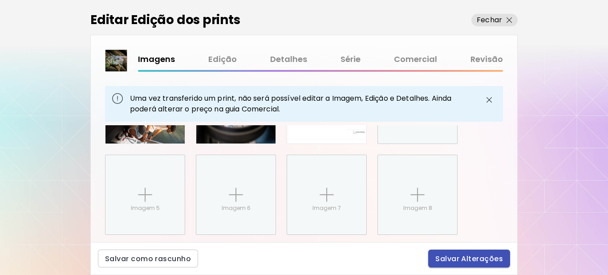
scroll to position [533, 0]
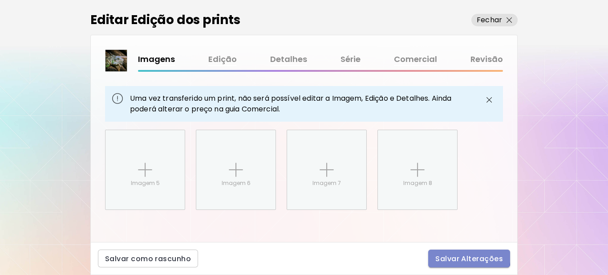
click at [442, 254] on span "Salvar Alterações" at bounding box center [469, 258] width 68 height 9
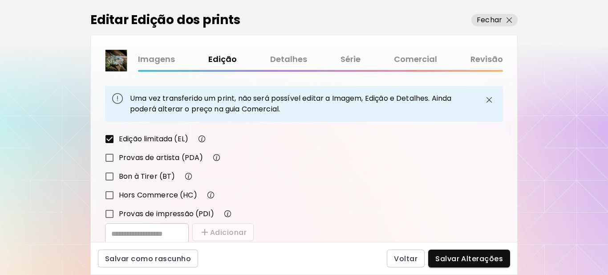
scroll to position [209, 0]
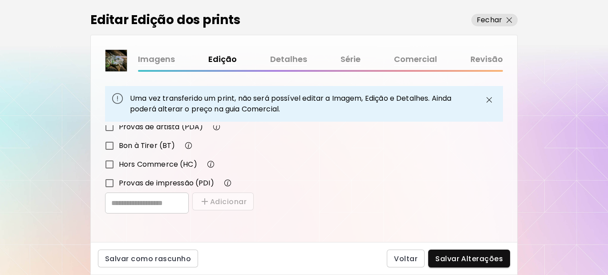
drag, startPoint x: 477, startPoint y: 259, endPoint x: 477, endPoint y: 254, distance: 5.3
click at [477, 259] on span "Salvar Alterações" at bounding box center [469, 258] width 68 height 9
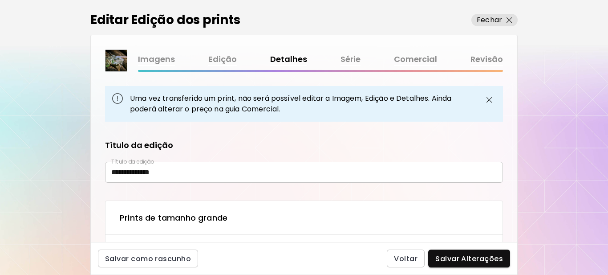
type input "**********"
type textarea "**********"
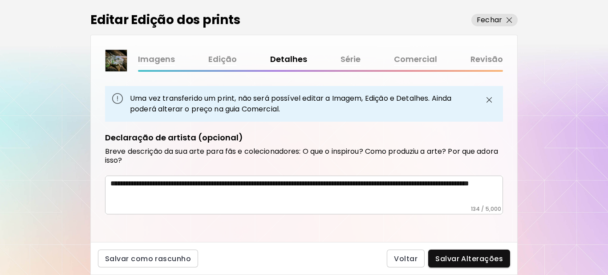
scroll to position [582, 0]
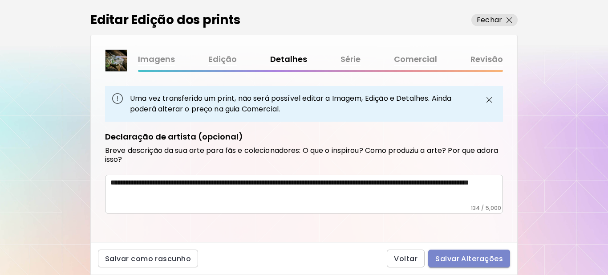
click at [467, 259] on span "Salvar Alterações" at bounding box center [469, 258] width 68 height 9
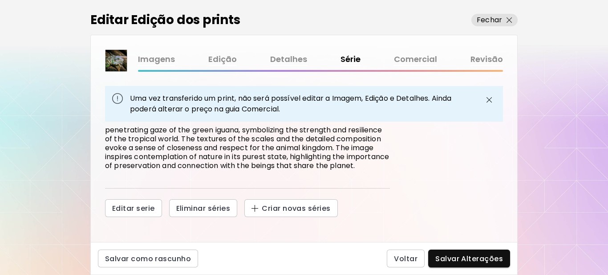
scroll to position [146, 0]
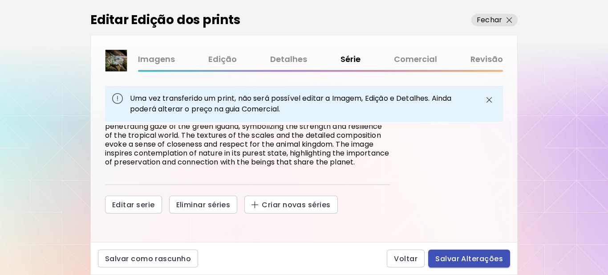
click at [451, 255] on span "Salvar Alterações" at bounding box center [469, 258] width 68 height 9
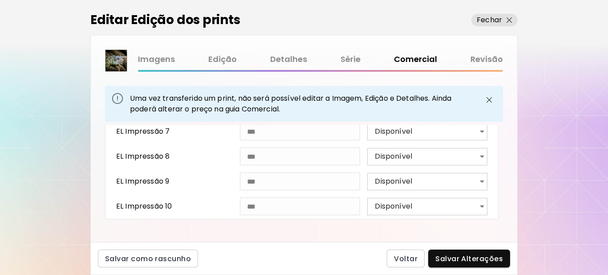
scroll to position [601, 0]
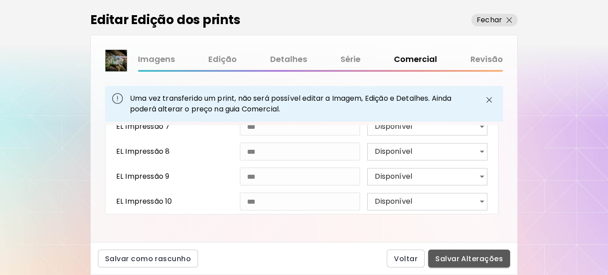
click at [447, 256] on span "Salvar Alterações" at bounding box center [469, 258] width 68 height 9
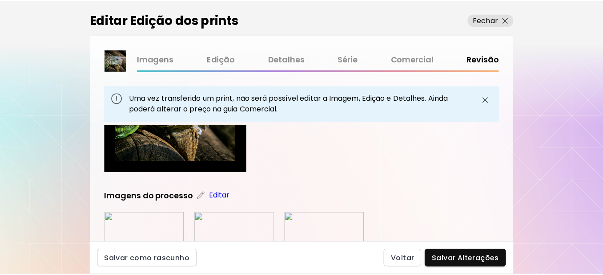
scroll to position [133, 0]
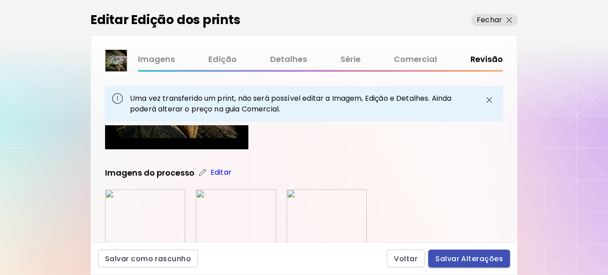
click at [461, 258] on span "Salvar Alterações" at bounding box center [469, 258] width 68 height 9
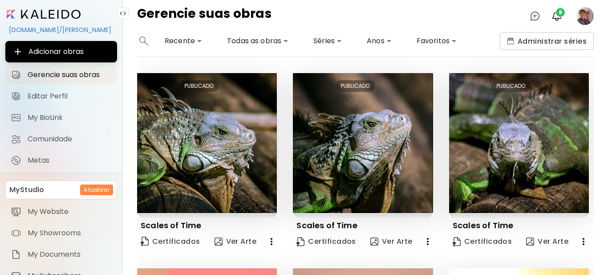
click at [64, 17] on input "image" at bounding box center [44, 14] width 74 height 9
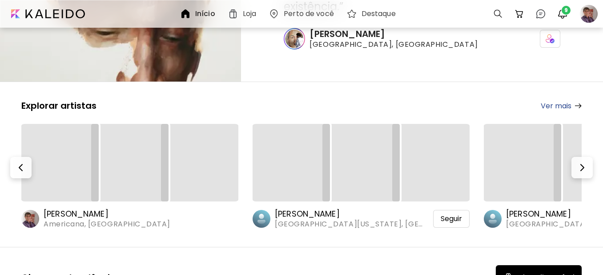
scroll to position [133, 0]
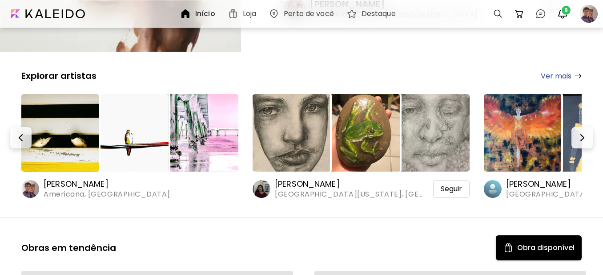
click at [299, 151] on img at bounding box center [291, 132] width 77 height 77
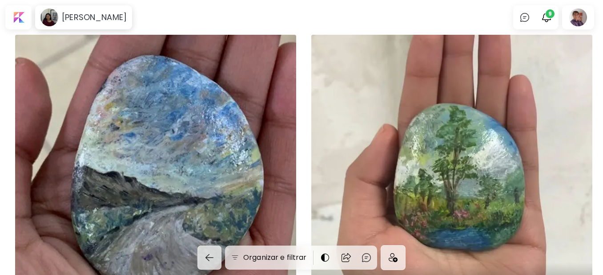
click at [202, 149] on div "Atardecer en carretera Federal 1 Disponível | 3.4 x 6 cm" at bounding box center [155, 174] width 281 height 279
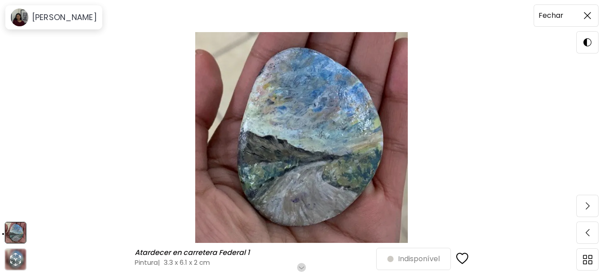
click at [588, 17] on img at bounding box center [587, 15] width 7 height 7
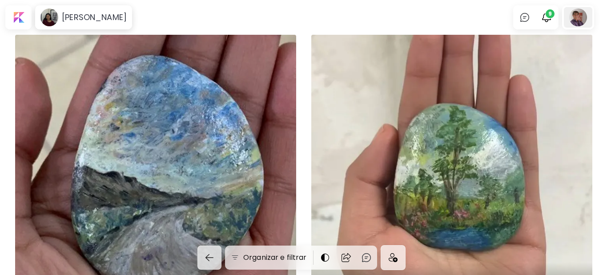
click at [587, 17] on div at bounding box center [578, 17] width 28 height 20
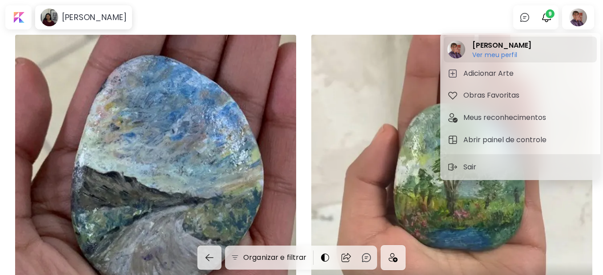
click at [505, 53] on h6 "Ver meu perfil" at bounding box center [502, 55] width 59 height 8
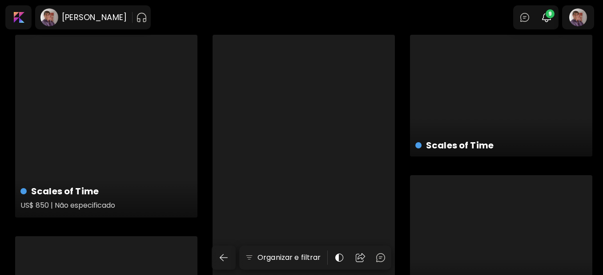
click at [87, 205] on h5 "US$ 850 | Não especificado" at bounding box center [105, 207] width 170 height 18
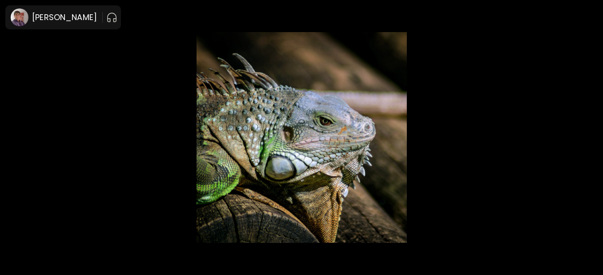
click at [87, 205] on img at bounding box center [301, 137] width 529 height 210
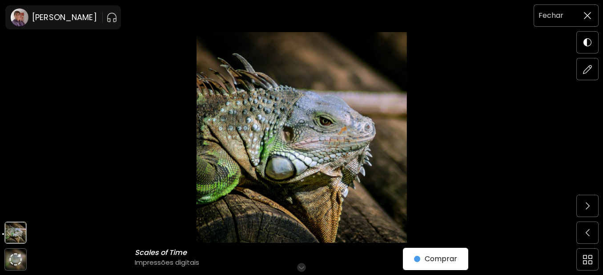
click at [588, 16] on img at bounding box center [587, 15] width 7 height 7
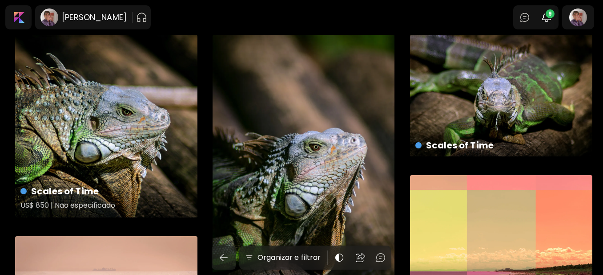
click at [93, 118] on div "Scales of Time US$ 850 | Não especificado" at bounding box center [106, 126] width 182 height 182
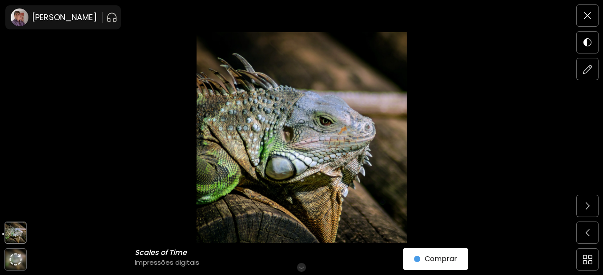
click at [303, 265] on h6 "Role para mais" at bounding box center [302, 266] width 46 height 7
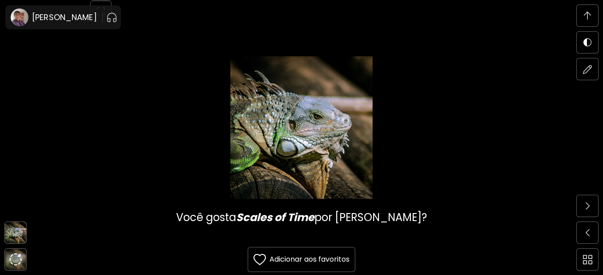
scroll to position [3066, 0]
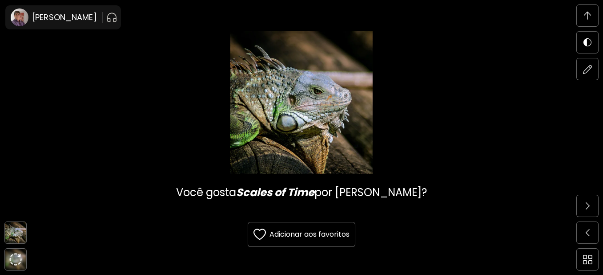
click at [587, 17] on img at bounding box center [587, 16] width 7 height 8
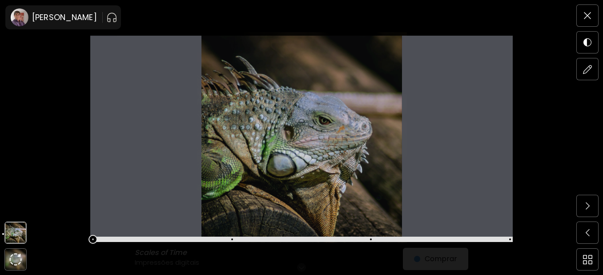
scroll to position [0, 0]
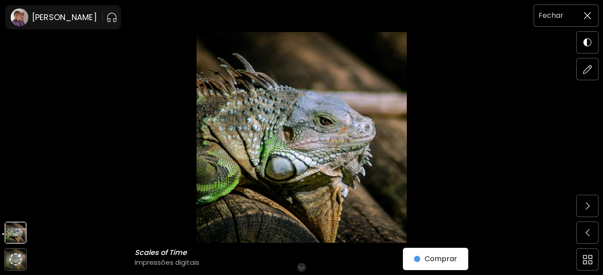
click at [592, 16] on span at bounding box center [587, 15] width 19 height 19
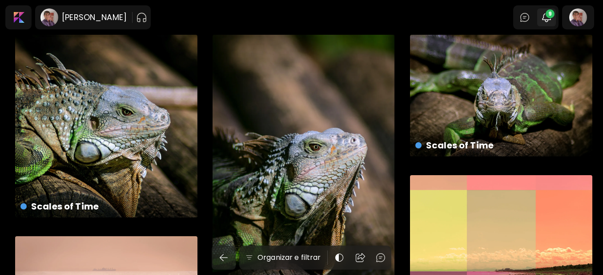
click at [554, 18] on span "9" at bounding box center [550, 13] width 9 height 9
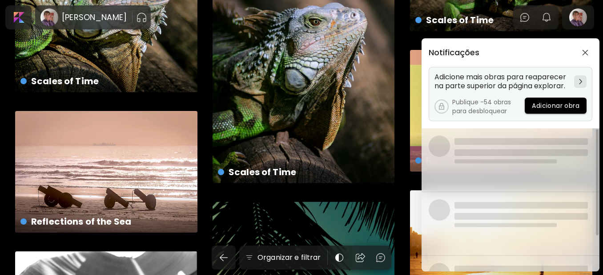
scroll to position [133, 0]
